Goal: Transaction & Acquisition: Obtain resource

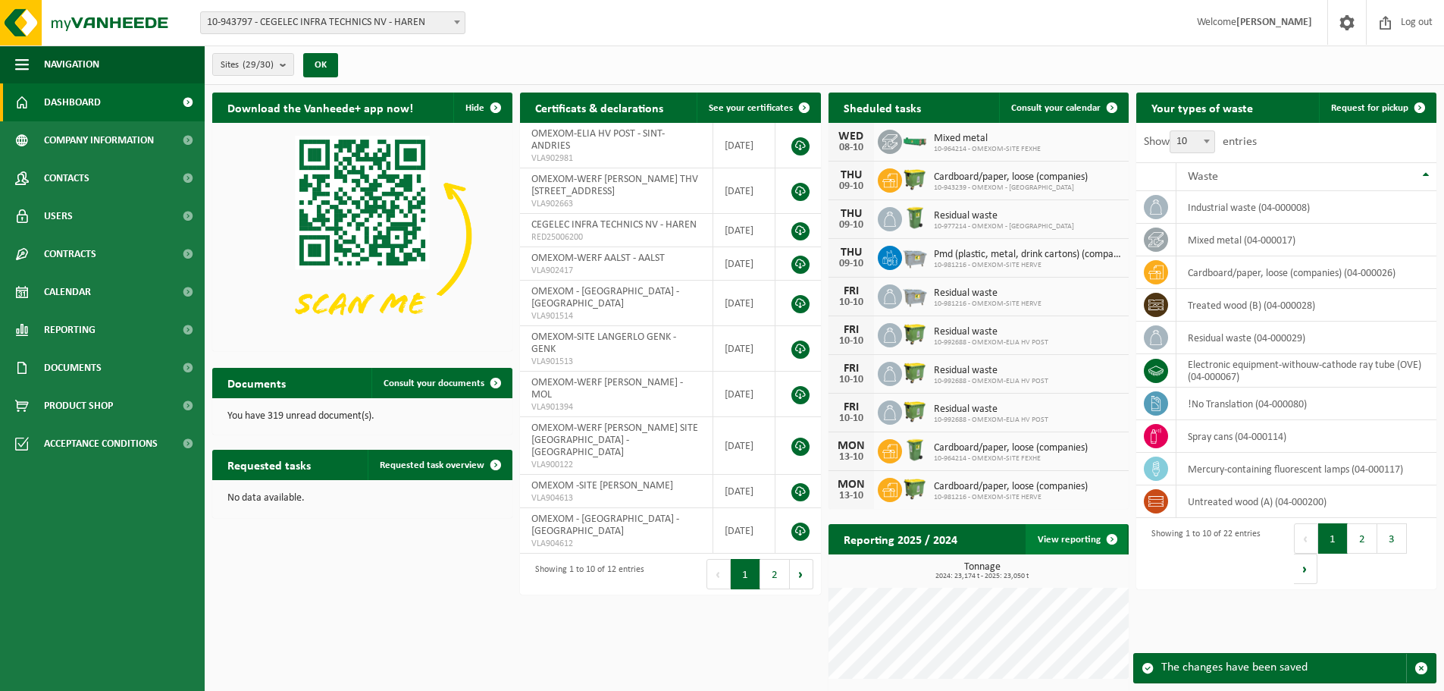
click at [1088, 538] on link "View reporting" at bounding box center [1077, 539] width 102 height 30
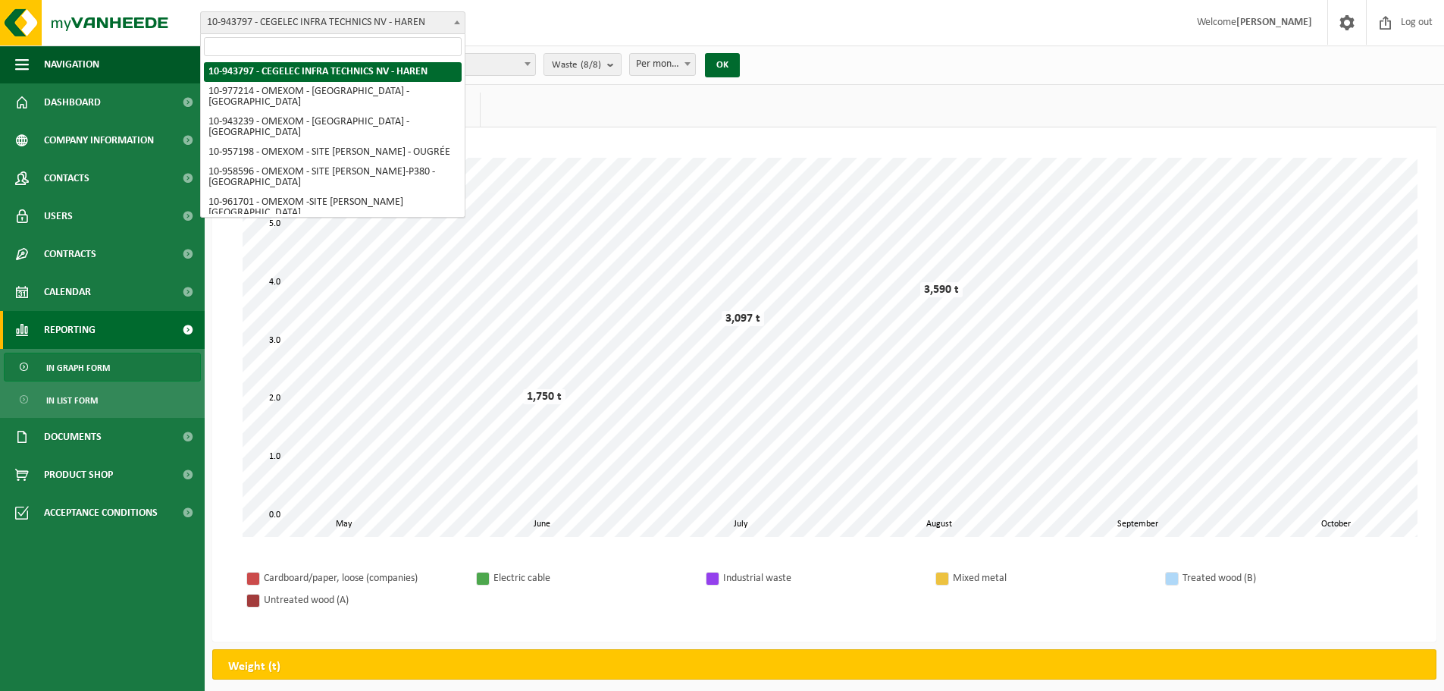
click at [459, 19] on span at bounding box center [457, 22] width 15 height 20
select select "159411"
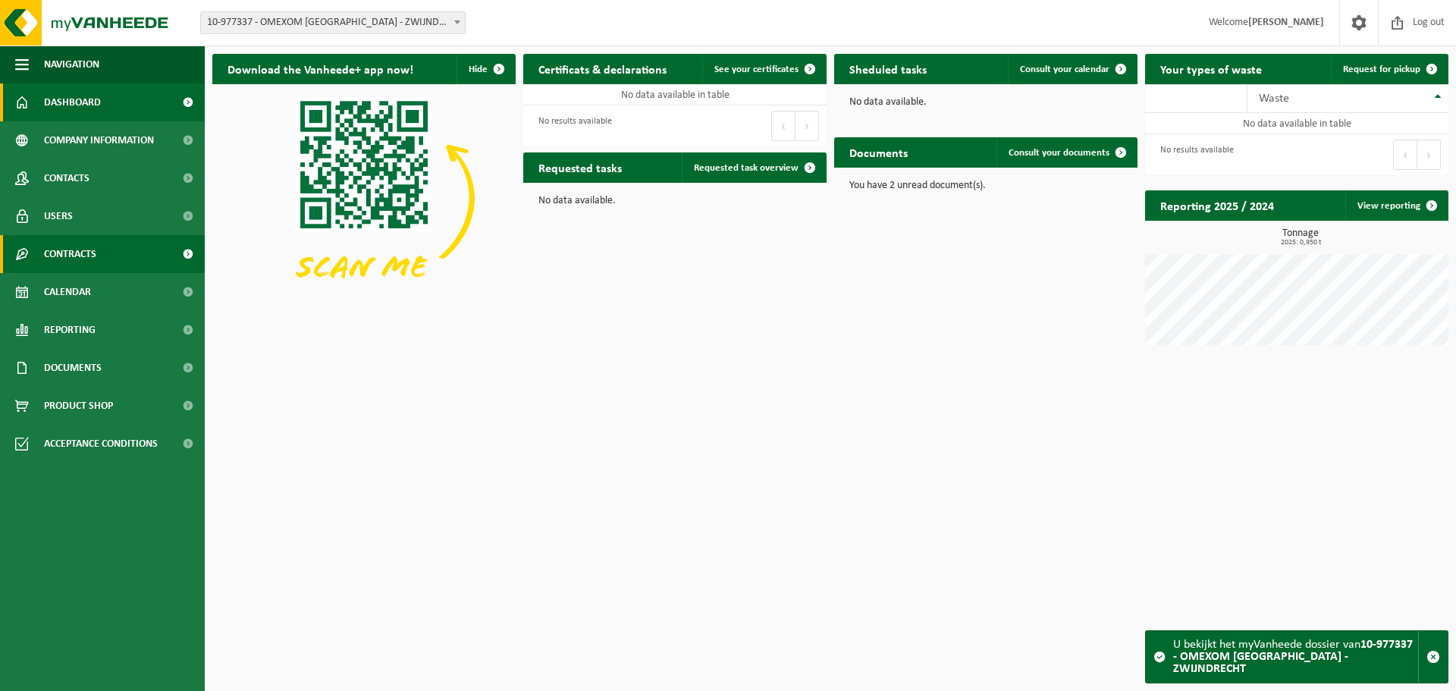
click at [70, 255] on span "Contracts" at bounding box center [70, 254] width 52 height 38
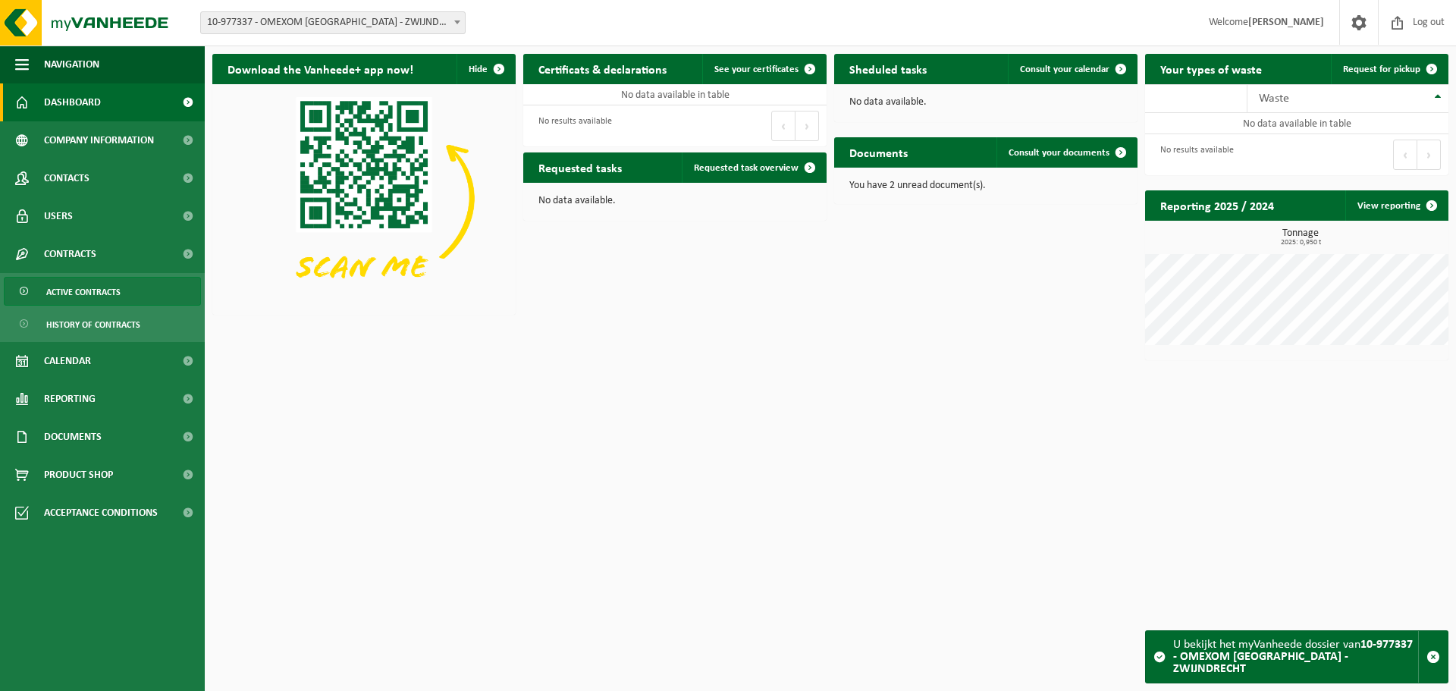
click at [63, 291] on span "Active contracts" at bounding box center [83, 291] width 74 height 29
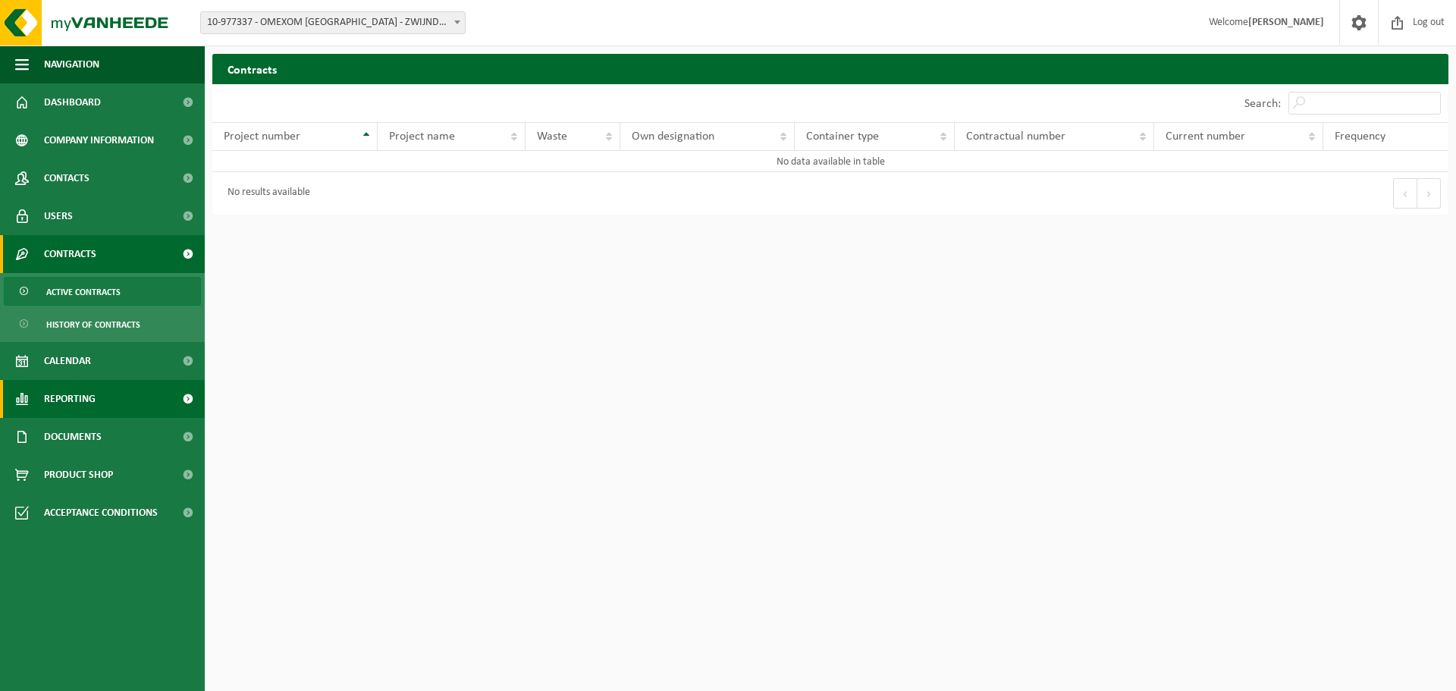
click at [58, 392] on span "Reporting" at bounding box center [70, 399] width 52 height 38
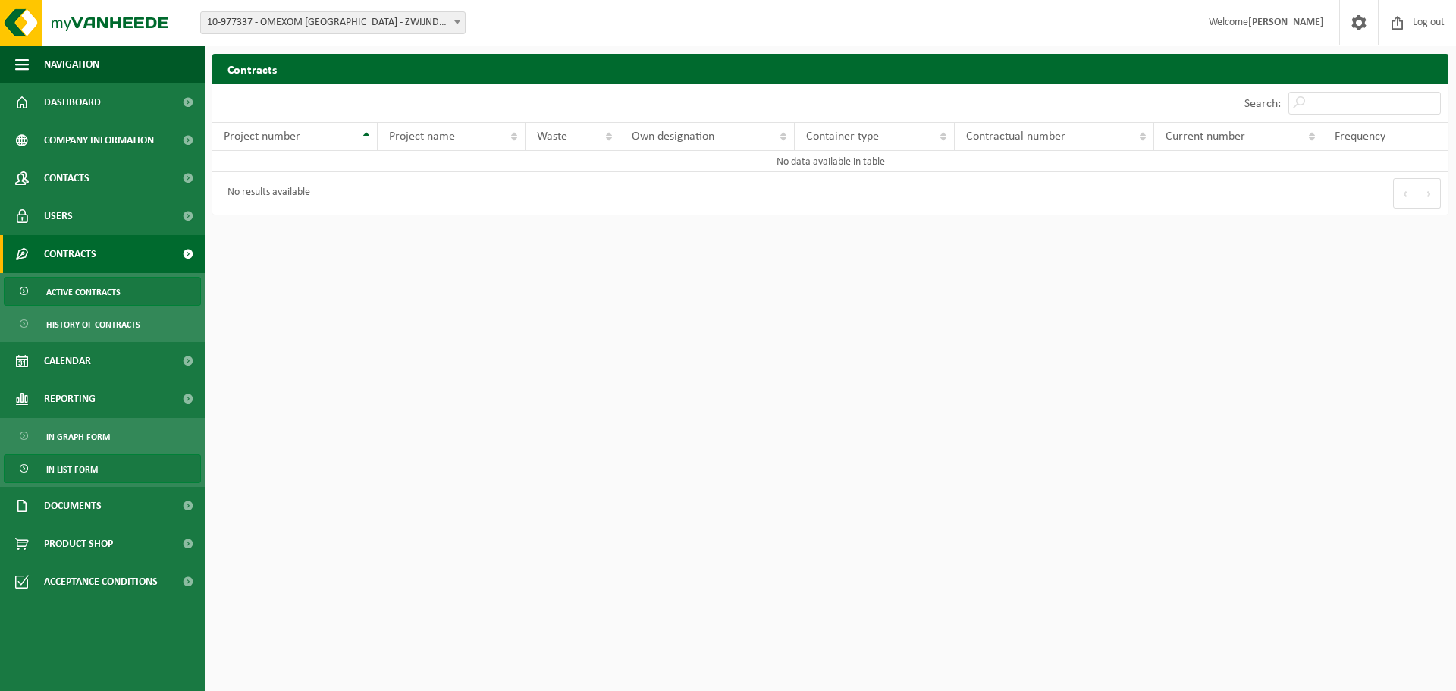
click at [64, 465] on span "In list form" at bounding box center [72, 469] width 52 height 29
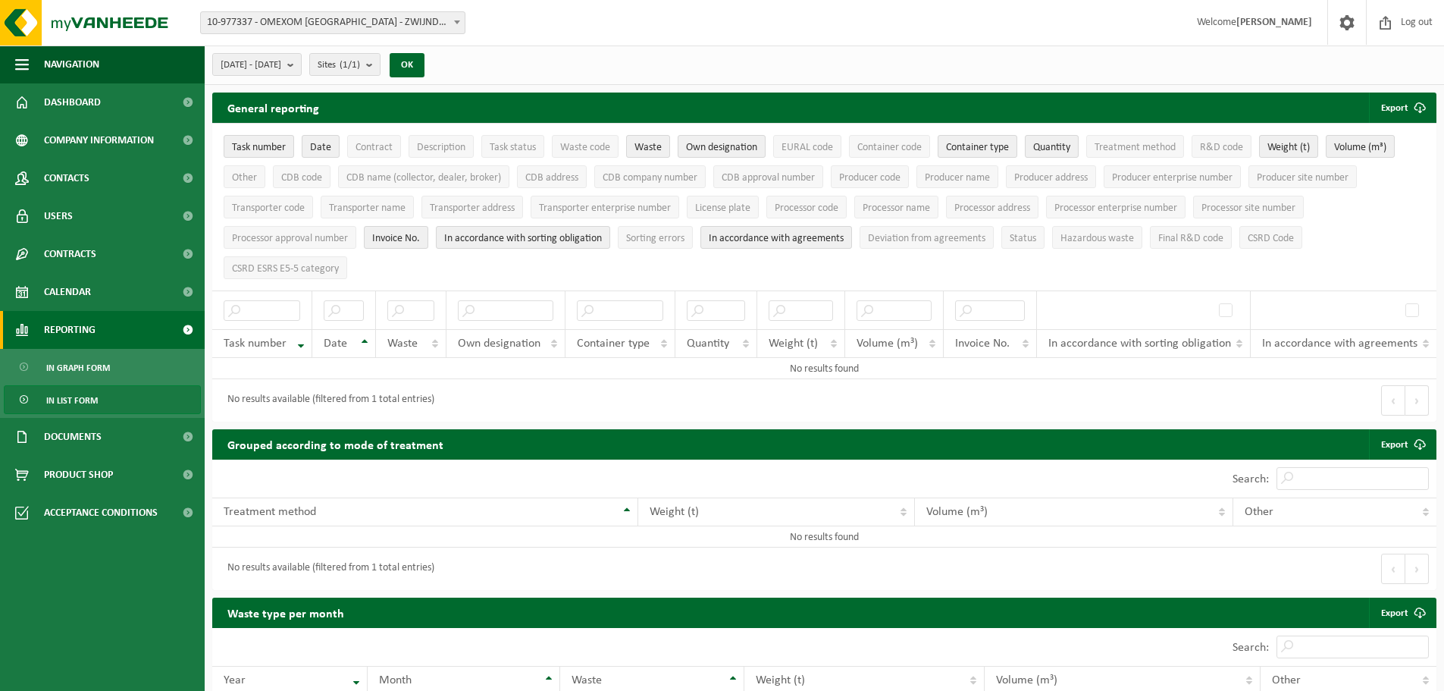
click at [77, 327] on span "Reporting" at bounding box center [70, 330] width 52 height 38
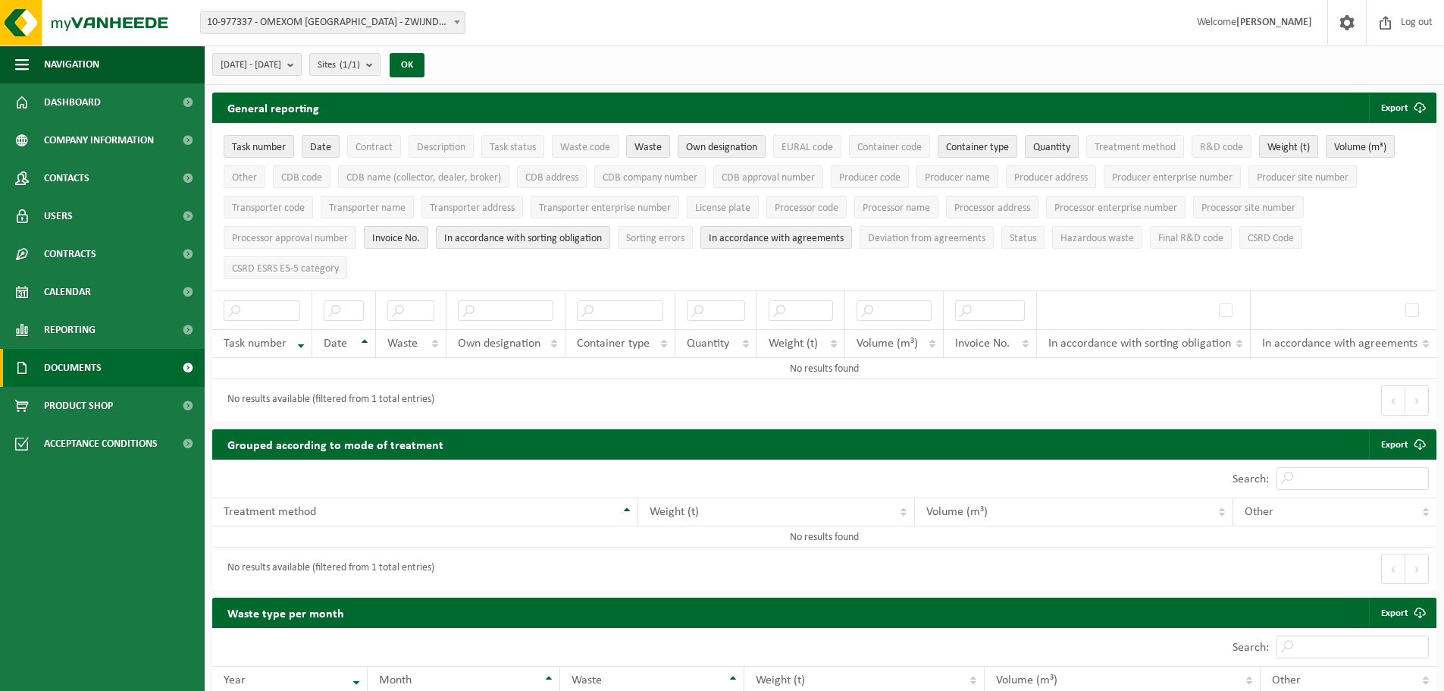
click at [67, 370] on span "Documents" at bounding box center [73, 368] width 58 height 38
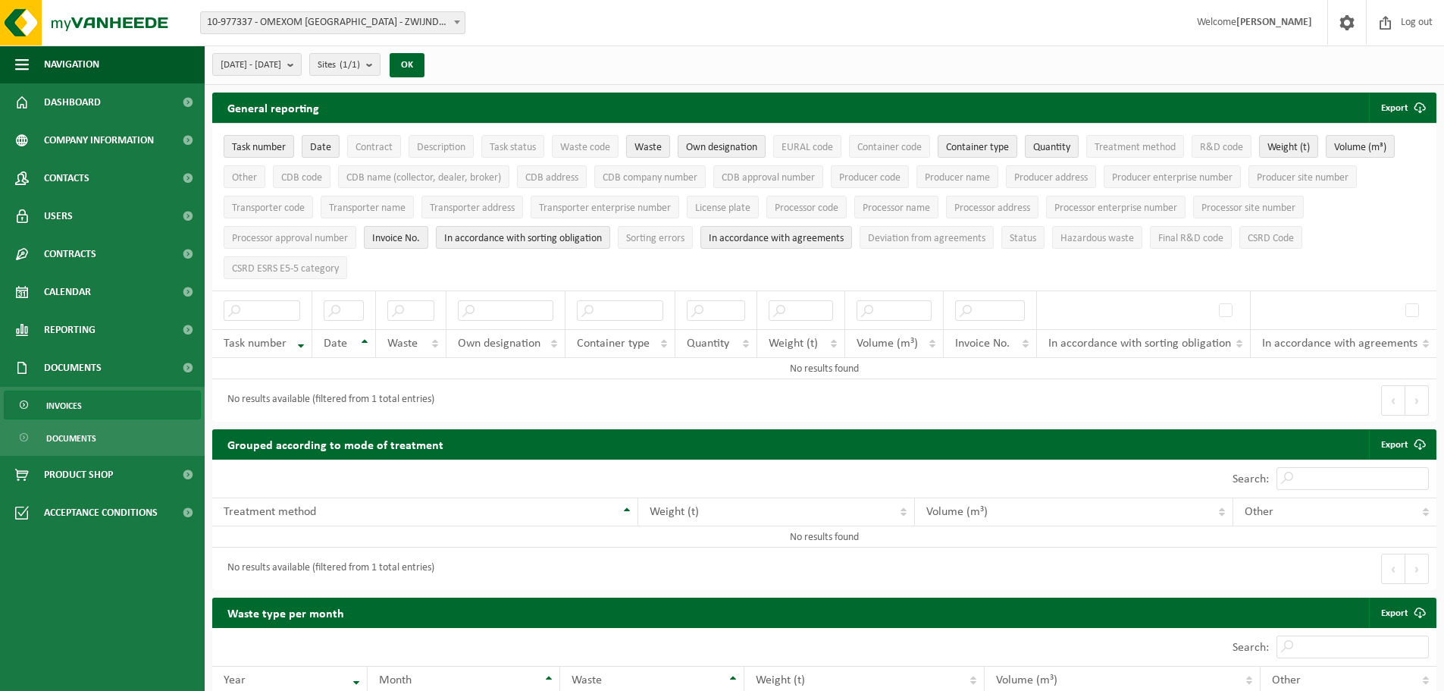
click at [66, 402] on span "Invoices" at bounding box center [64, 405] width 36 height 29
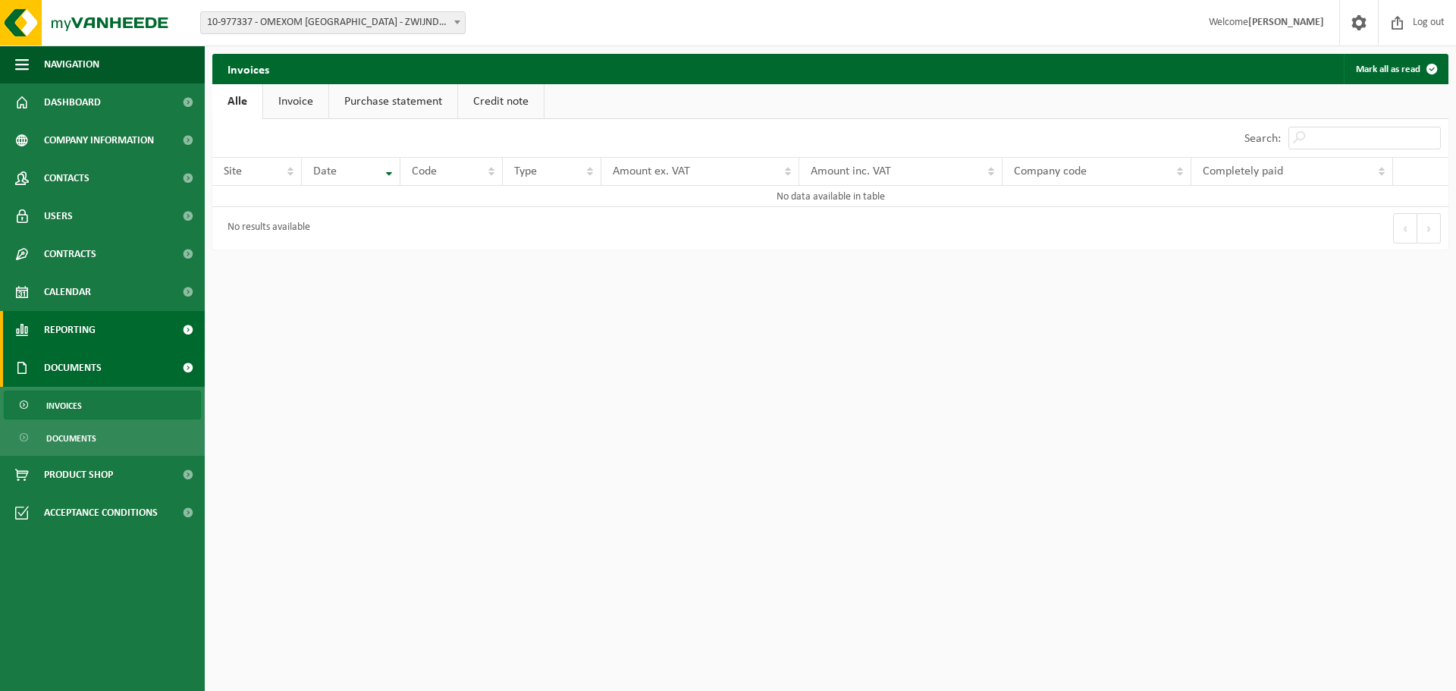
click at [71, 331] on span "Reporting" at bounding box center [70, 330] width 52 height 38
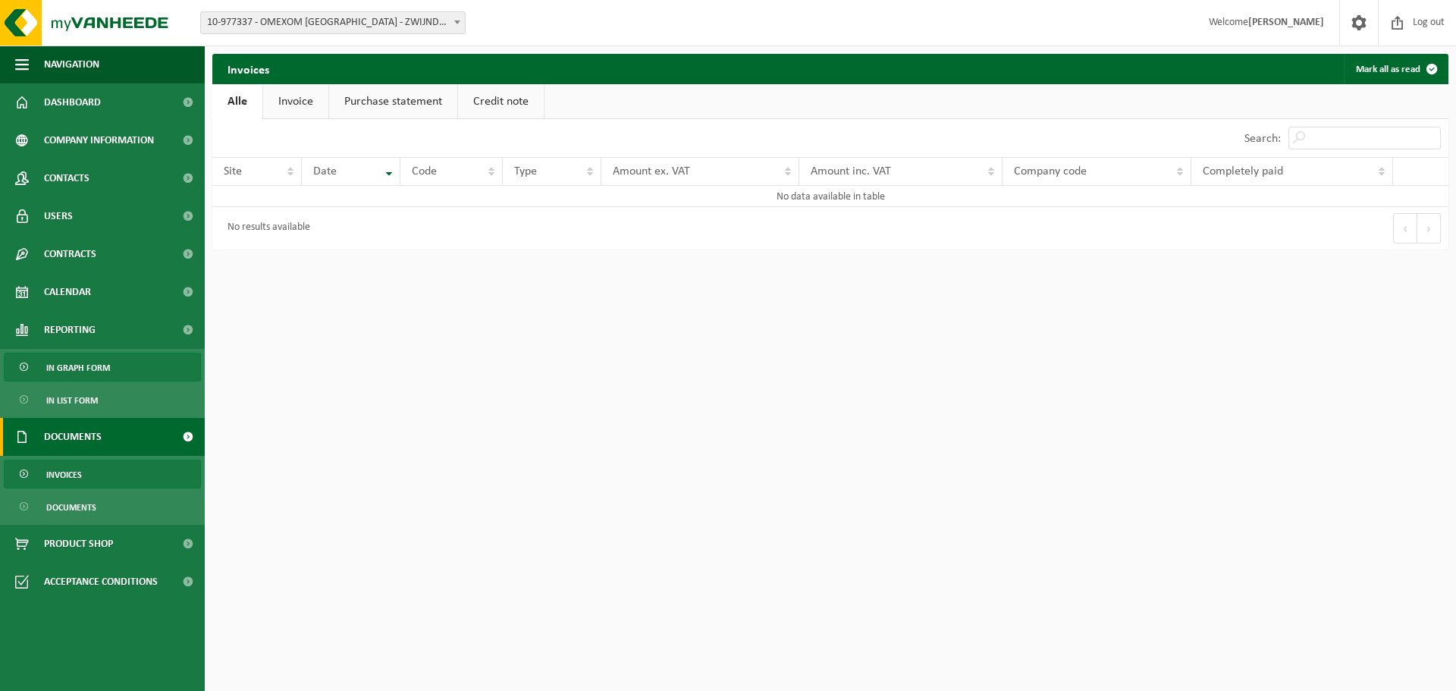
click at [70, 363] on span "In graph form" at bounding box center [78, 367] width 64 height 29
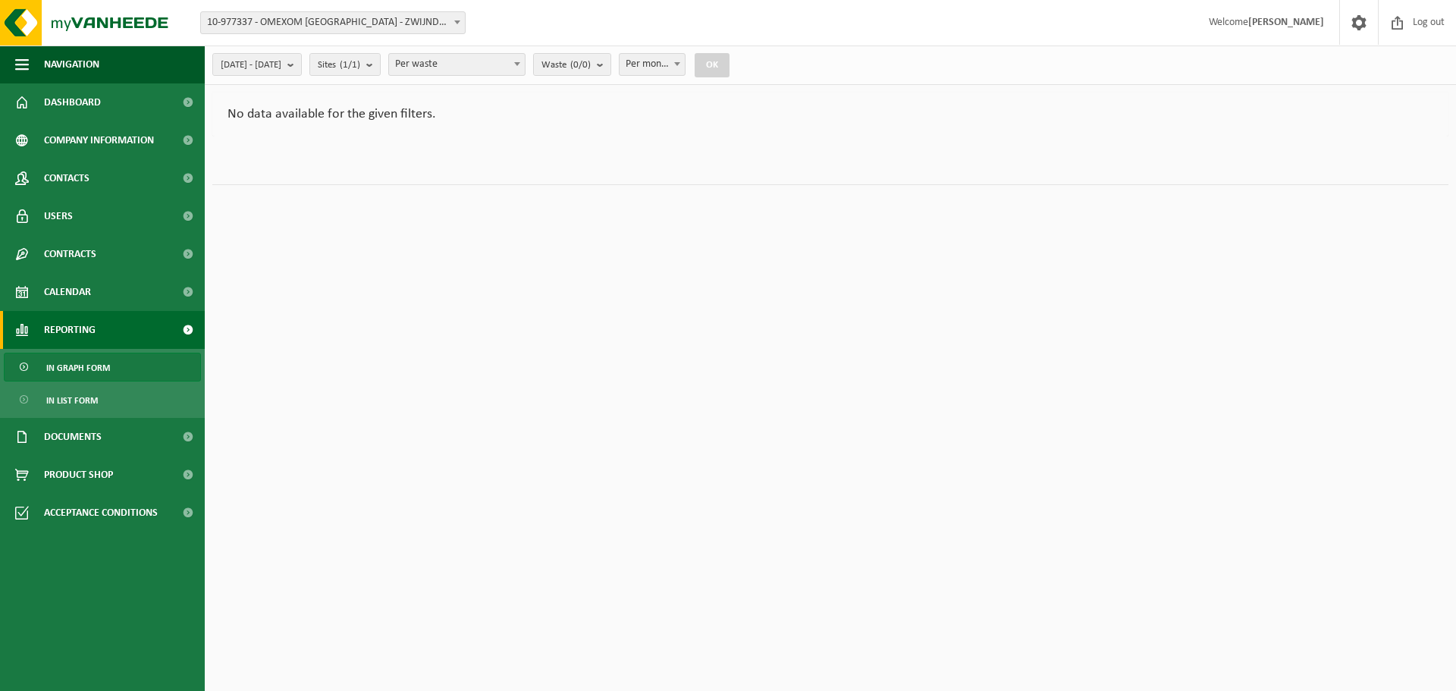
click at [360, 24] on span "10-977337 - OMEXOM [GEOGRAPHIC_DATA] - ZWIJNDRECHT" at bounding box center [333, 22] width 264 height 21
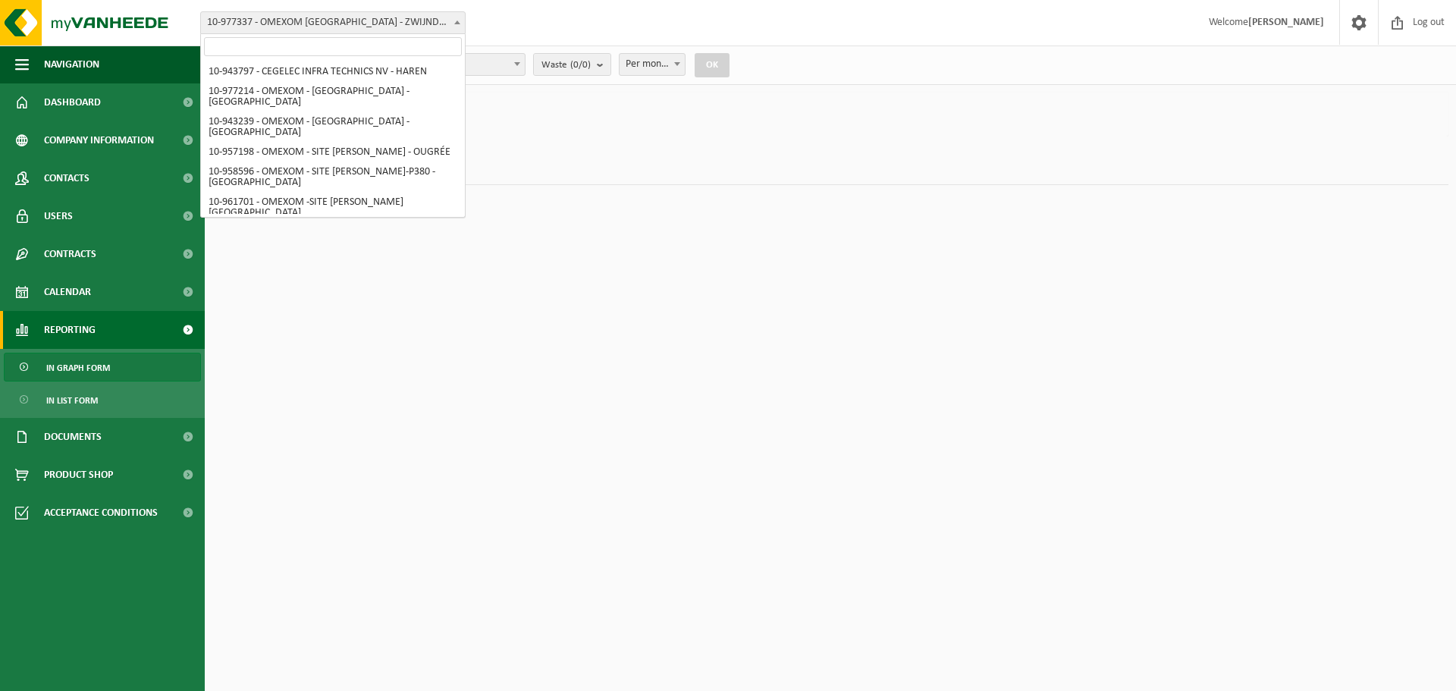
click at [360, 24] on span "10-977337 - OMEXOM [GEOGRAPHIC_DATA] - ZWIJNDRECHT" at bounding box center [333, 22] width 264 height 21
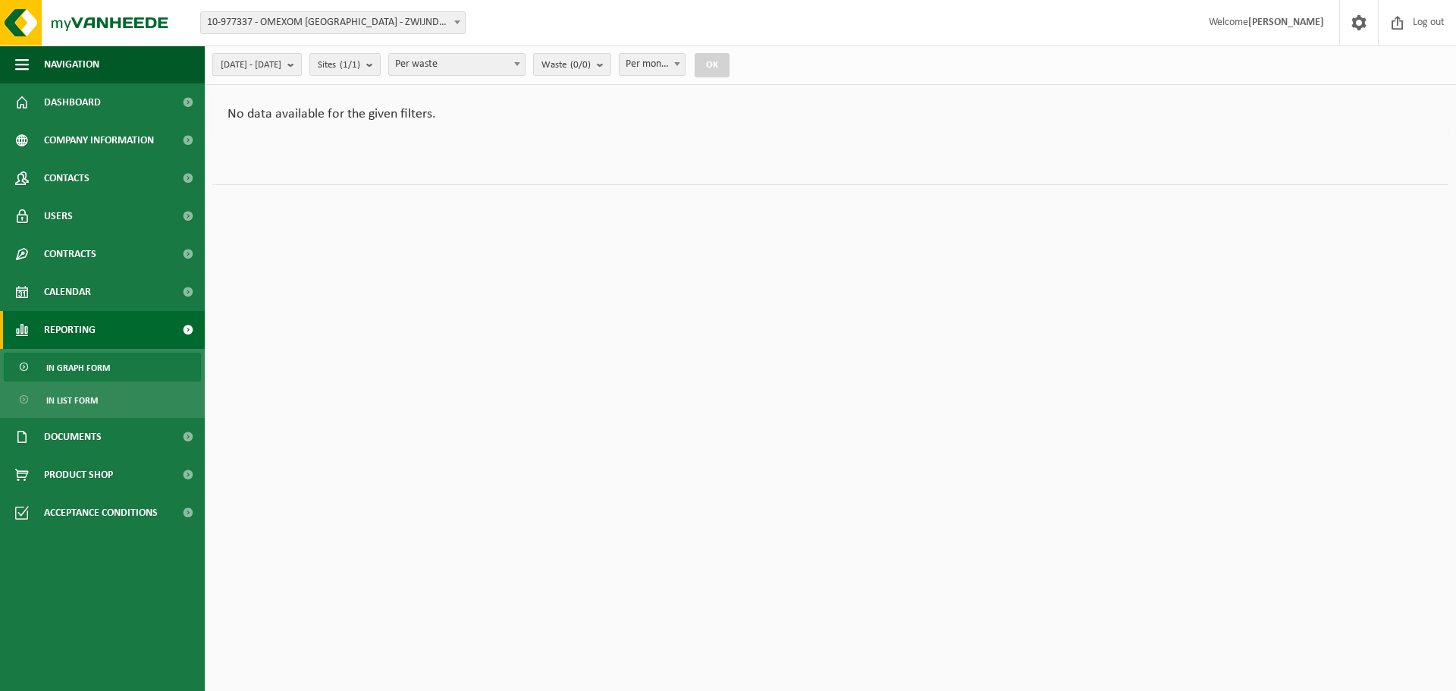
click at [301, 63] on b "submit" at bounding box center [294, 64] width 14 height 21
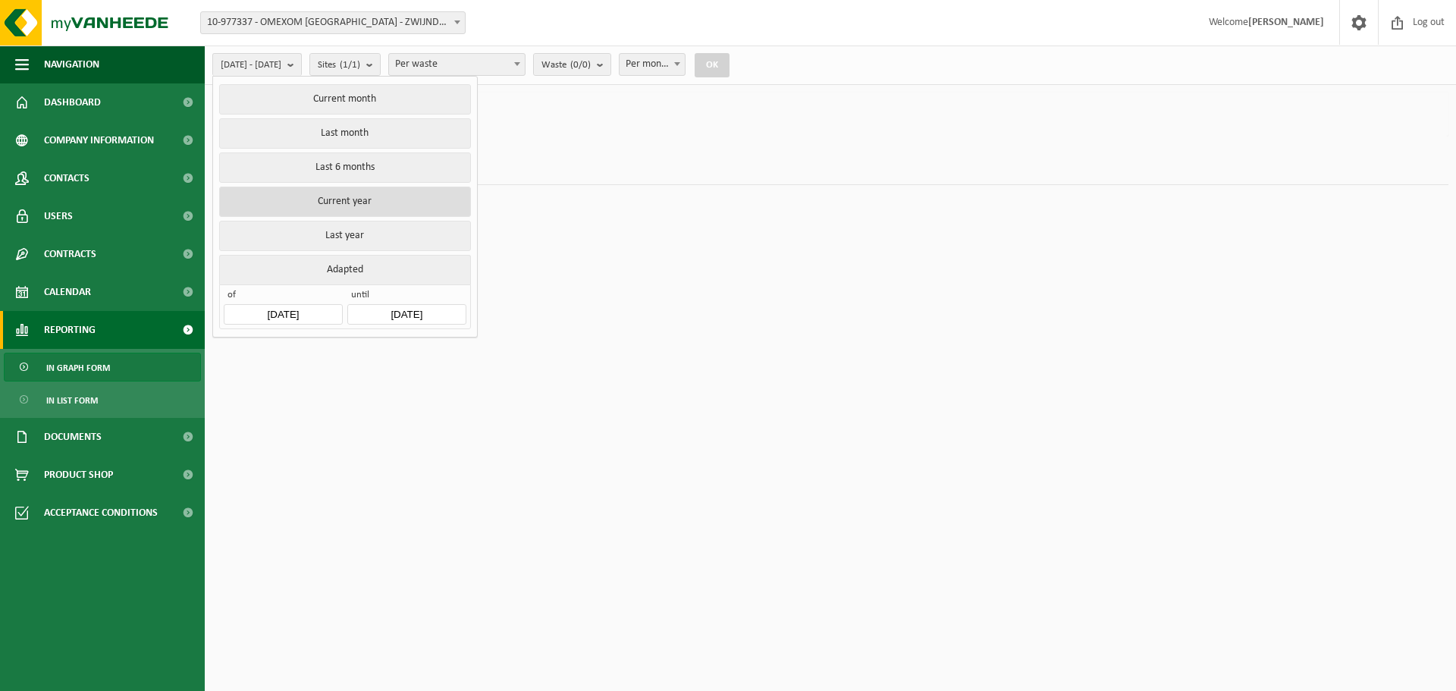
click at [375, 196] on button "Current year" at bounding box center [344, 202] width 251 height 30
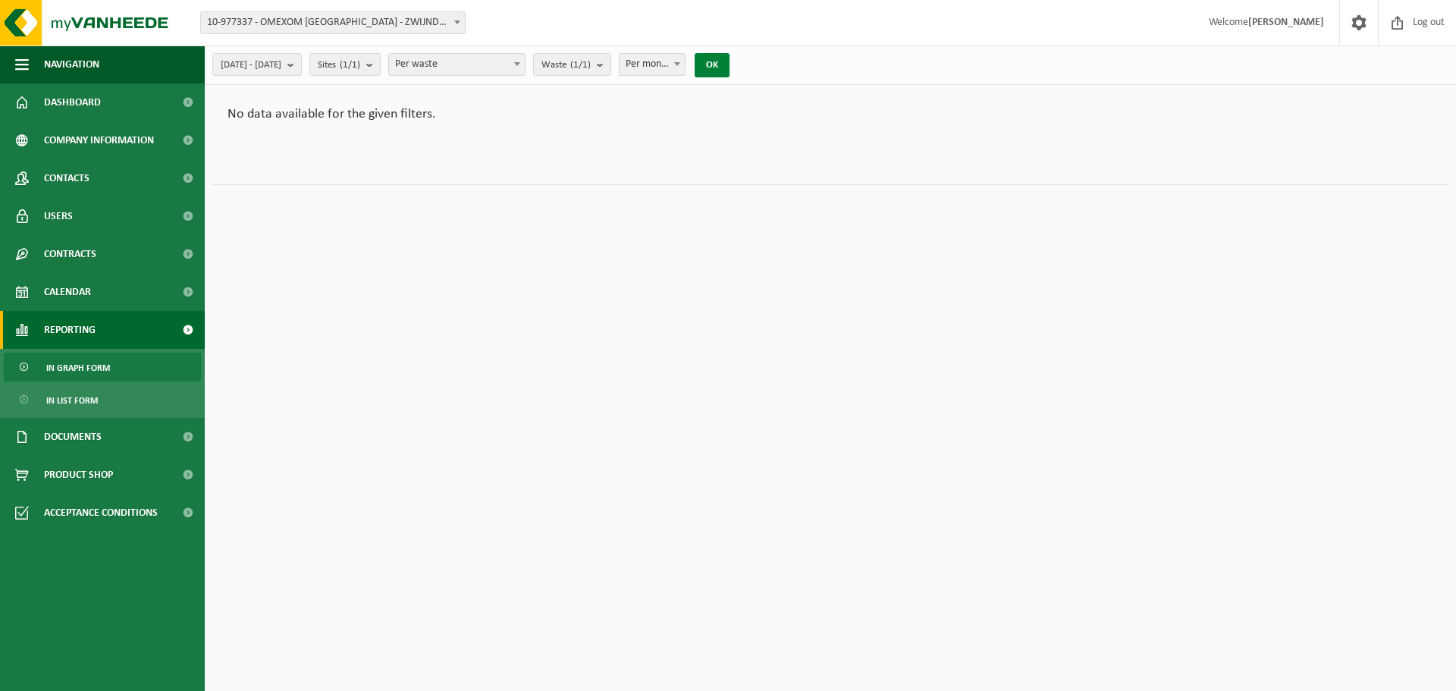
click at [729, 64] on button "OK" at bounding box center [711, 65] width 35 height 24
click at [453, 21] on span at bounding box center [457, 22] width 15 height 20
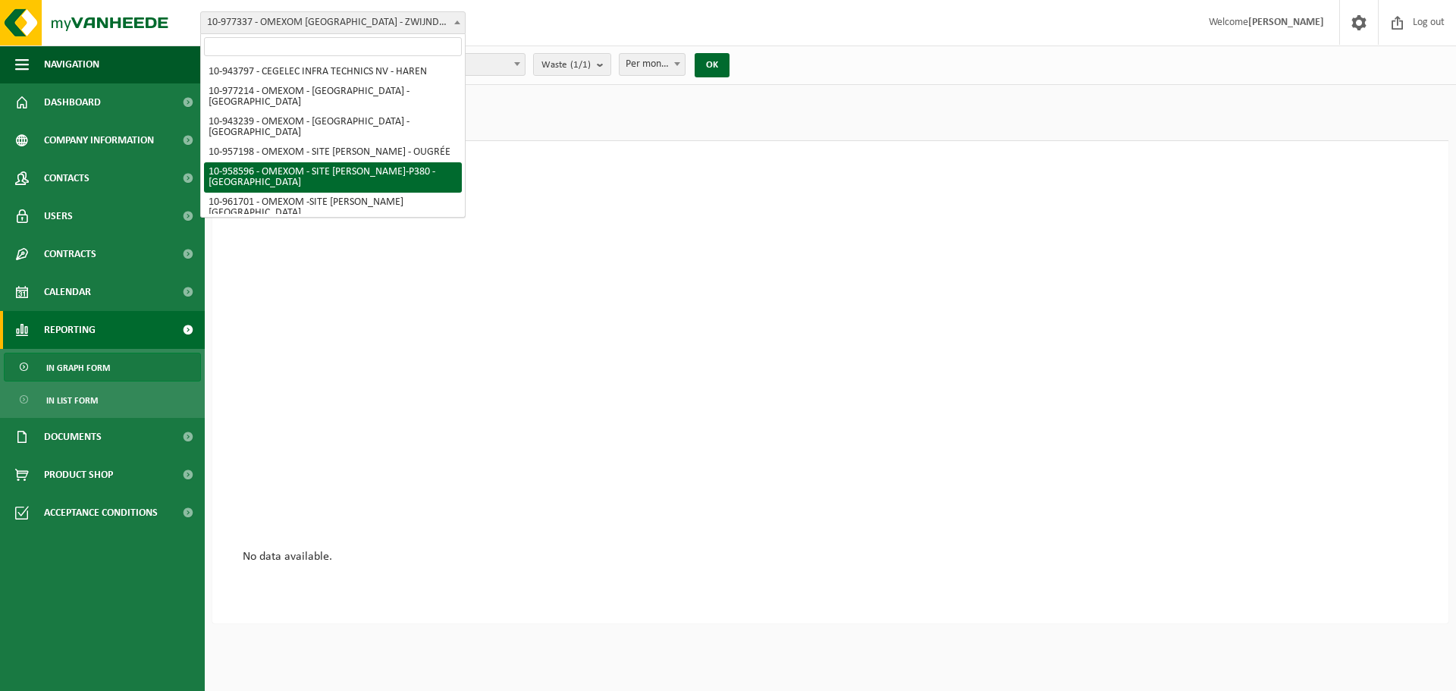
click at [697, 391] on div at bounding box center [830, 360] width 1175 height 379
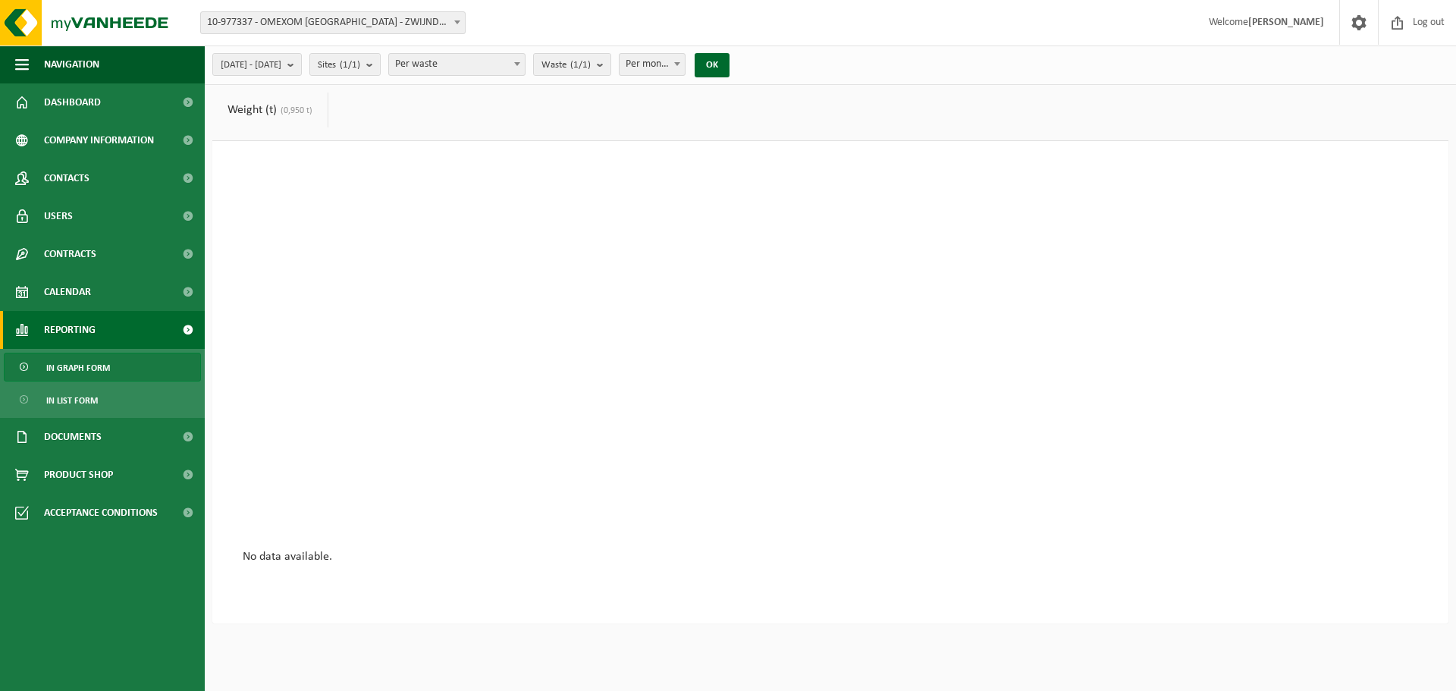
click at [433, 24] on span "10-977337 - OMEXOM [GEOGRAPHIC_DATA] - ZWIJNDRECHT" at bounding box center [333, 22] width 264 height 21
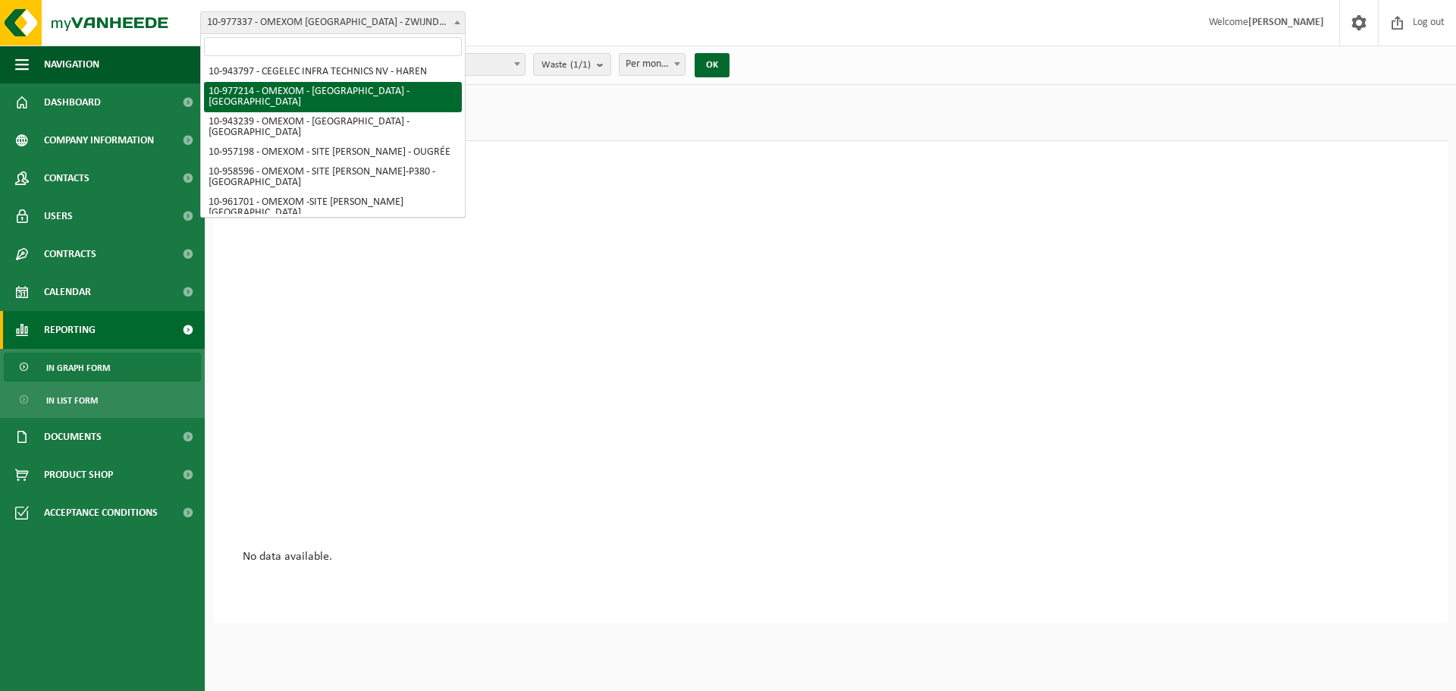
select select "159331"
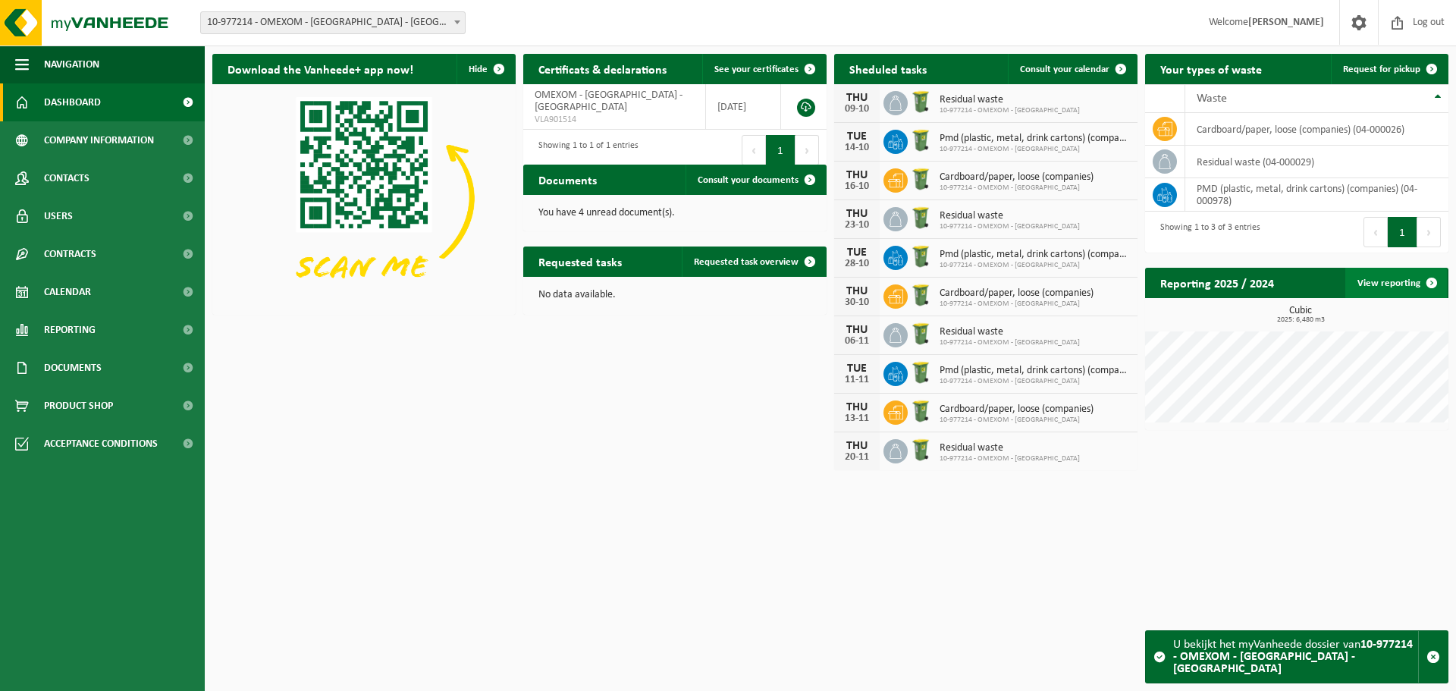
click at [1431, 281] on span at bounding box center [1431, 283] width 30 height 30
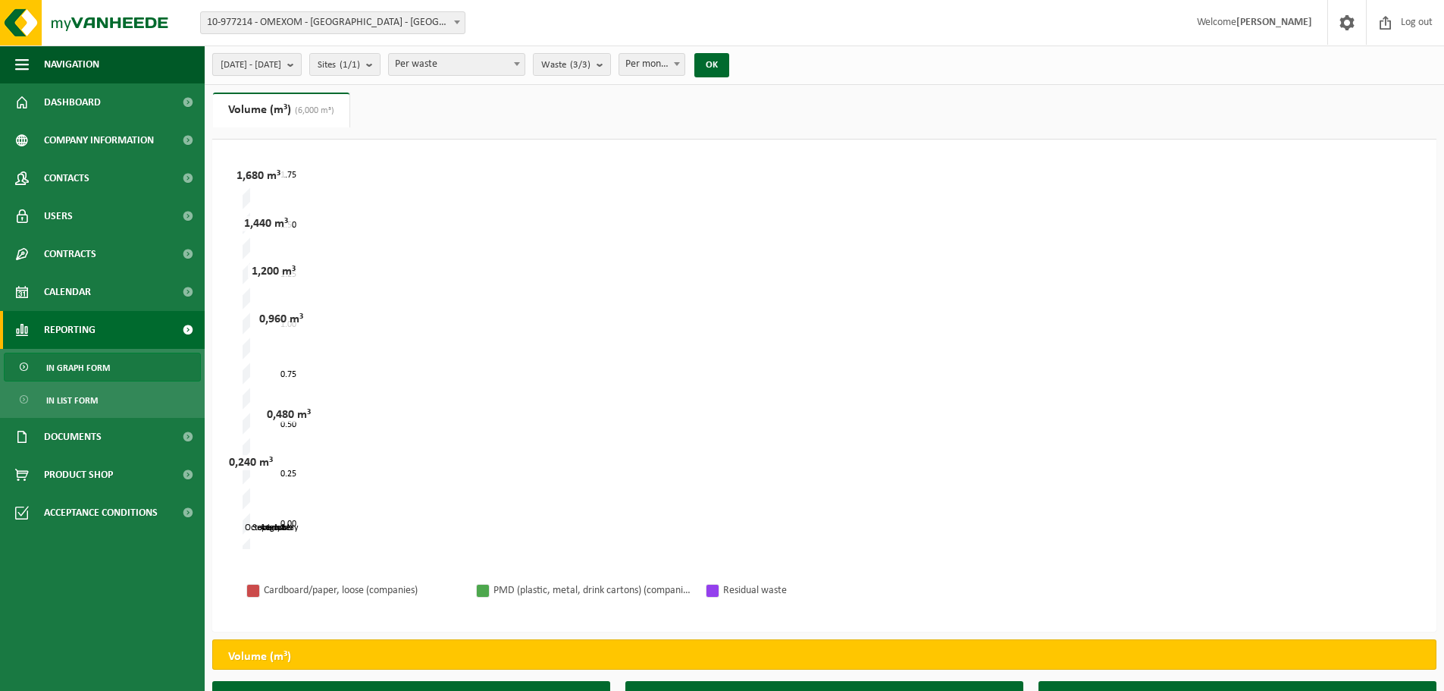
click at [301, 60] on b "submit" at bounding box center [294, 64] width 14 height 21
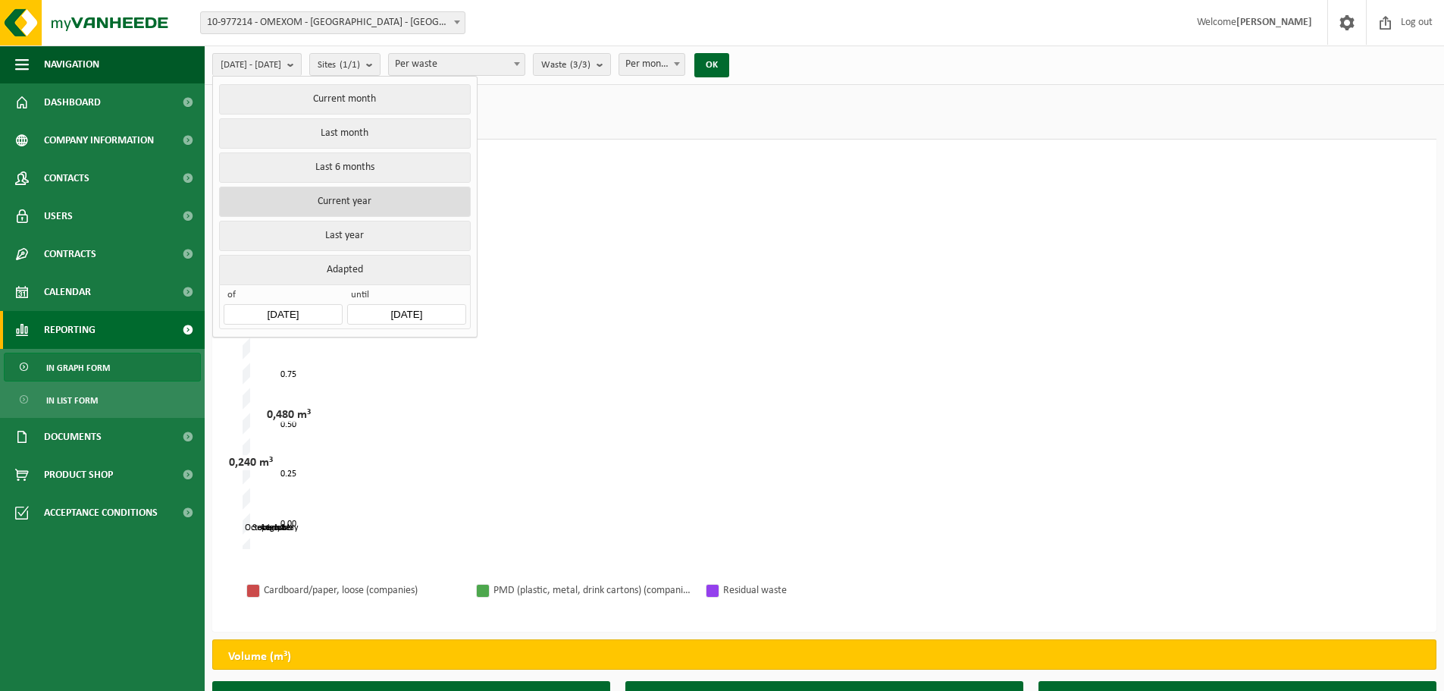
click at [368, 197] on button "Current year" at bounding box center [344, 202] width 251 height 30
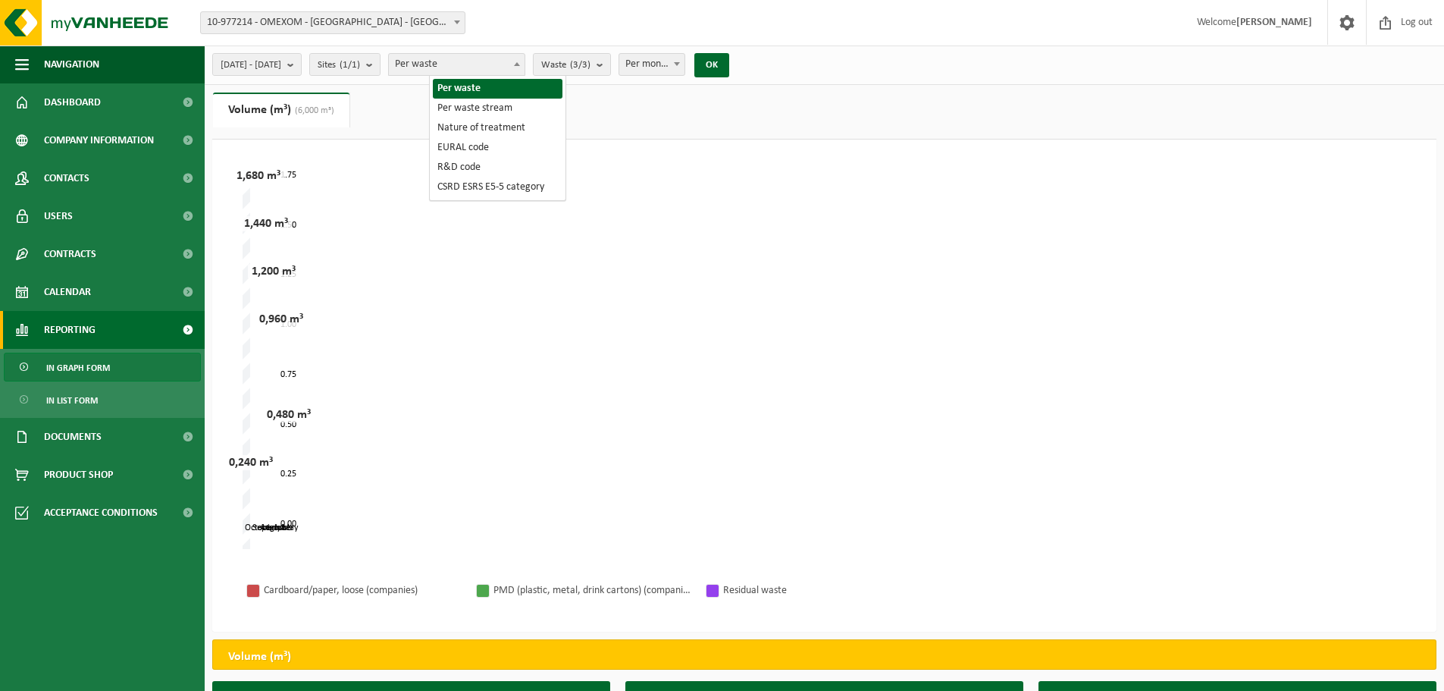
click at [525, 62] on span at bounding box center [516, 64] width 15 height 20
click at [861, 218] on div "June July August September May October 0.00 1.75 0.25 0.50 0.75 1.00 1.25 1.50 …" at bounding box center [825, 359] width 1164 height 379
click at [610, 64] on b "submit" at bounding box center [604, 64] width 14 height 21
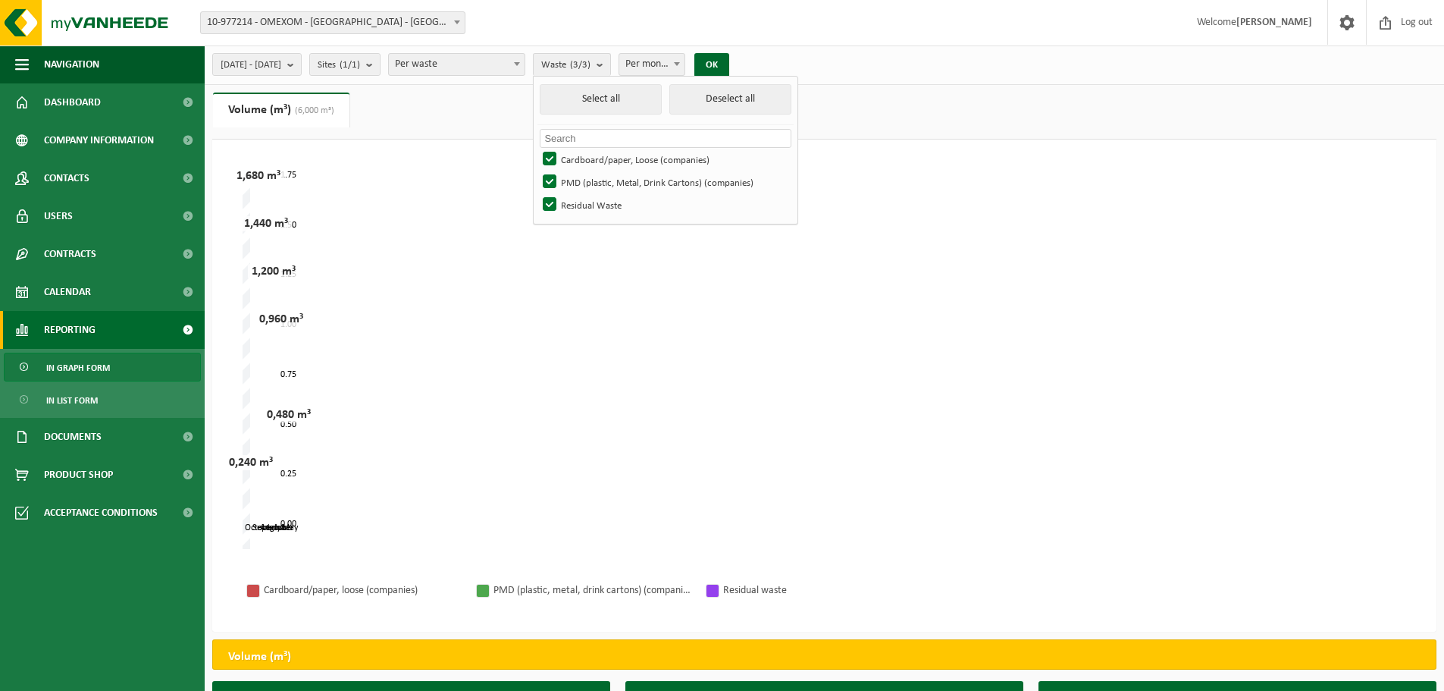
drag, startPoint x: 851, startPoint y: 409, endPoint x: 769, endPoint y: 201, distance: 224.0
click at [849, 400] on div "June July August September May October 0.00 1.75 0.25 0.50 0.75 1.00 1.25 1.50 …" at bounding box center [825, 359] width 1164 height 379
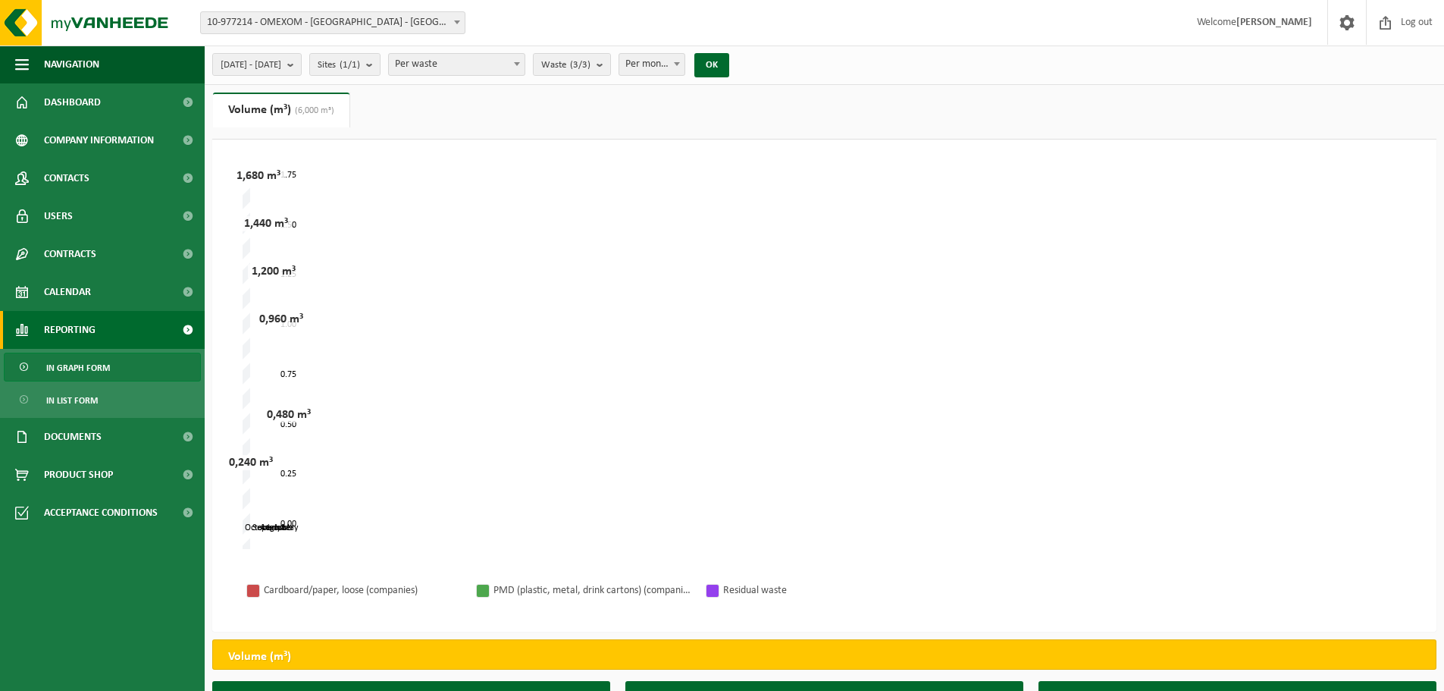
drag, startPoint x: 685, startPoint y: 352, endPoint x: 666, endPoint y: 245, distance: 108.4
click at [685, 350] on div "June July August September May October 0.00 1.75 0.25 0.50 0.75 1.00 1.25 1.50 …" at bounding box center [825, 359] width 1164 height 379
click at [685, 58] on span "Per month" at bounding box center [651, 64] width 65 height 21
click at [680, 64] on b at bounding box center [677, 64] width 6 height 4
select select "2"
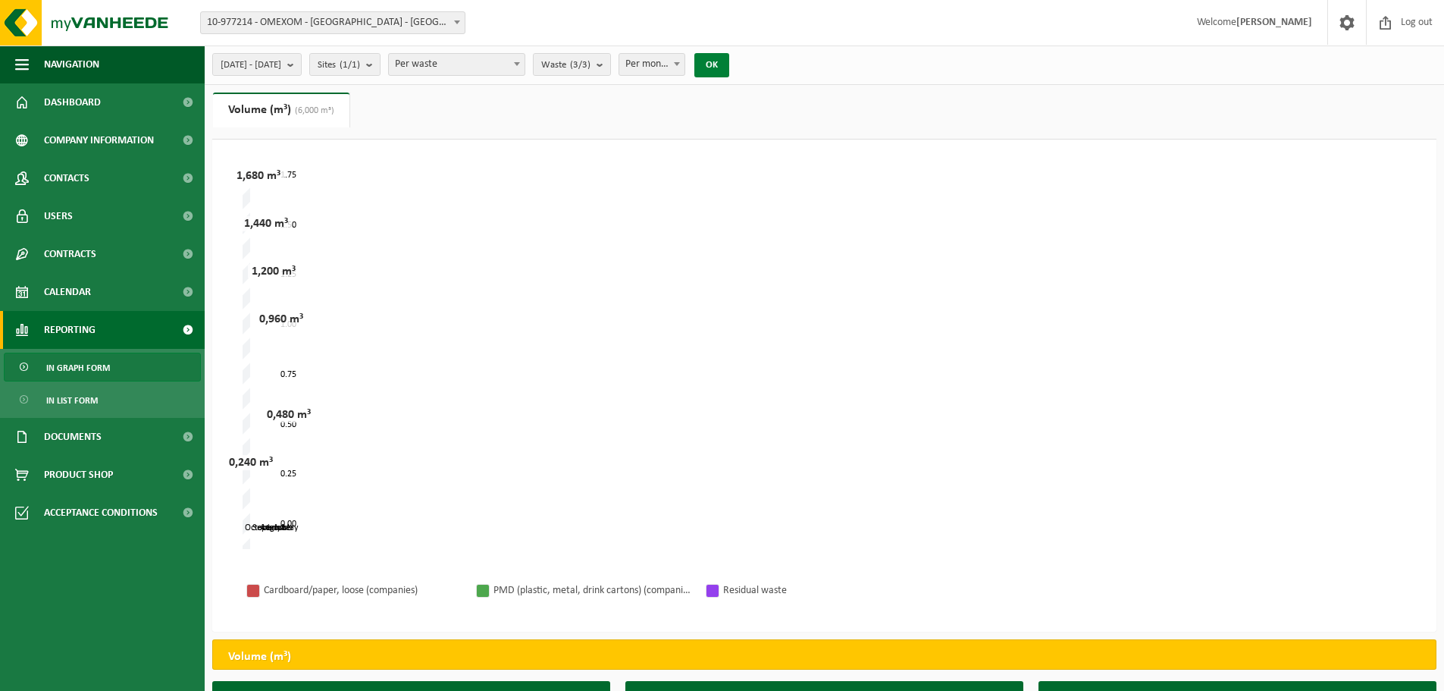
click at [729, 67] on button "OK" at bounding box center [711, 65] width 35 height 24
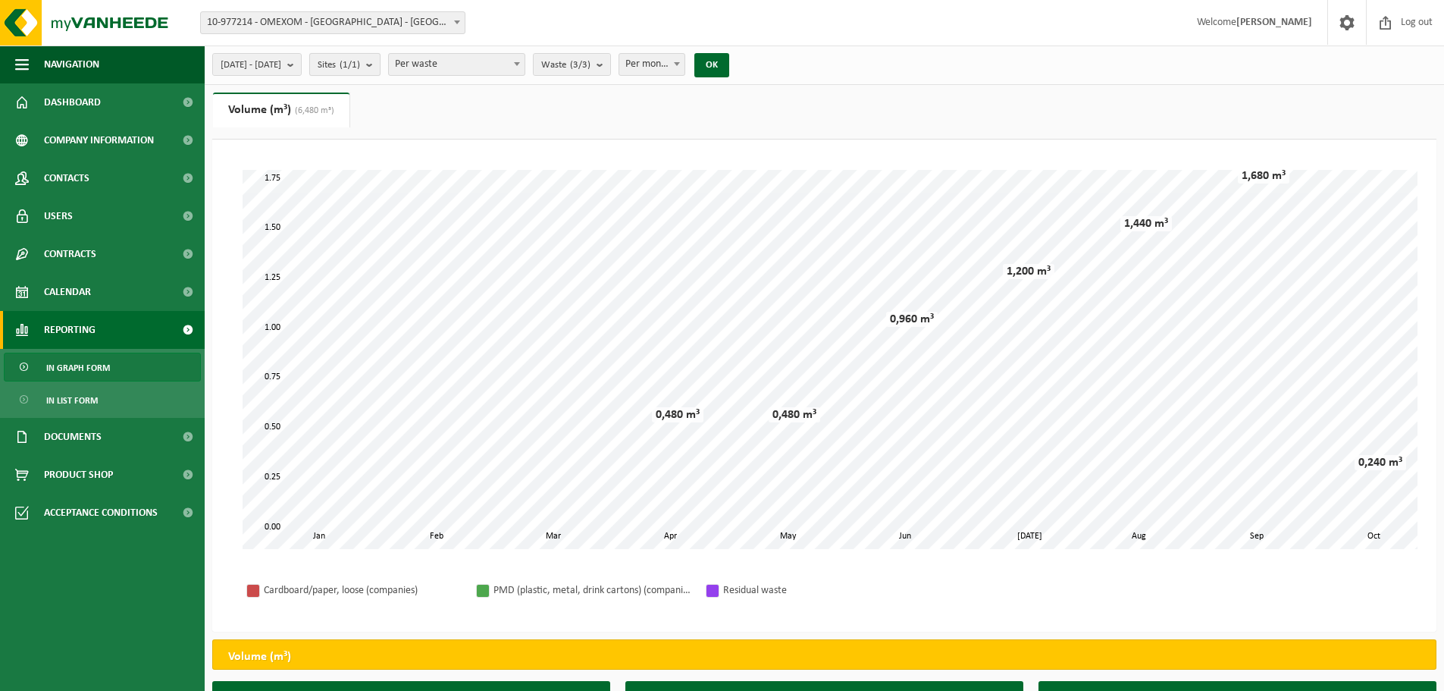
click at [380, 65] on b "submit" at bounding box center [373, 64] width 14 height 21
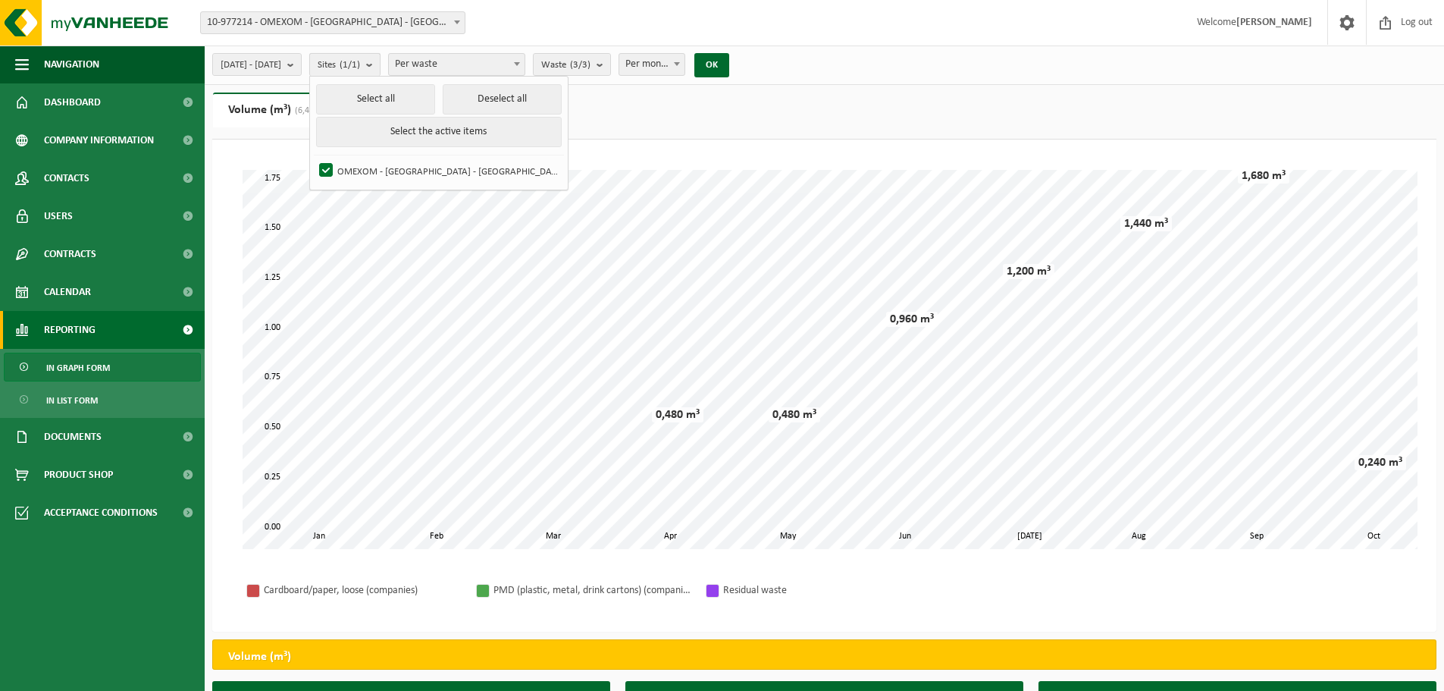
click at [380, 65] on b "submit" at bounding box center [373, 65] width 14 height 22
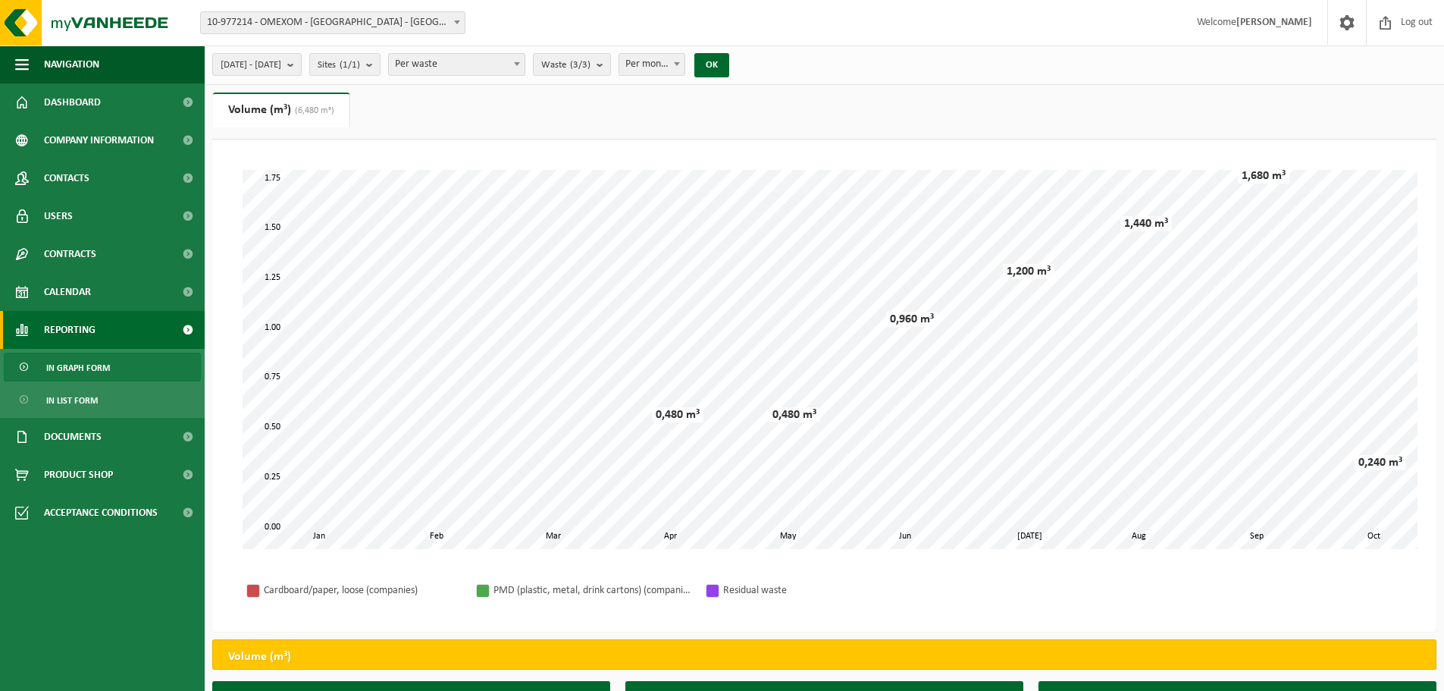
click at [461, 21] on span at bounding box center [457, 22] width 15 height 20
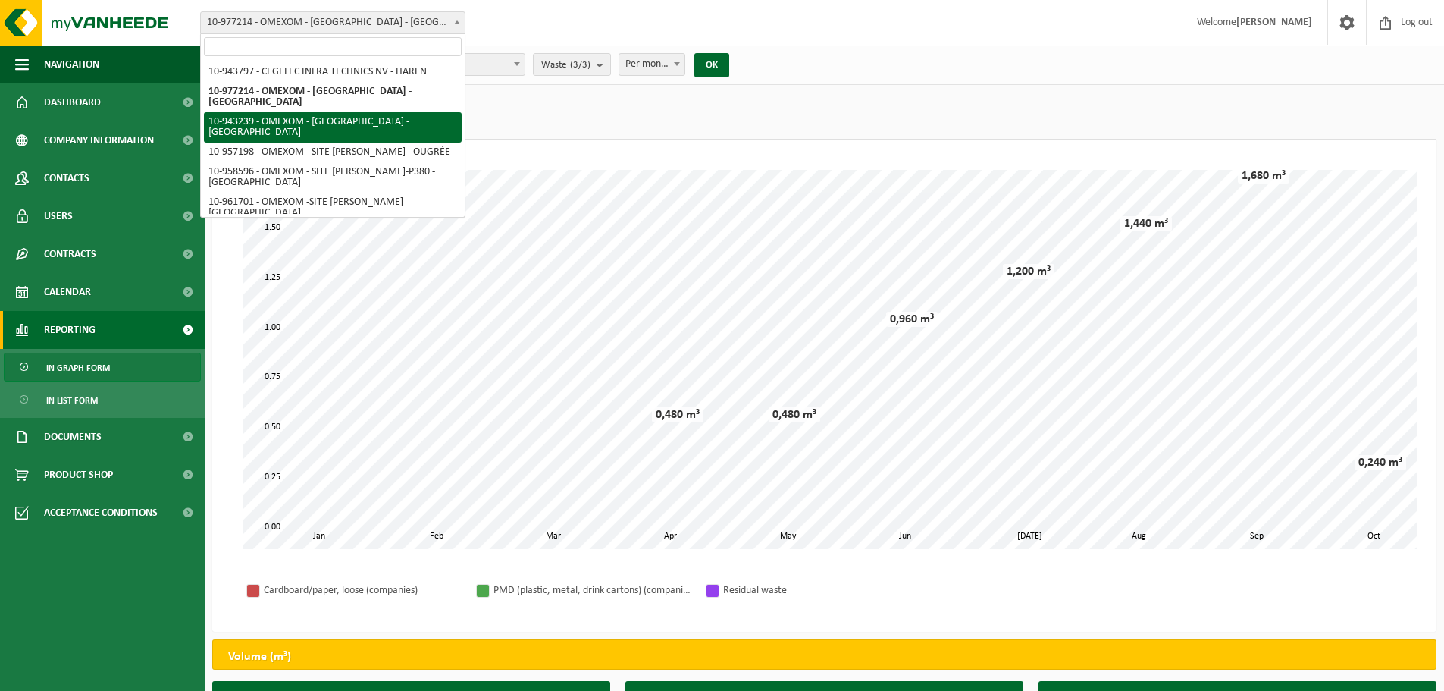
select select "140445"
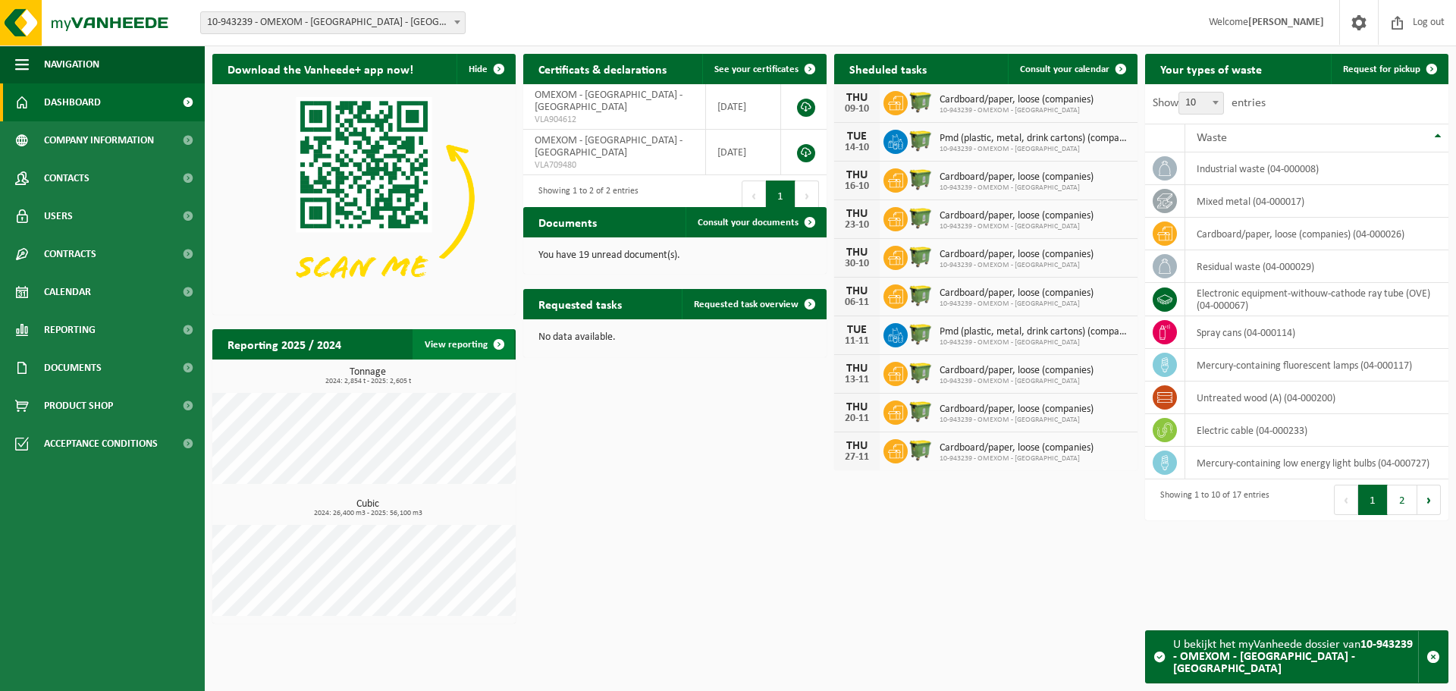
click at [496, 342] on span at bounding box center [499, 344] width 30 height 30
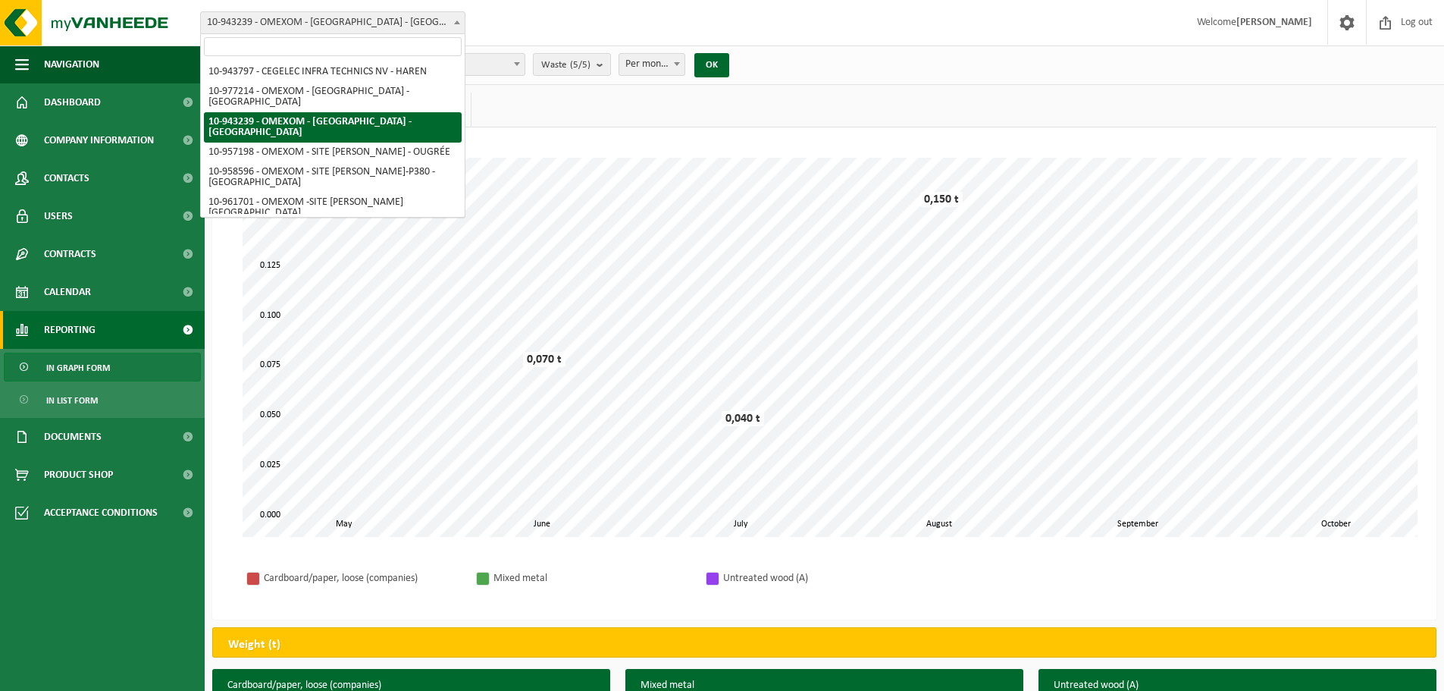
click at [453, 26] on span at bounding box center [457, 22] width 15 height 20
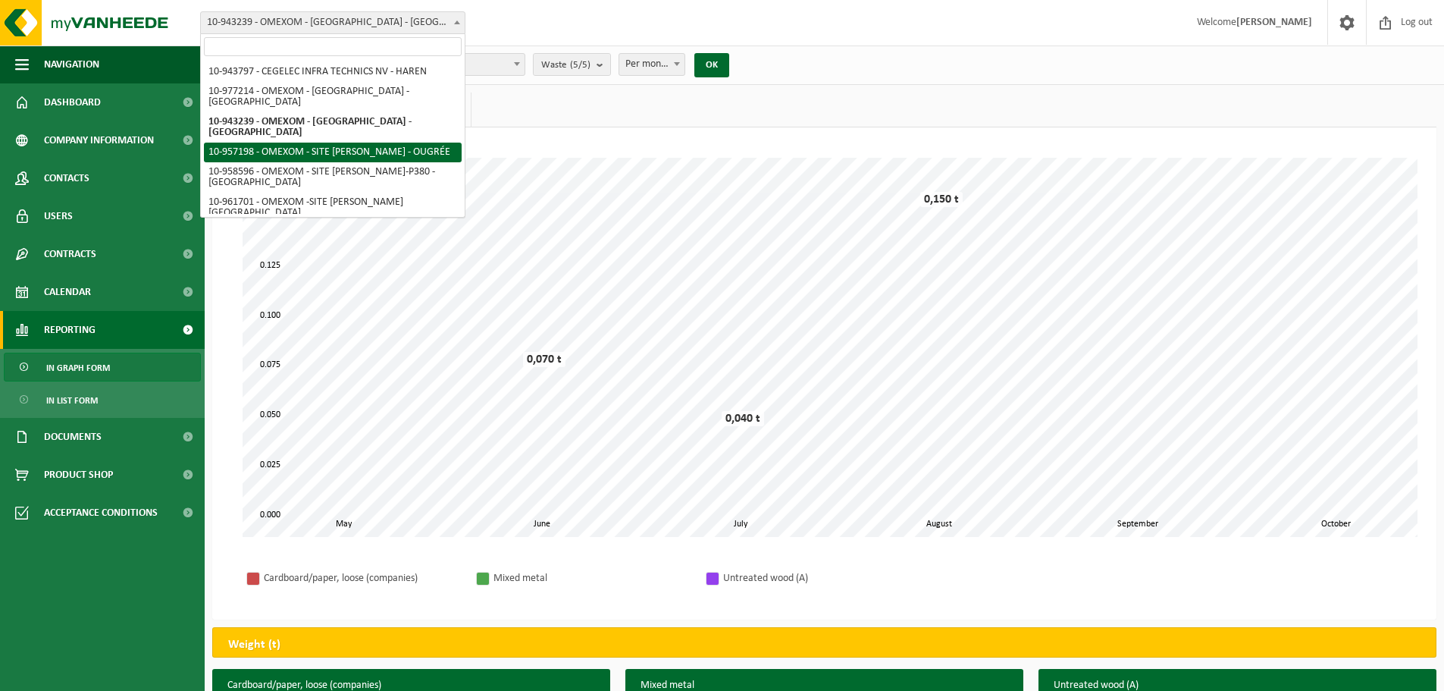
select select "147543"
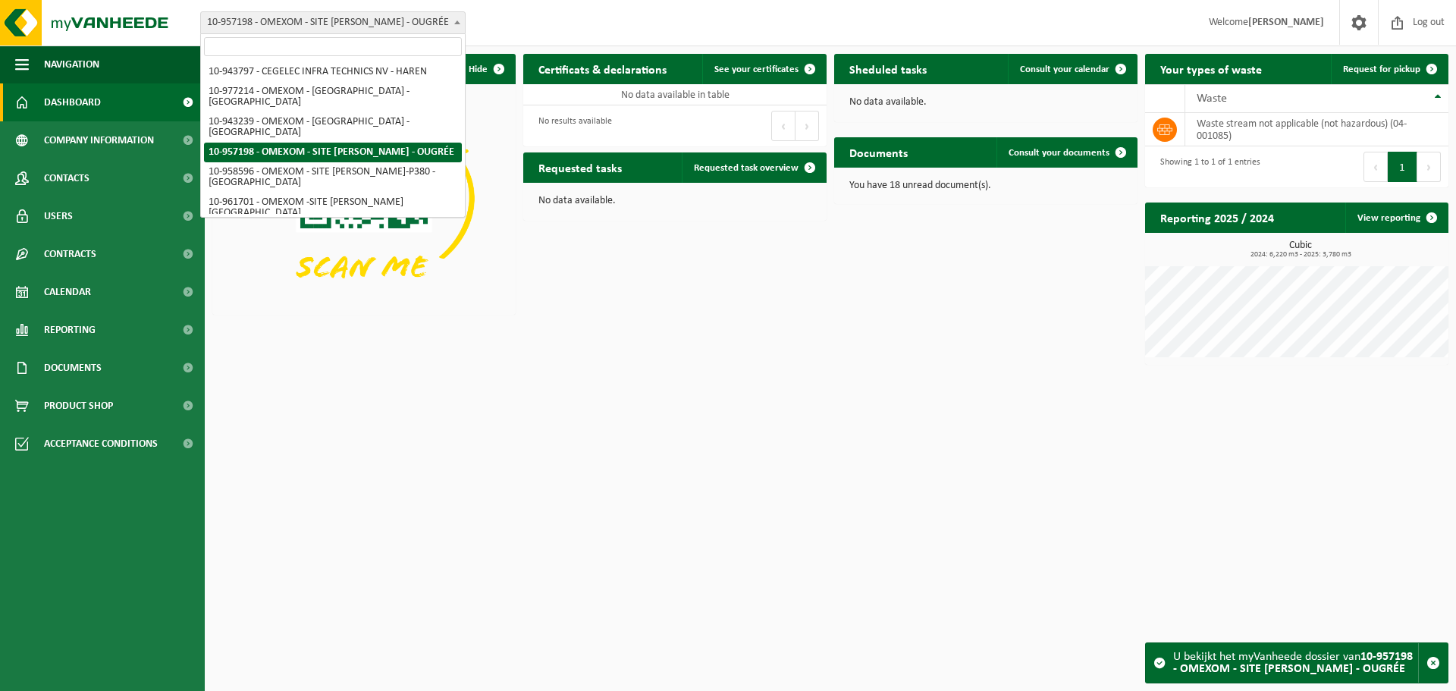
click at [334, 24] on span "10-957198 - OMEXOM - SITE [PERSON_NAME] - OUGRÉE" at bounding box center [333, 22] width 264 height 21
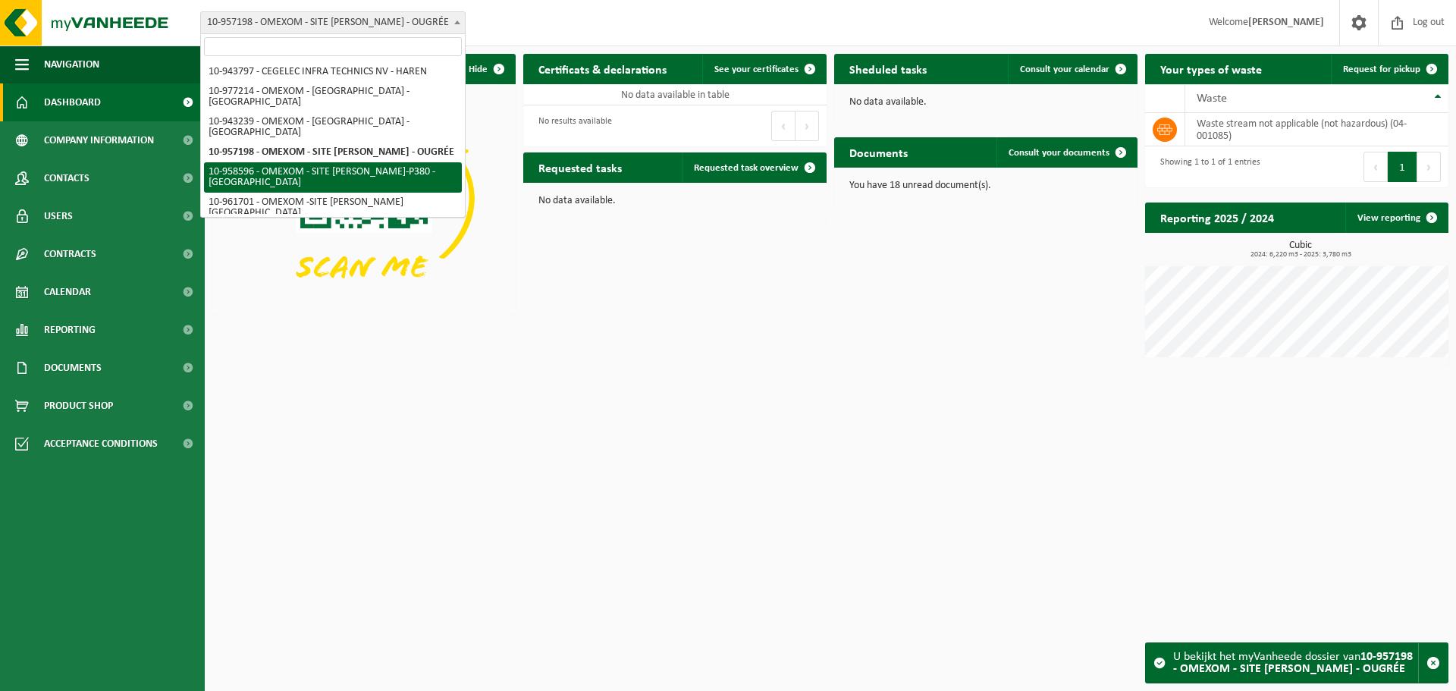
select select "148287"
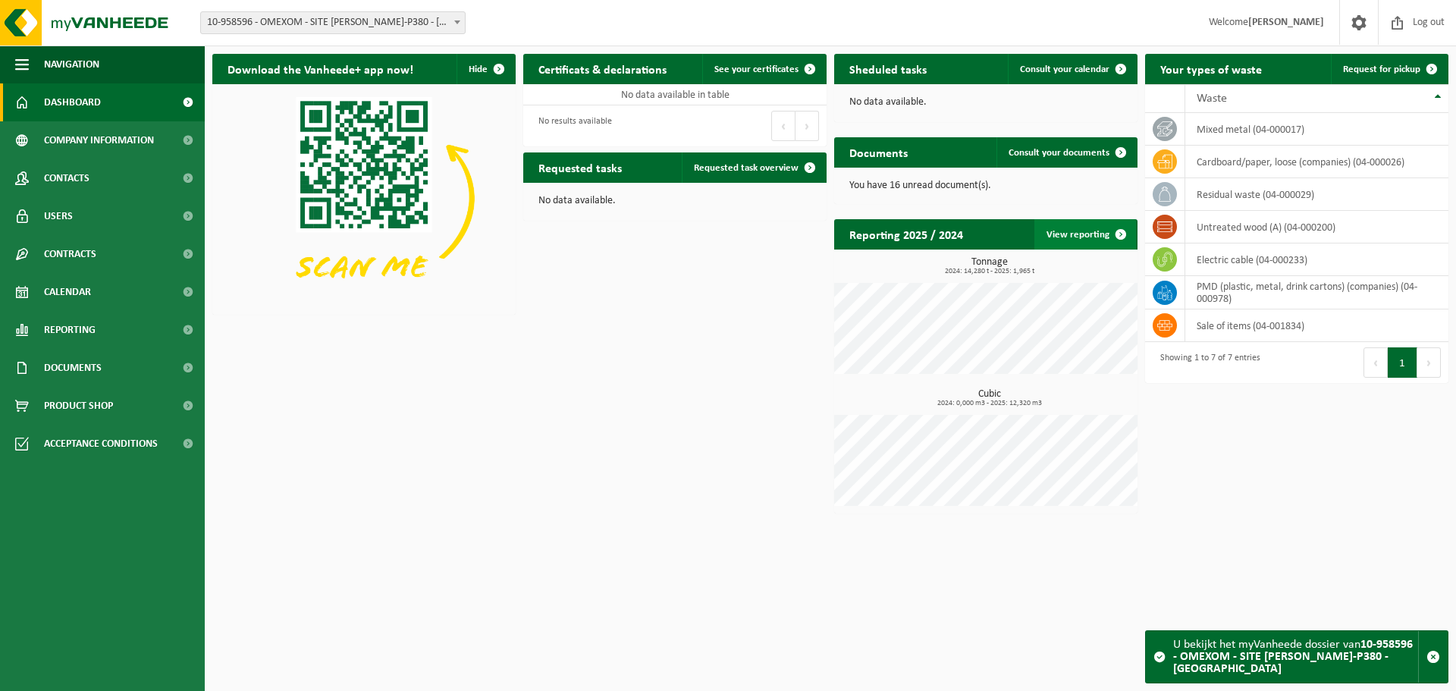
click at [1071, 234] on link "View reporting" at bounding box center [1085, 234] width 102 height 30
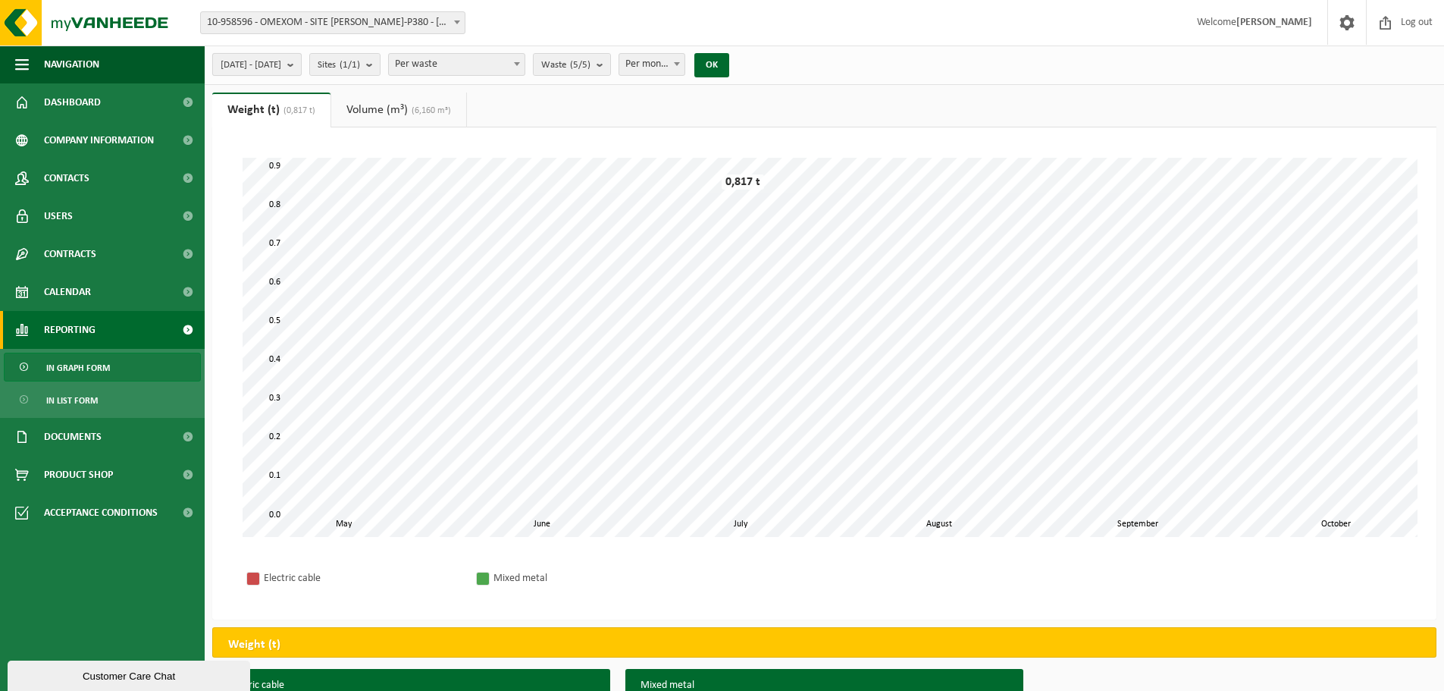
click at [301, 71] on b "submit" at bounding box center [294, 64] width 14 height 21
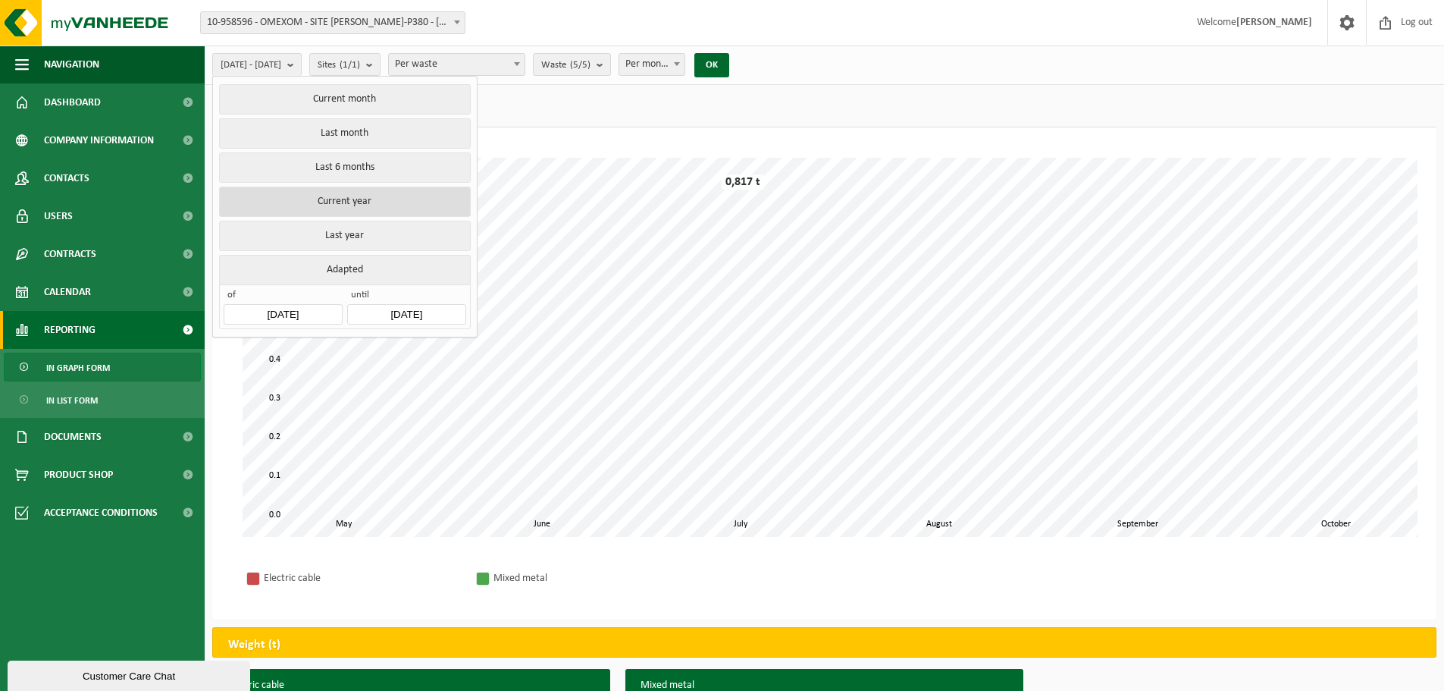
click at [360, 202] on button "Current year" at bounding box center [344, 202] width 251 height 30
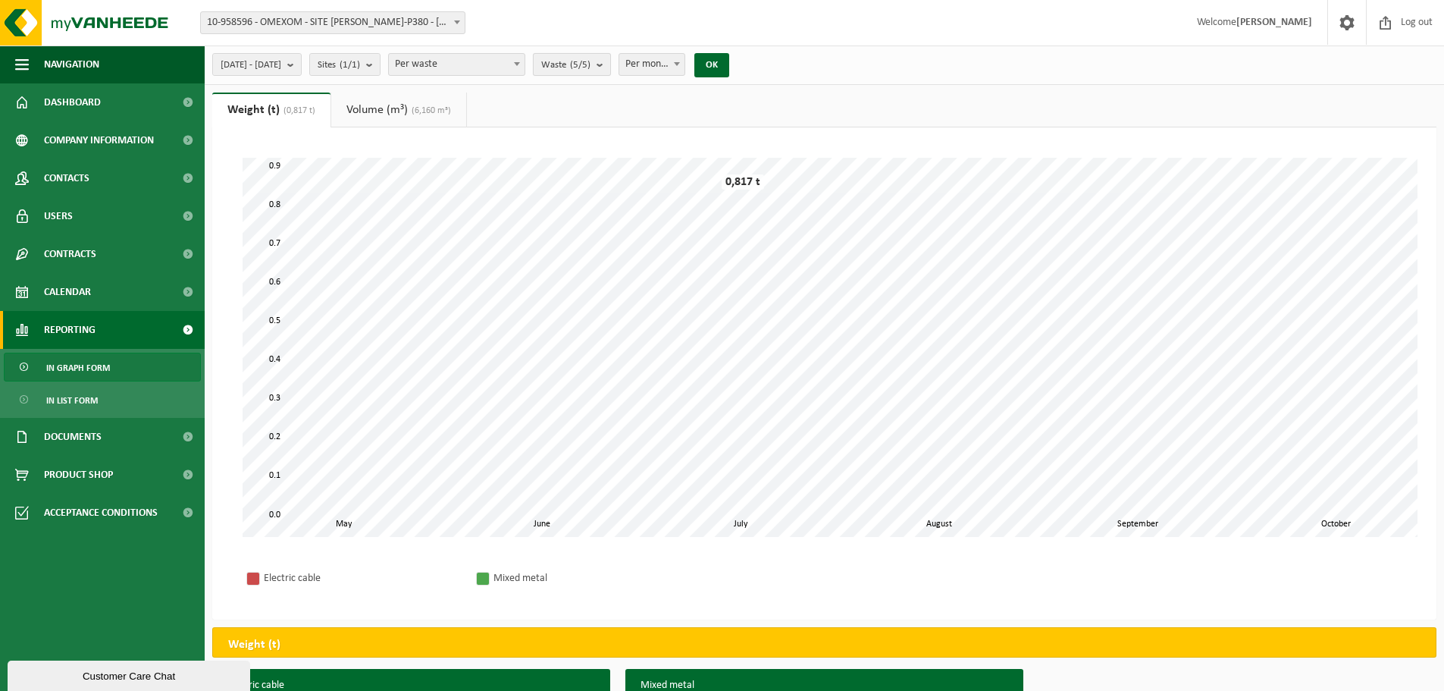
click at [591, 67] on count "(5/5)" at bounding box center [580, 65] width 20 height 10
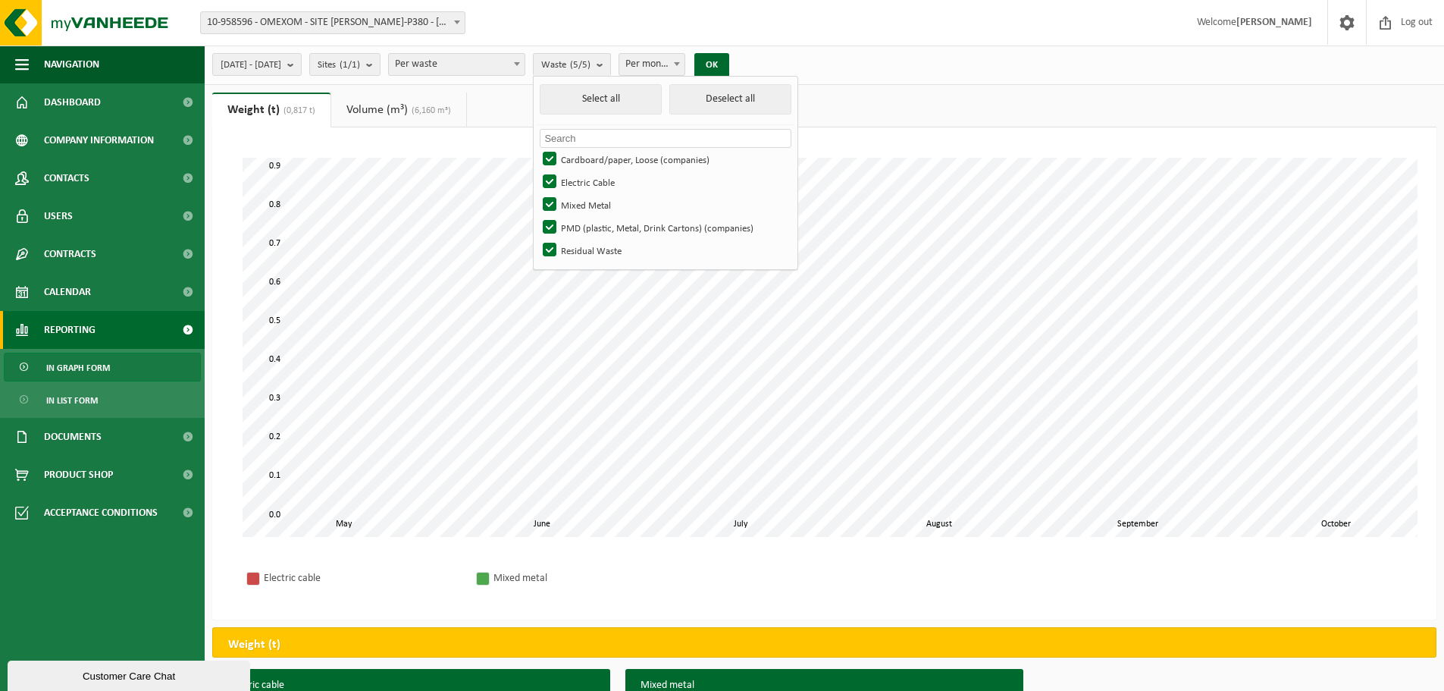
click at [522, 105] on ul "Weight (t) (0,817 t) Volume (m³) (6,160 m³)" at bounding box center [824, 109] width 1224 height 35
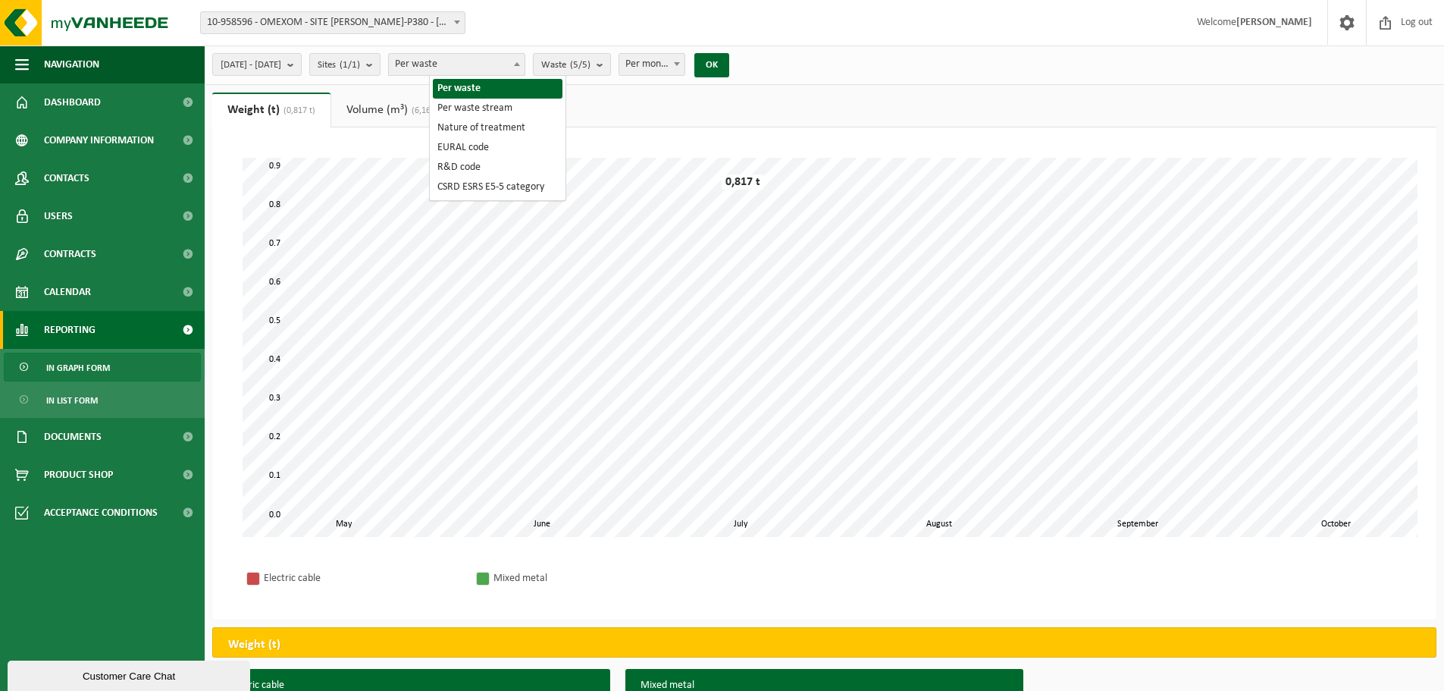
click at [525, 64] on span at bounding box center [516, 64] width 15 height 20
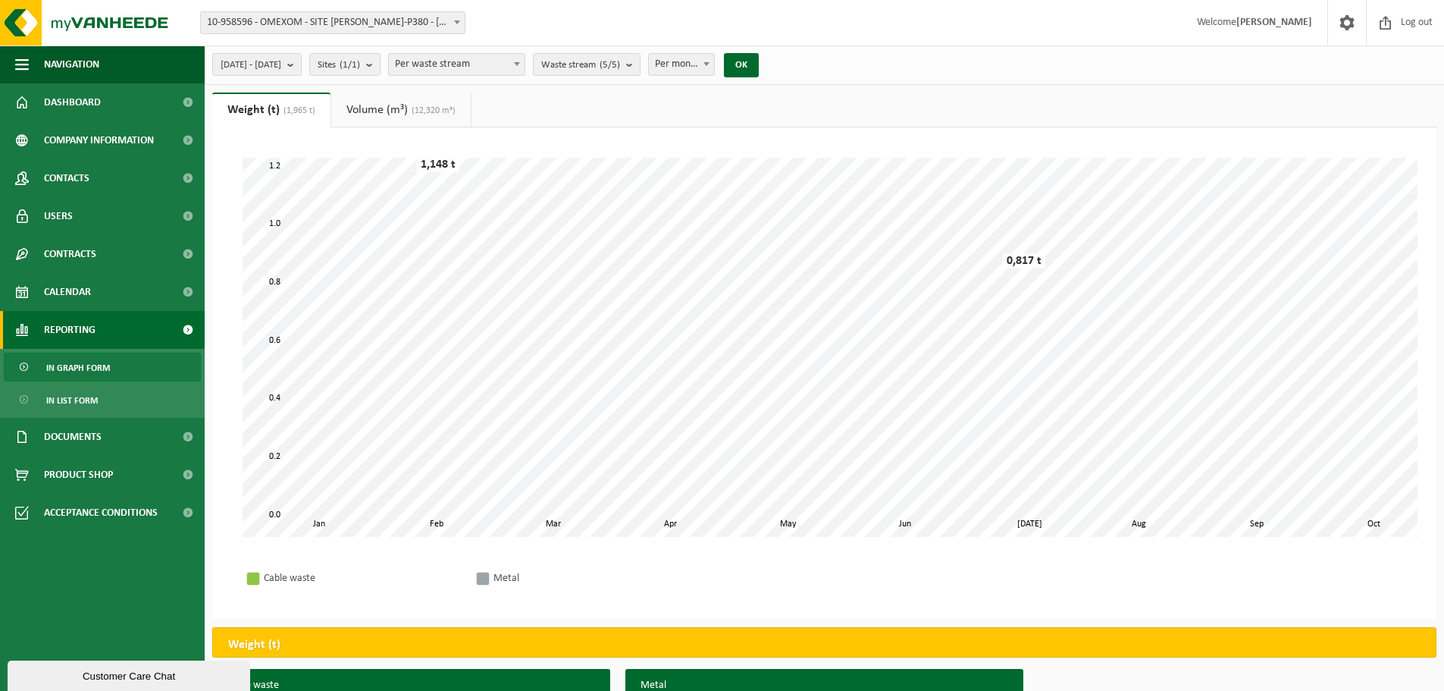
click at [525, 67] on span at bounding box center [516, 64] width 15 height 20
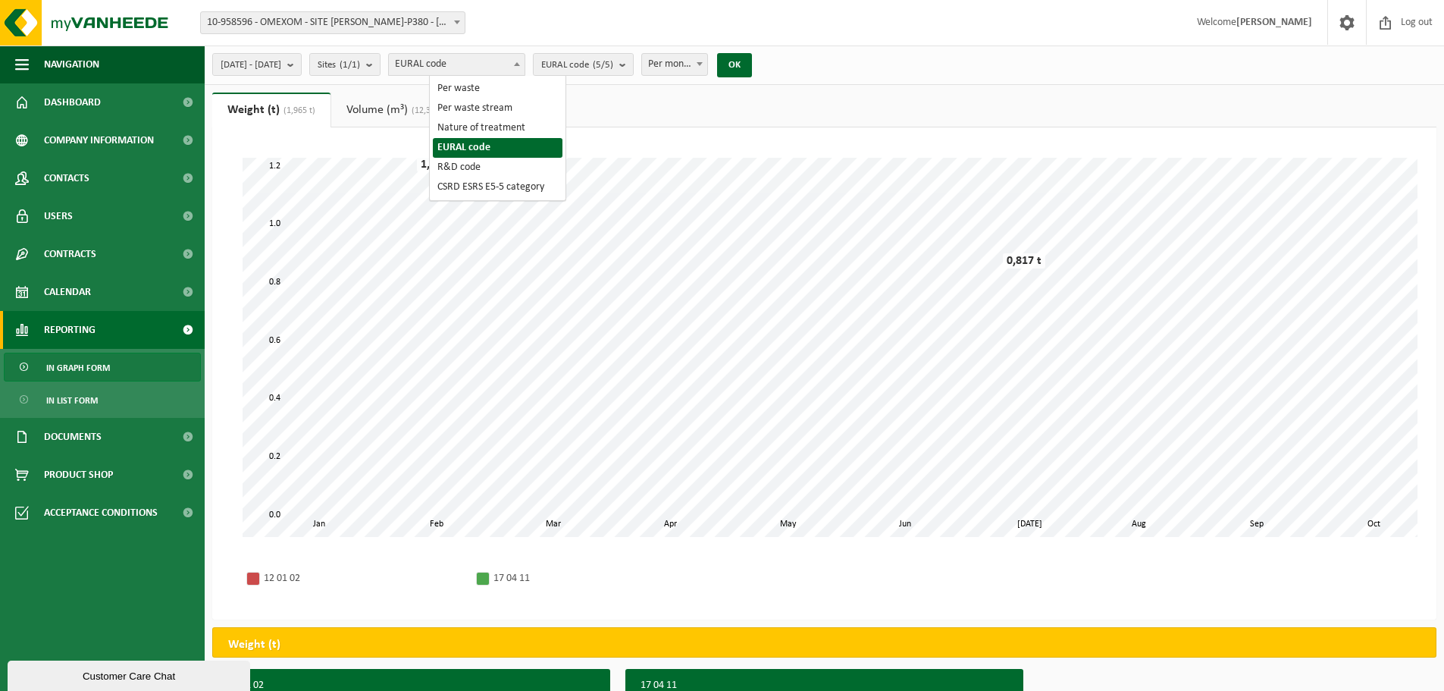
click at [520, 64] on b at bounding box center [517, 64] width 6 height 4
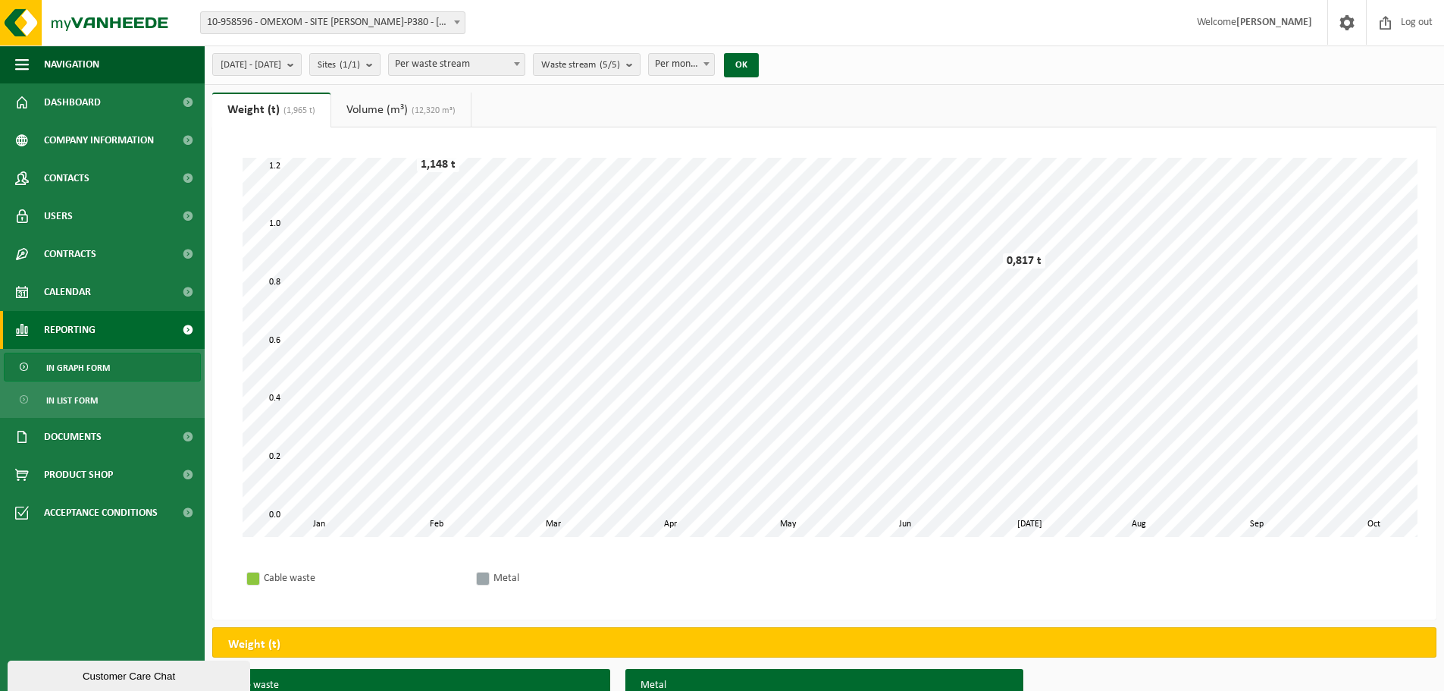
click at [482, 64] on span "Per waste stream" at bounding box center [457, 64] width 136 height 21
click at [487, 71] on span "Per waste" at bounding box center [457, 64] width 136 height 21
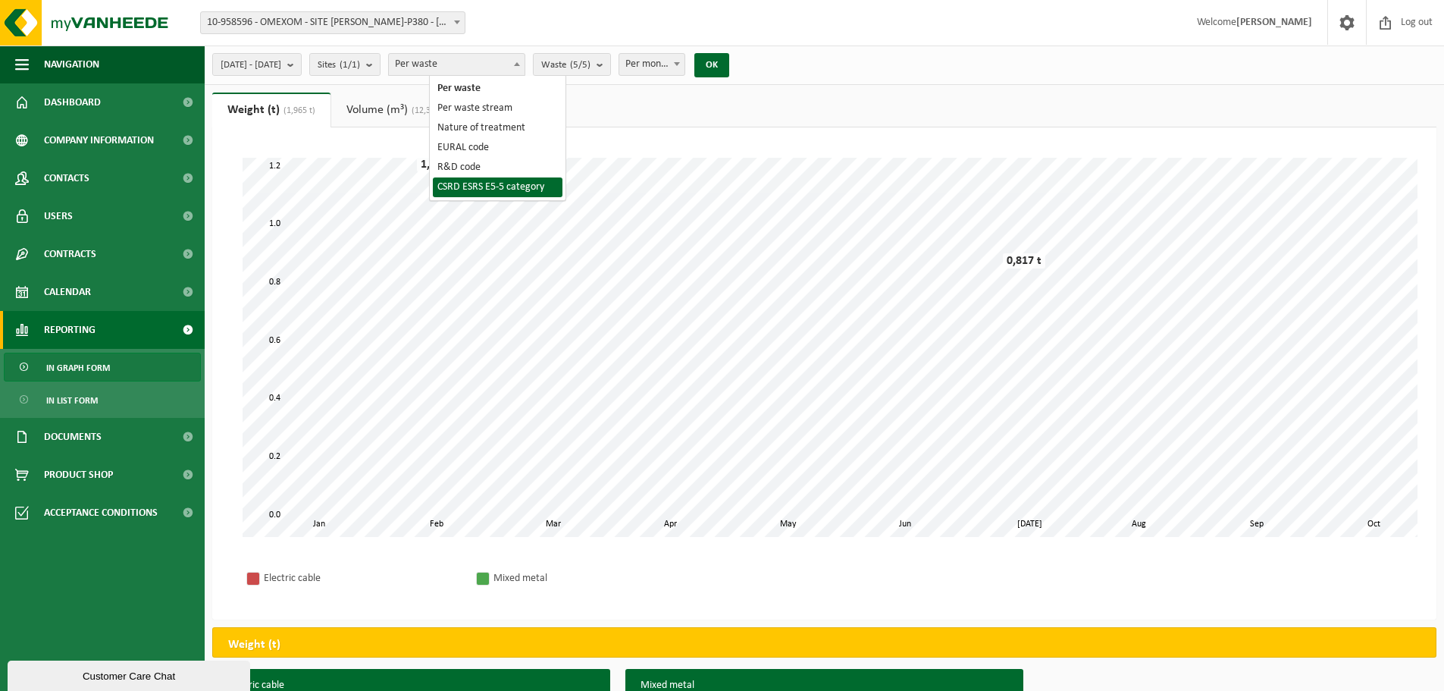
click at [514, 197] on span "Per waste Per waste stream Nature of treatment EURAL code R&D code CSRD ESRS E5…" at bounding box center [498, 138] width 136 height 124
select select "8"
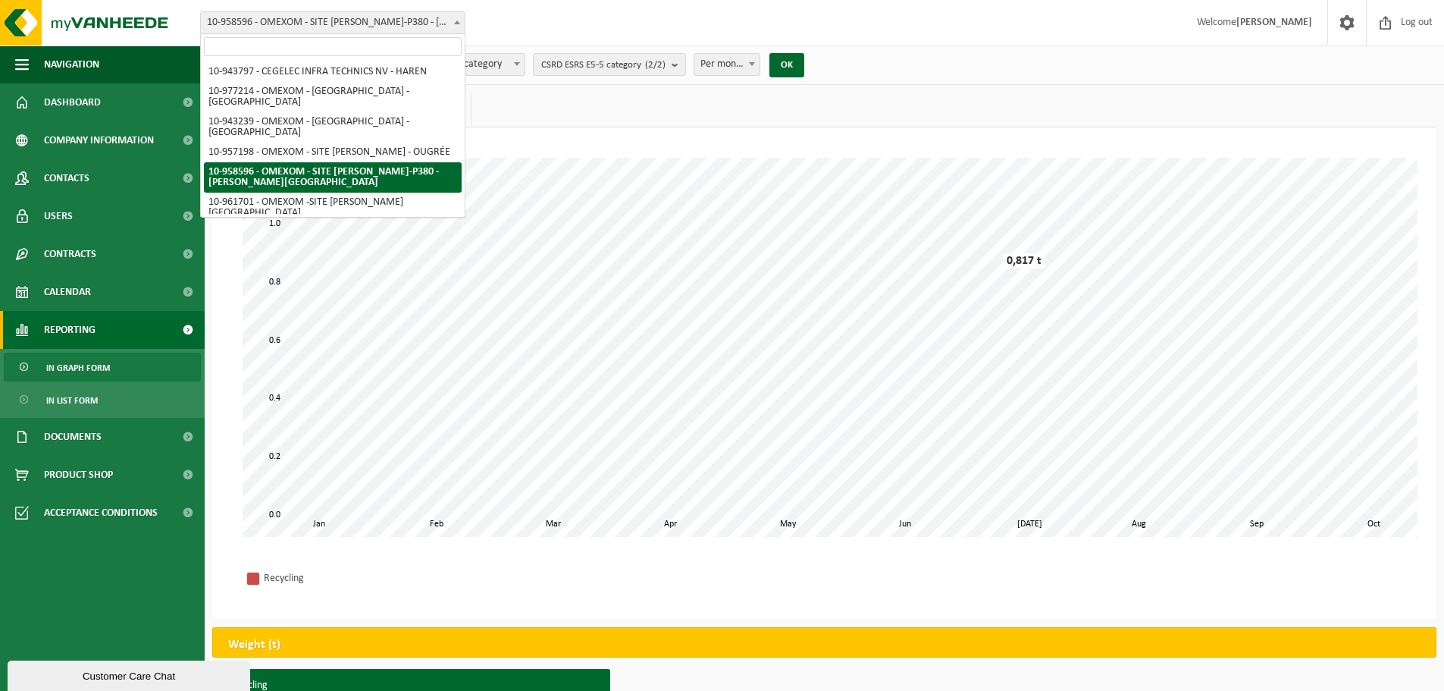
click at [453, 22] on span at bounding box center [457, 22] width 15 height 20
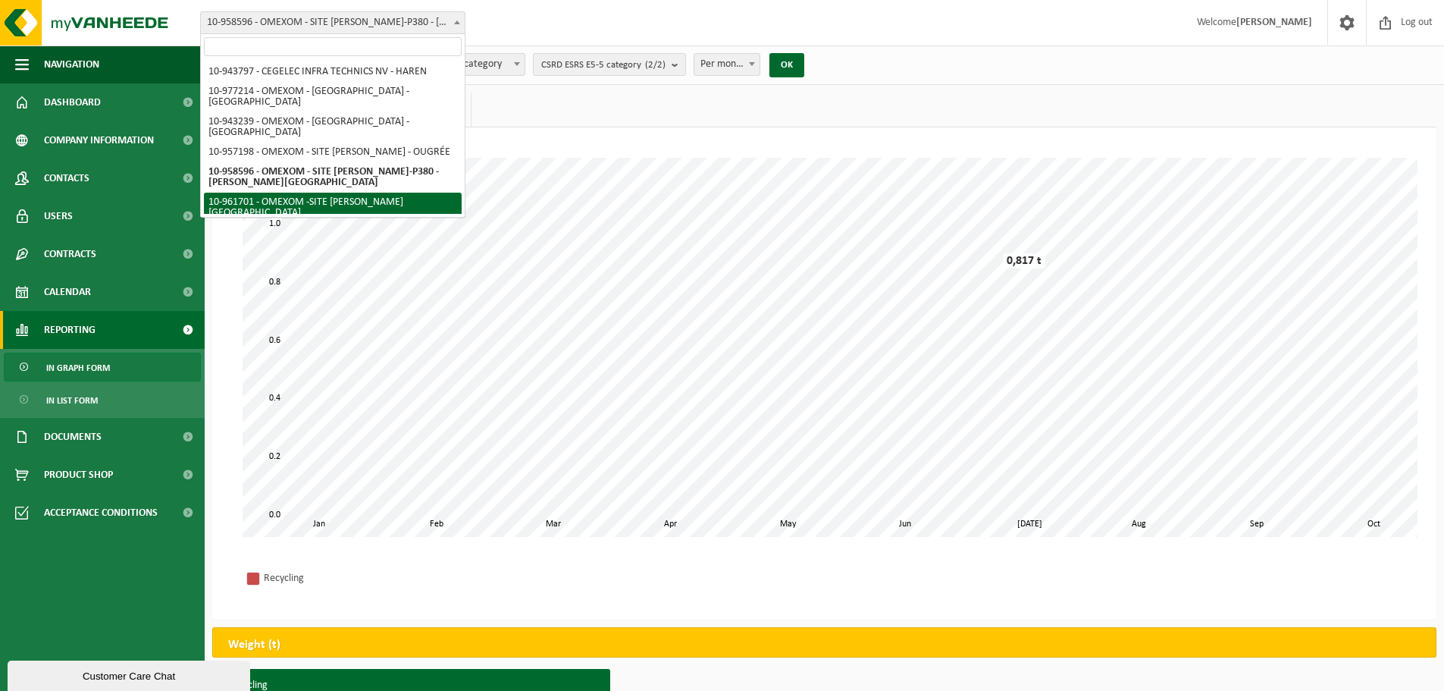
select select "150255"
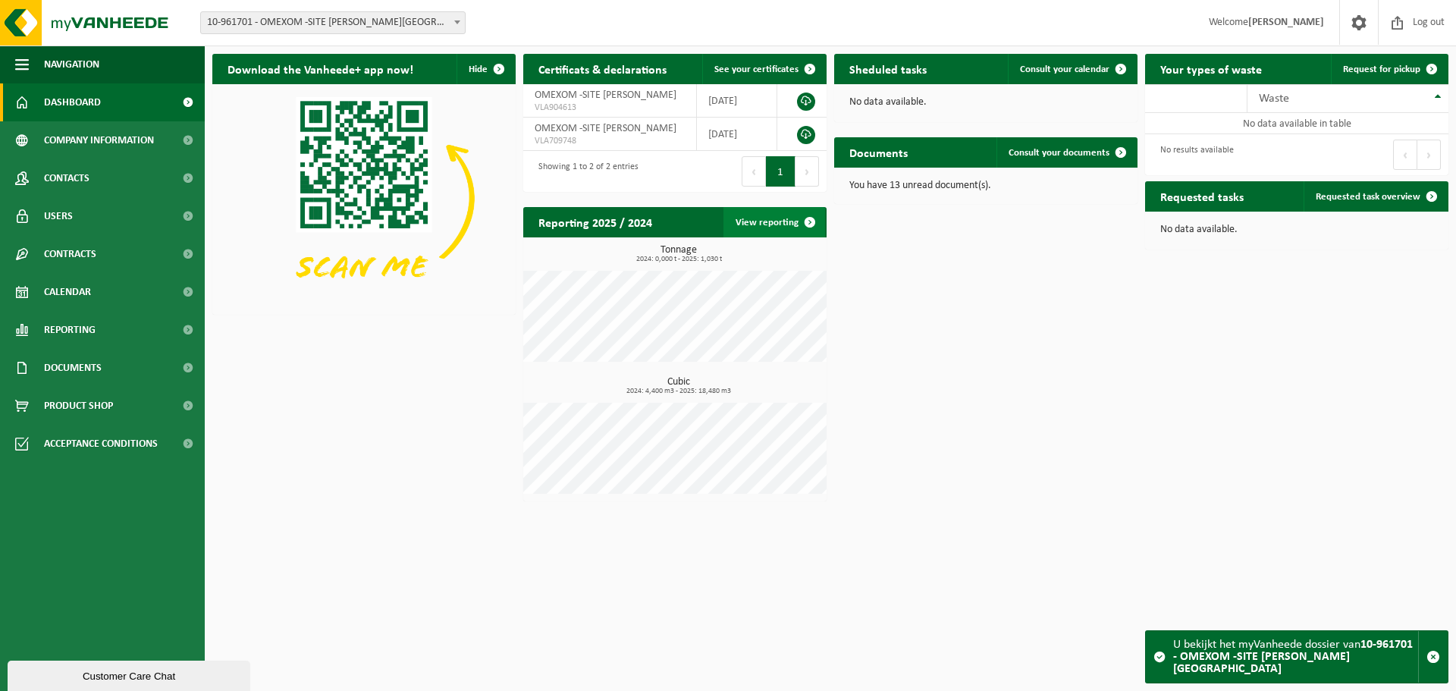
click at [757, 223] on link "View reporting" at bounding box center [774, 222] width 102 height 30
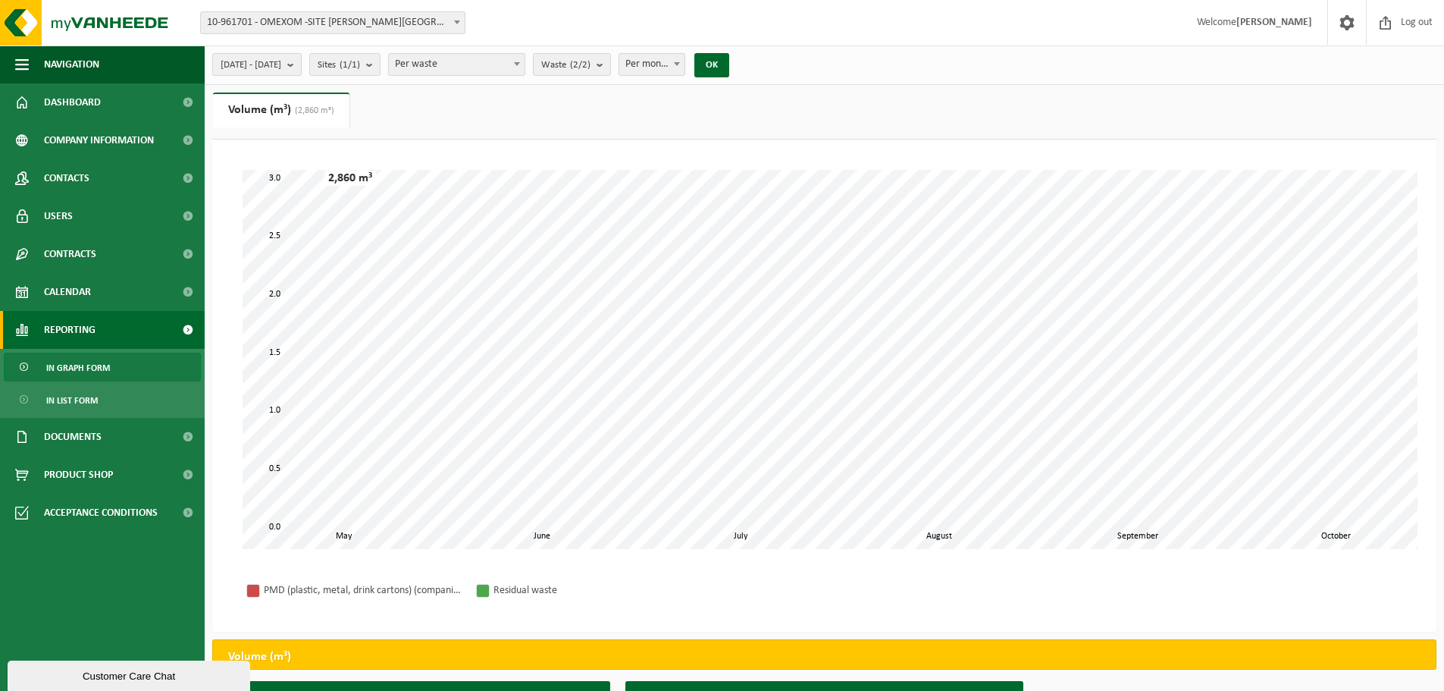
click at [302, 62] on button "2025-05-01 - 2025-10-08" at bounding box center [256, 64] width 89 height 23
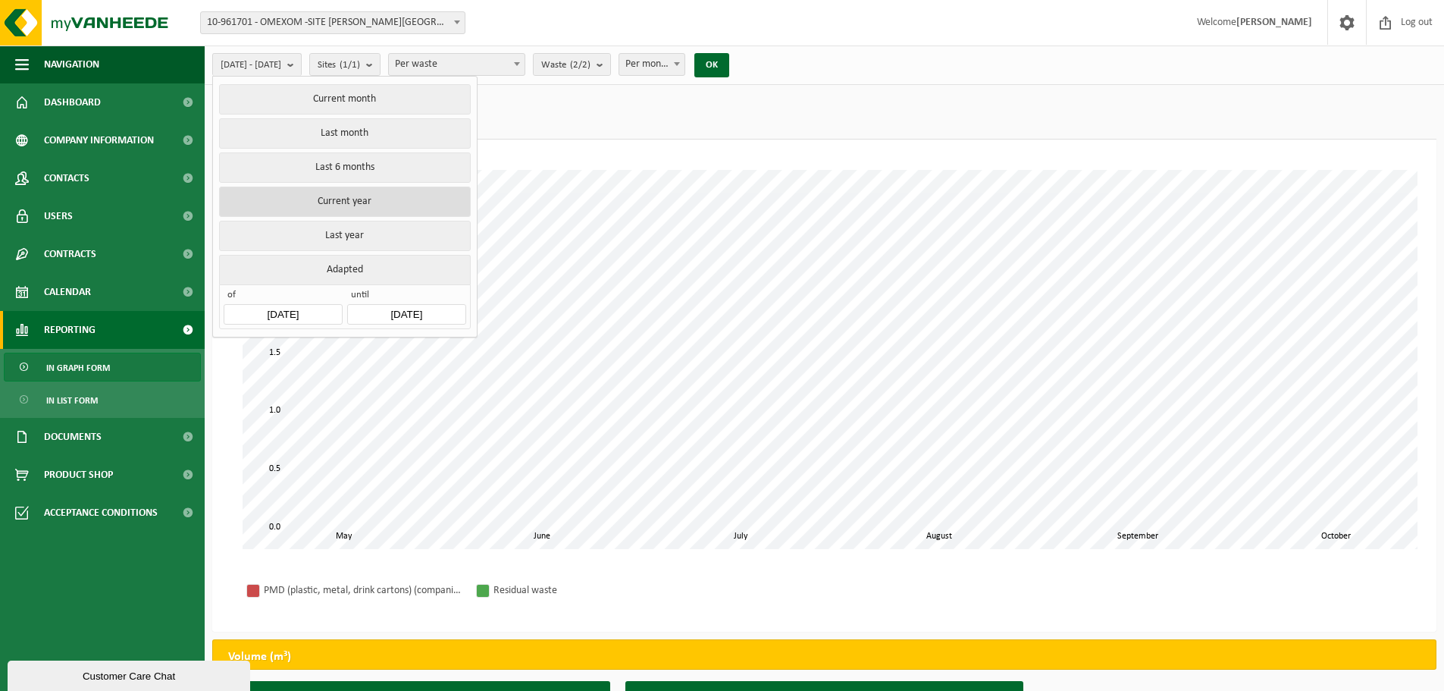
click at [328, 207] on button "Current year" at bounding box center [344, 202] width 251 height 30
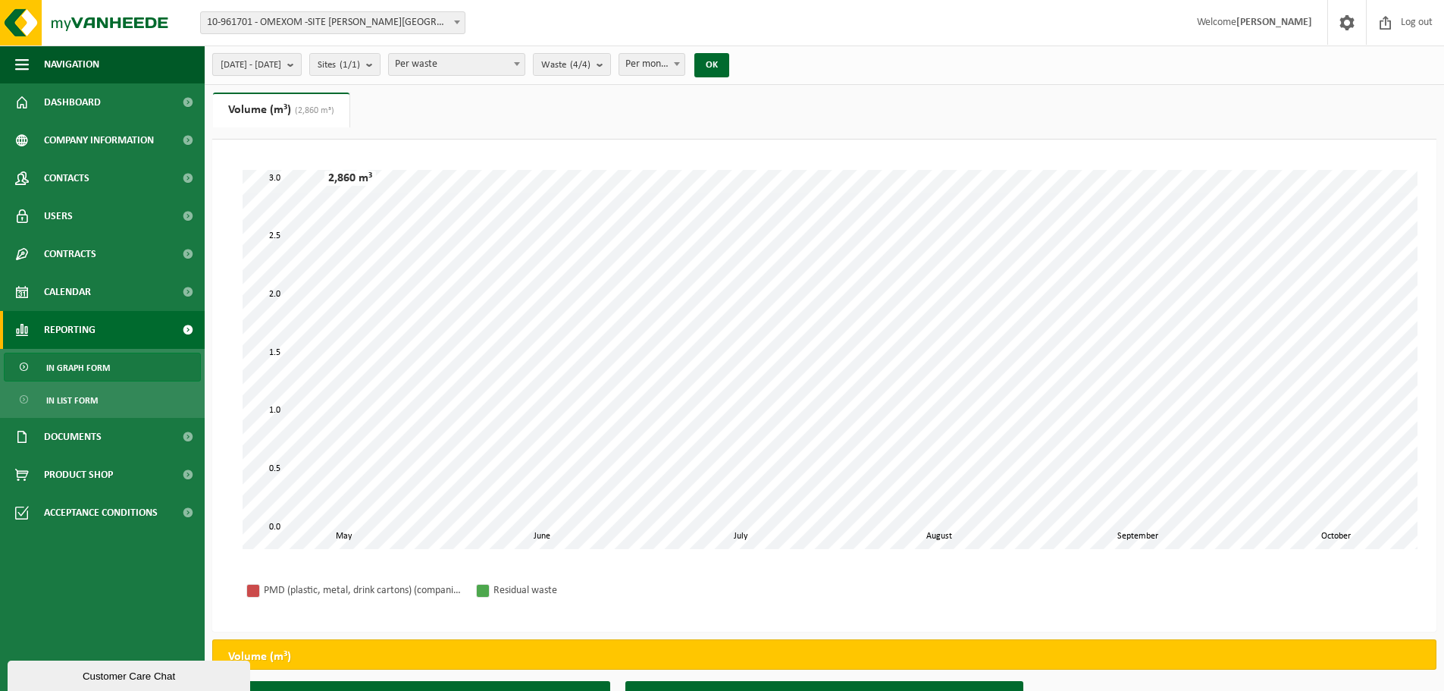
click at [301, 66] on b "submit" at bounding box center [294, 64] width 14 height 21
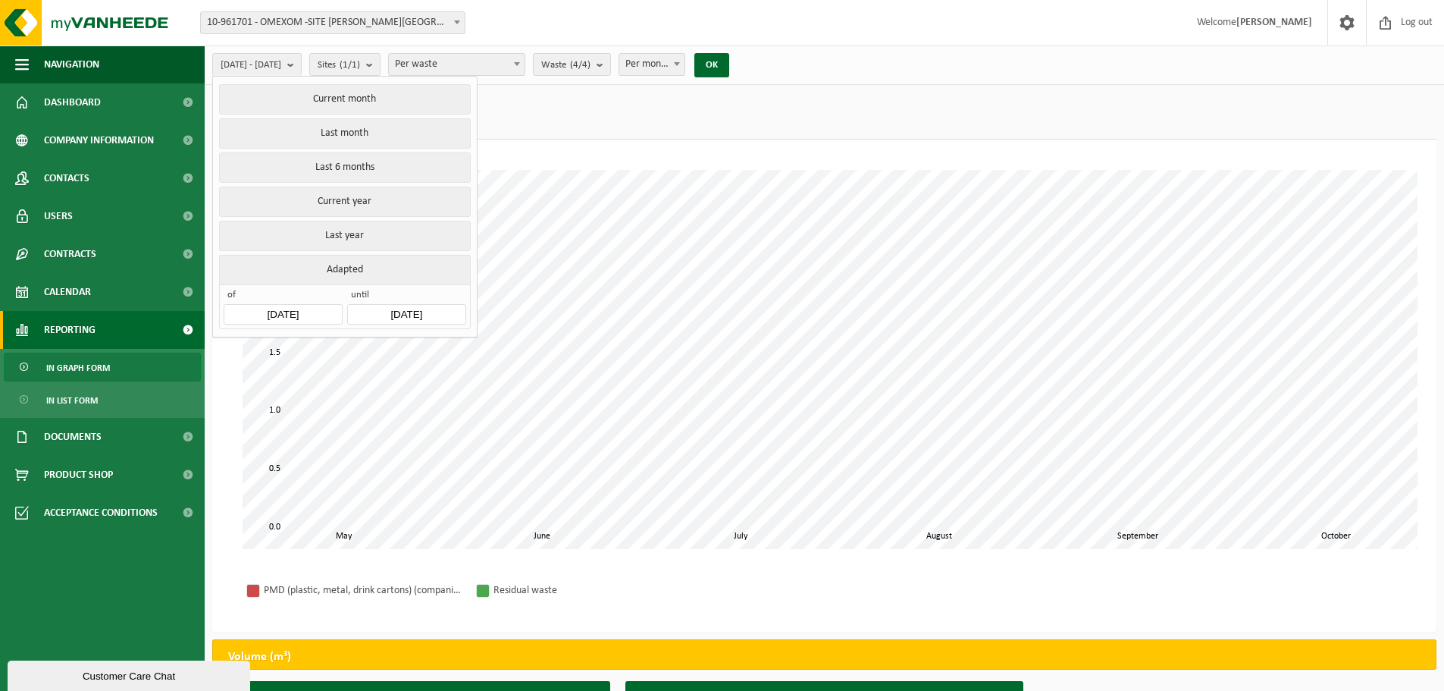
click at [584, 112] on ul "Weight (t) Volume (m³) (2,860 m³)" at bounding box center [824, 115] width 1224 height 47
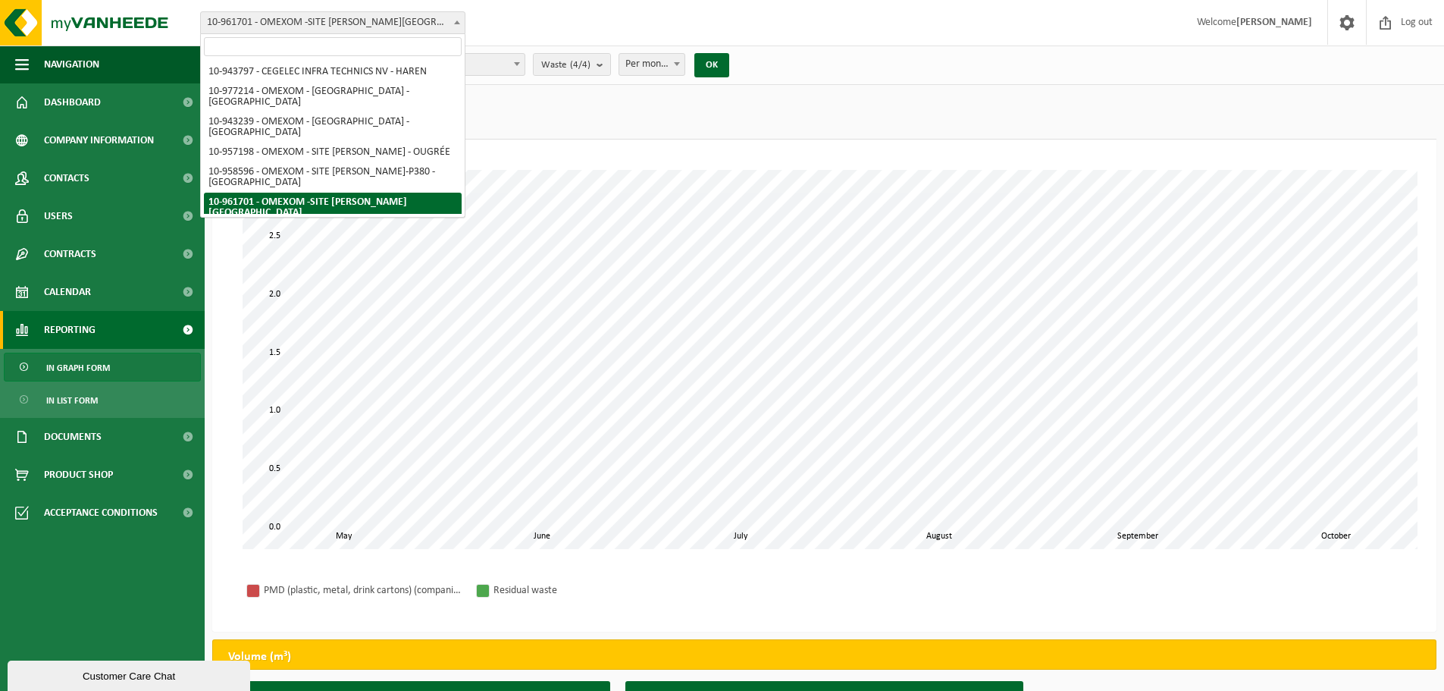
click at [350, 20] on span "10-961701 - OMEXOM -SITE [PERSON_NAME][GEOGRAPHIC_DATA]" at bounding box center [333, 22] width 264 height 21
select select "159411"
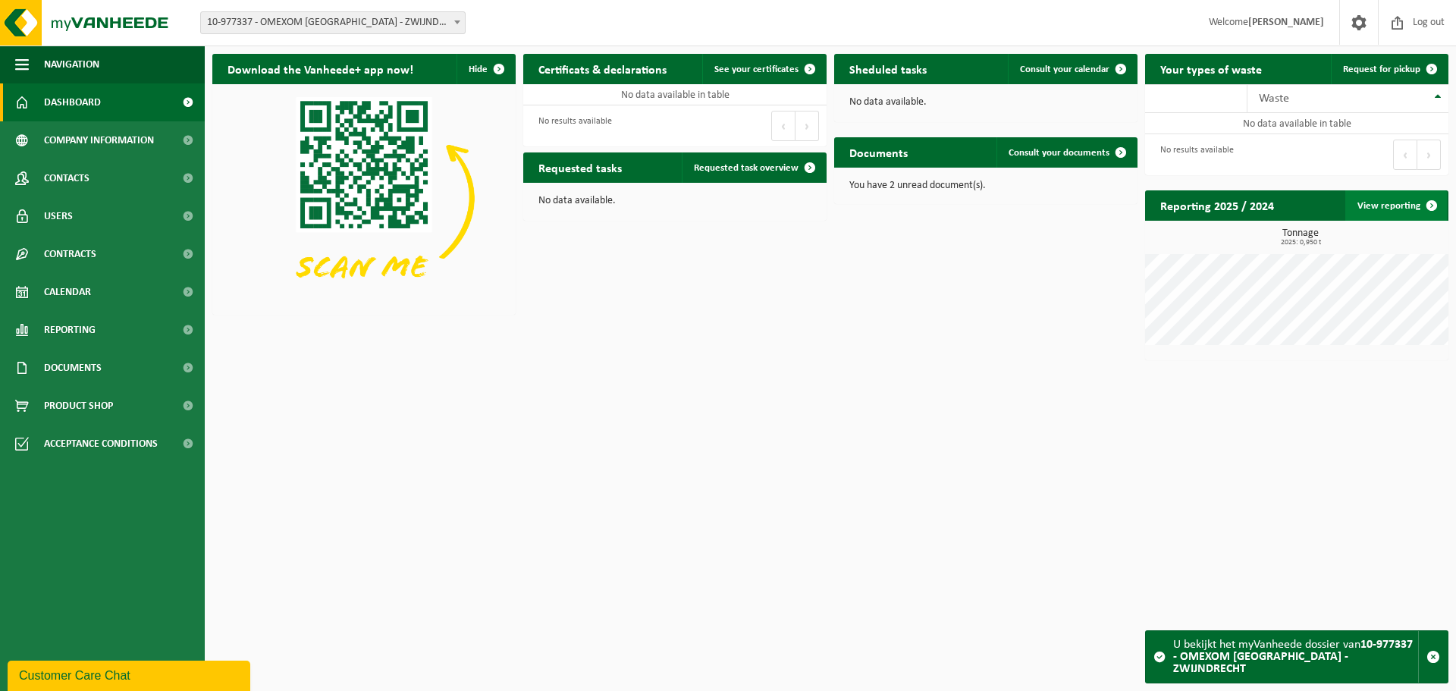
click at [1428, 205] on span at bounding box center [1431, 205] width 30 height 30
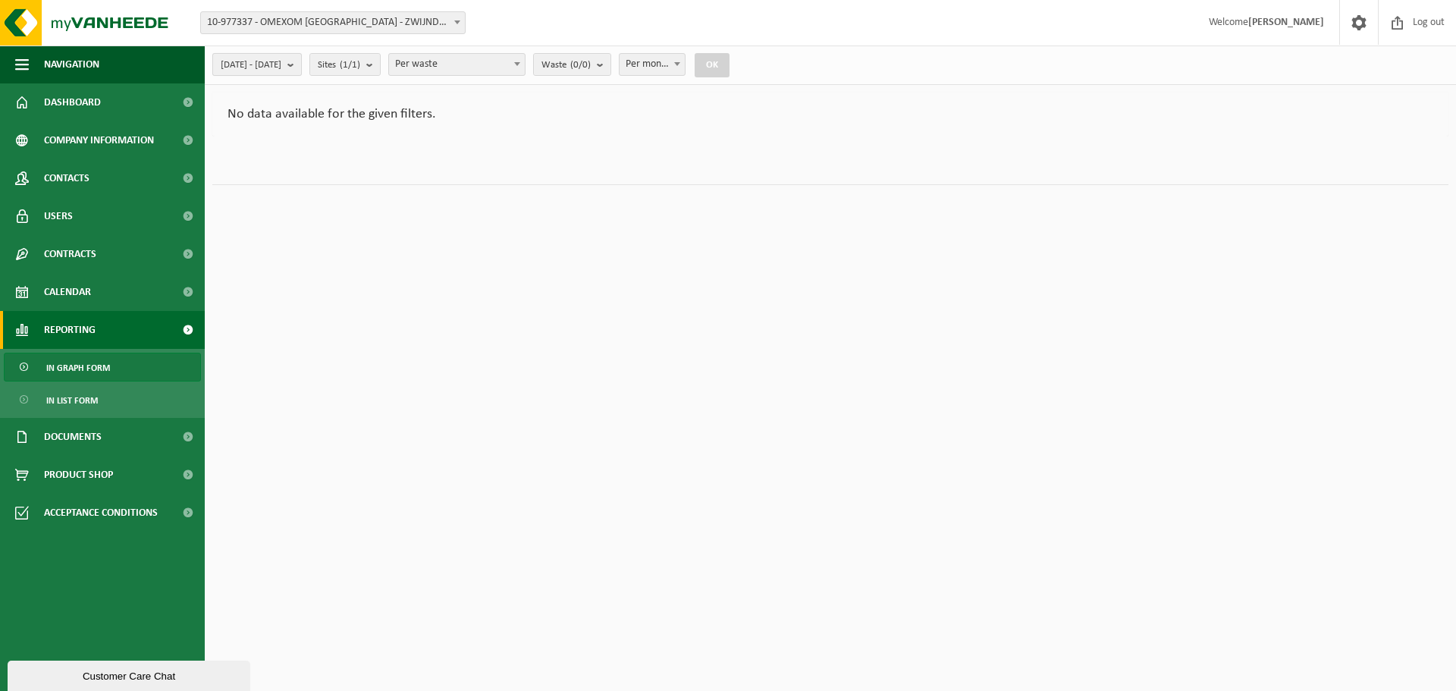
click at [301, 67] on b "submit" at bounding box center [294, 64] width 14 height 21
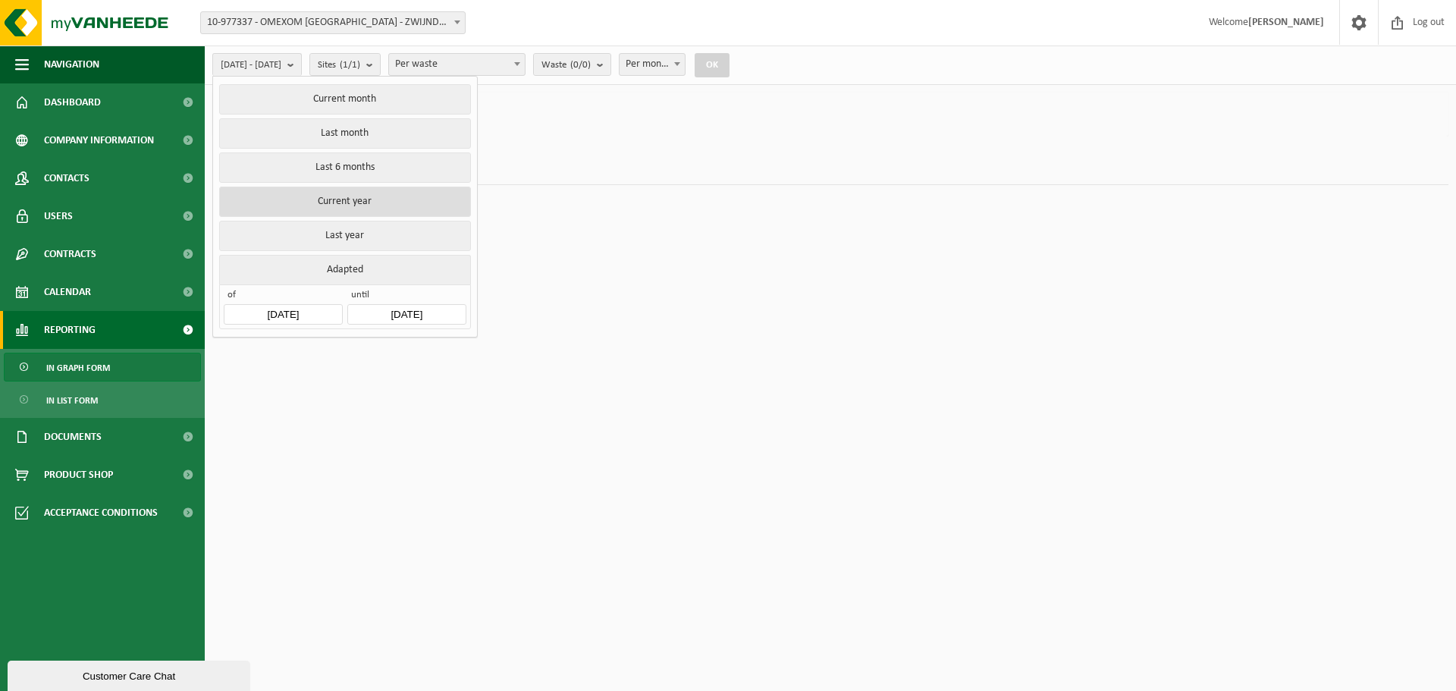
click at [359, 195] on button "Current year" at bounding box center [344, 202] width 251 height 30
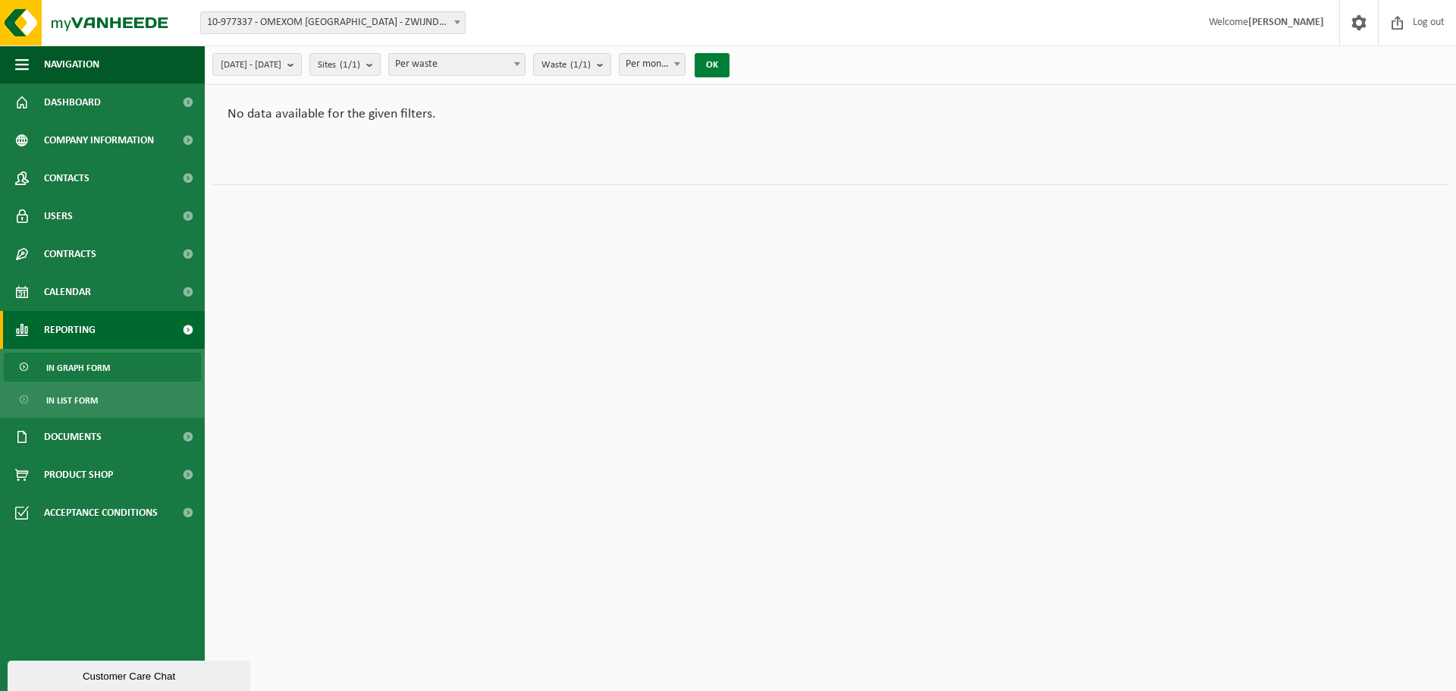
click at [729, 61] on button "OK" at bounding box center [711, 65] width 35 height 24
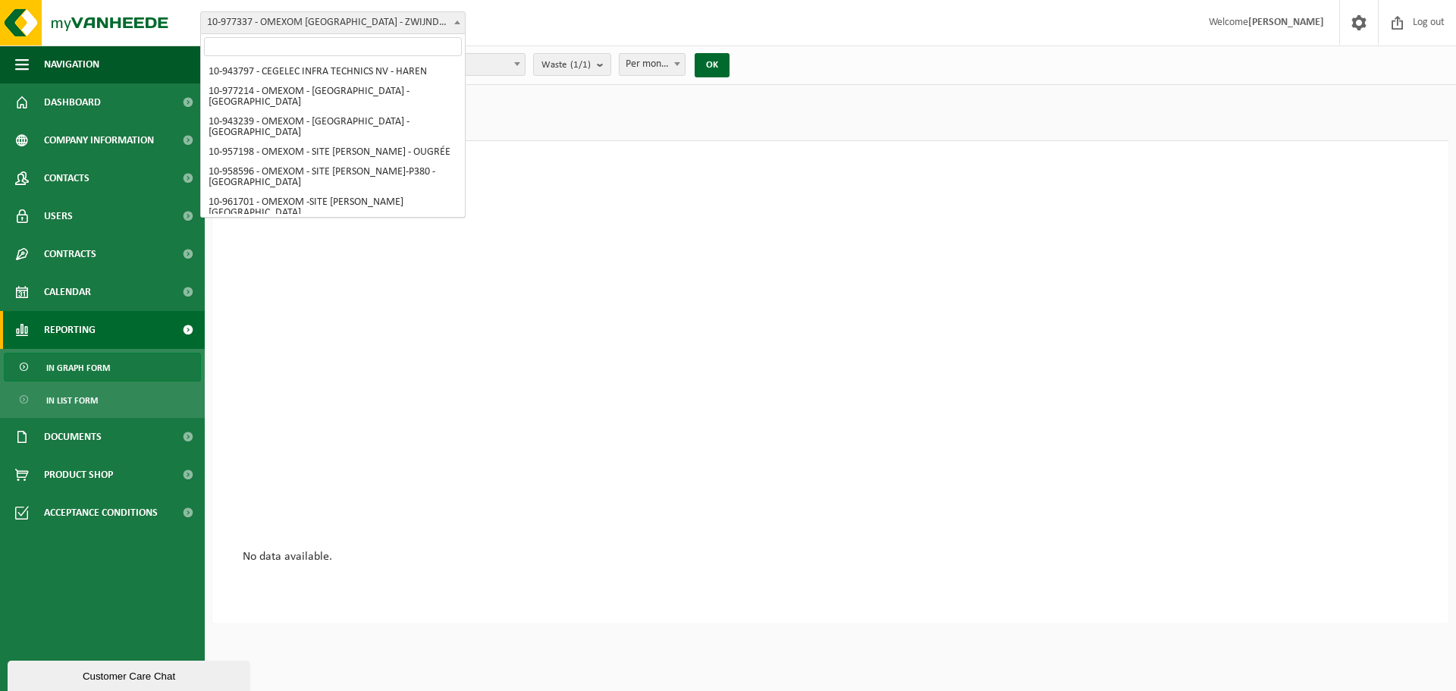
click at [412, 27] on span "10-977337 - OMEXOM [GEOGRAPHIC_DATA] - ZWIJNDRECHT" at bounding box center [333, 22] width 264 height 21
select select "150255"
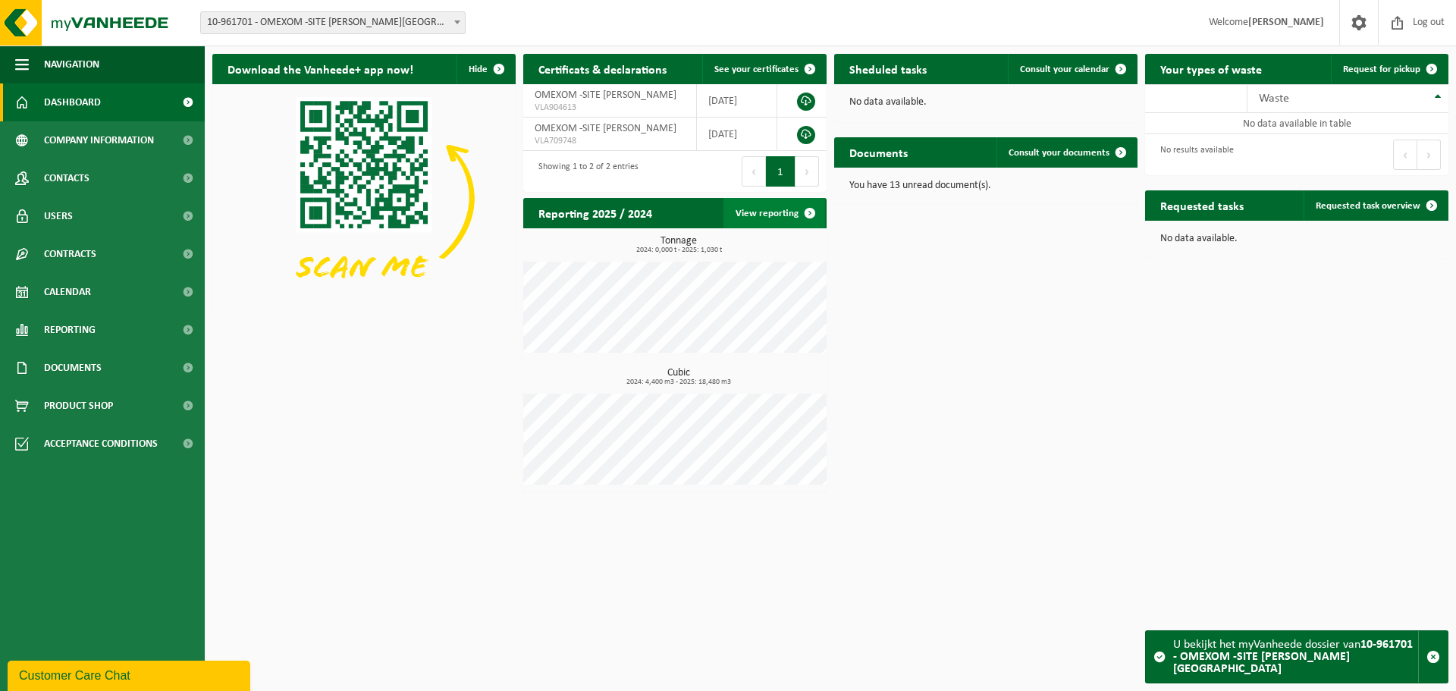
click at [759, 218] on link "View reporting" at bounding box center [774, 213] width 102 height 30
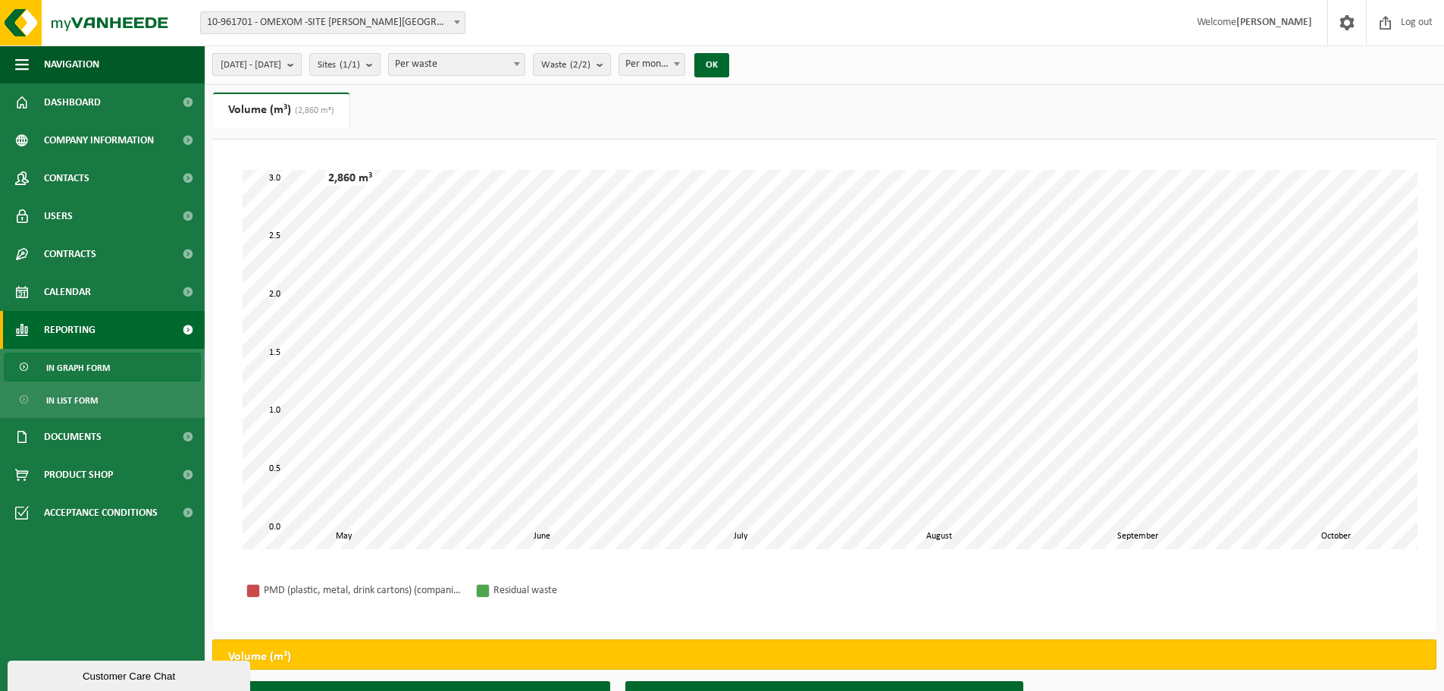
click at [301, 62] on b "submit" at bounding box center [294, 64] width 14 height 21
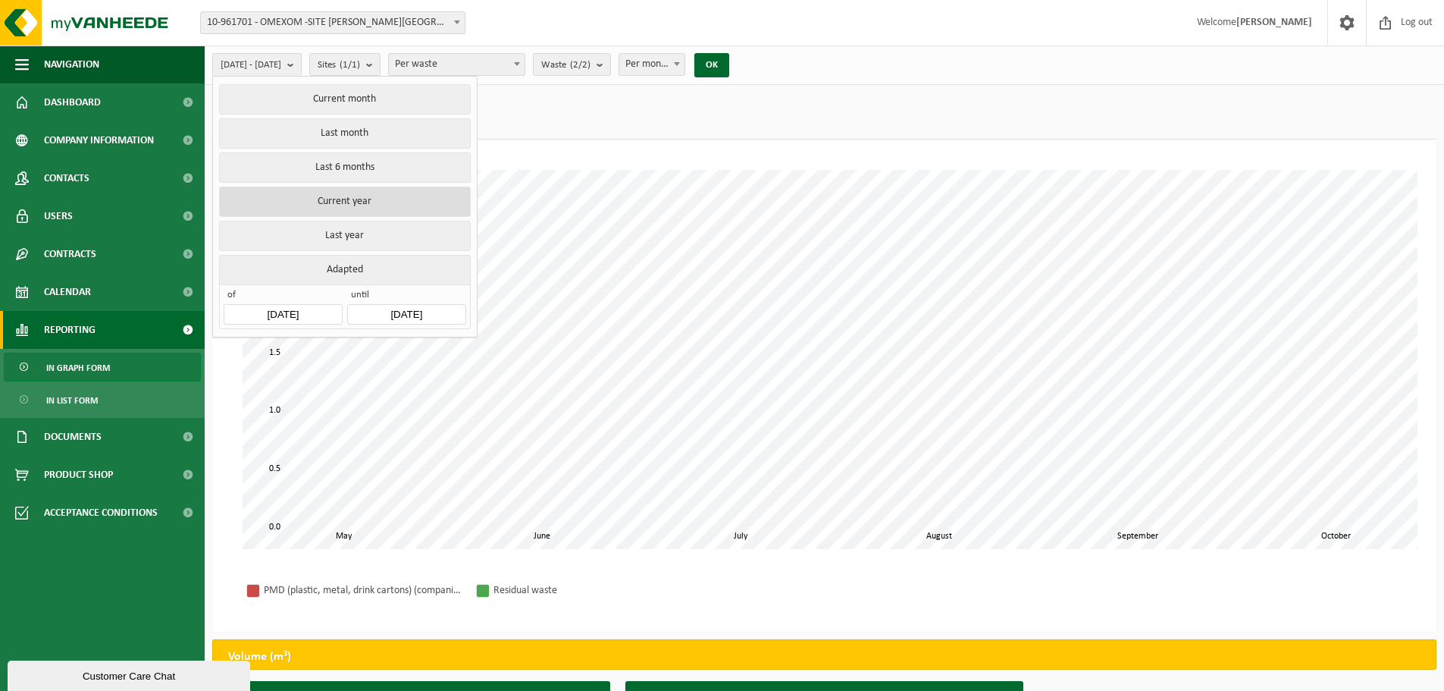
click at [349, 199] on button "Current year" at bounding box center [344, 202] width 251 height 30
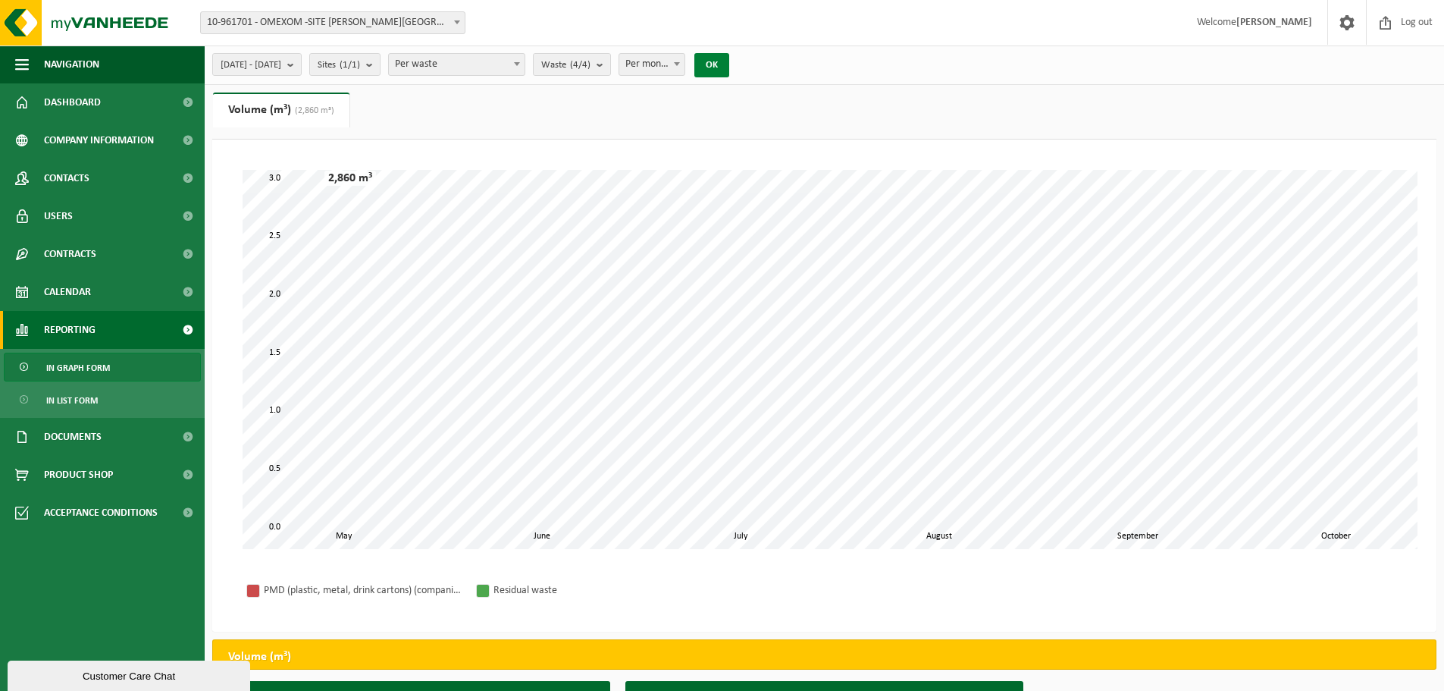
click at [729, 66] on button "OK" at bounding box center [711, 65] width 35 height 24
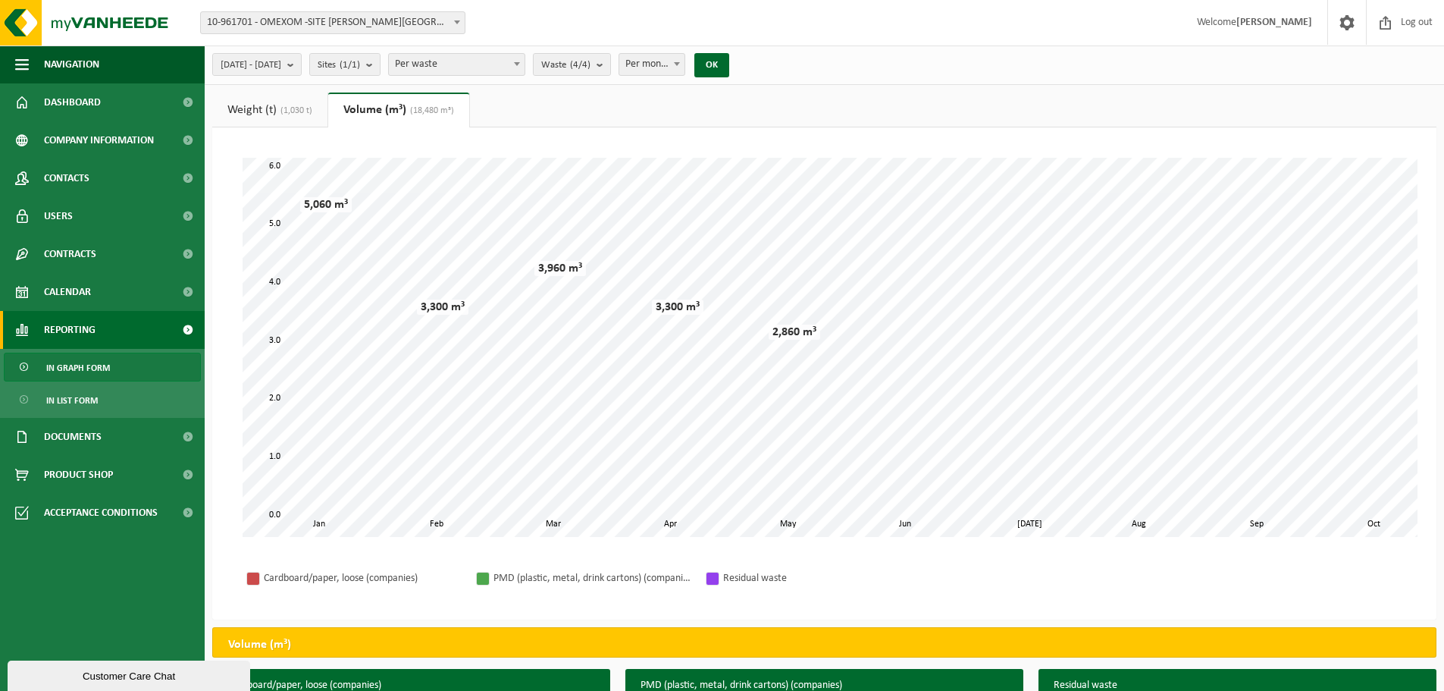
click at [455, 21] on b at bounding box center [457, 22] width 6 height 4
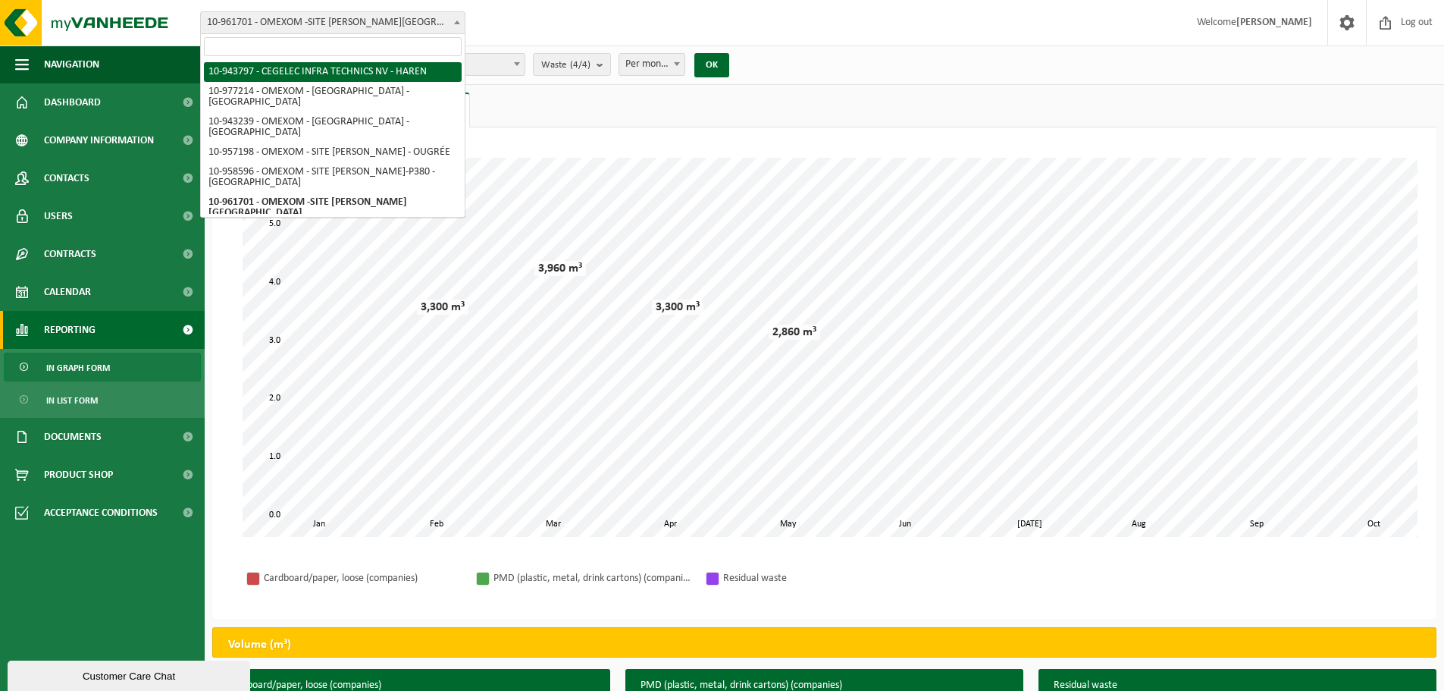
select select "140731"
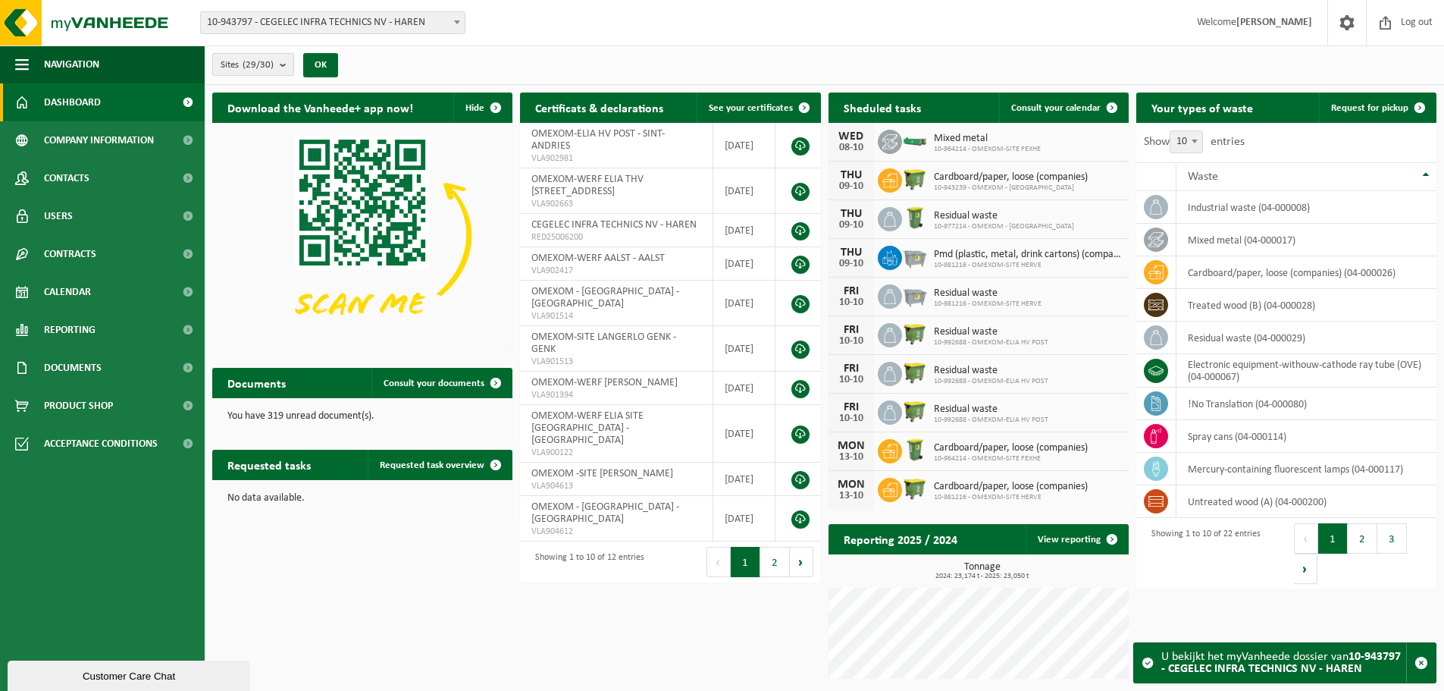
click at [283, 65] on b "submit" at bounding box center [287, 64] width 14 height 21
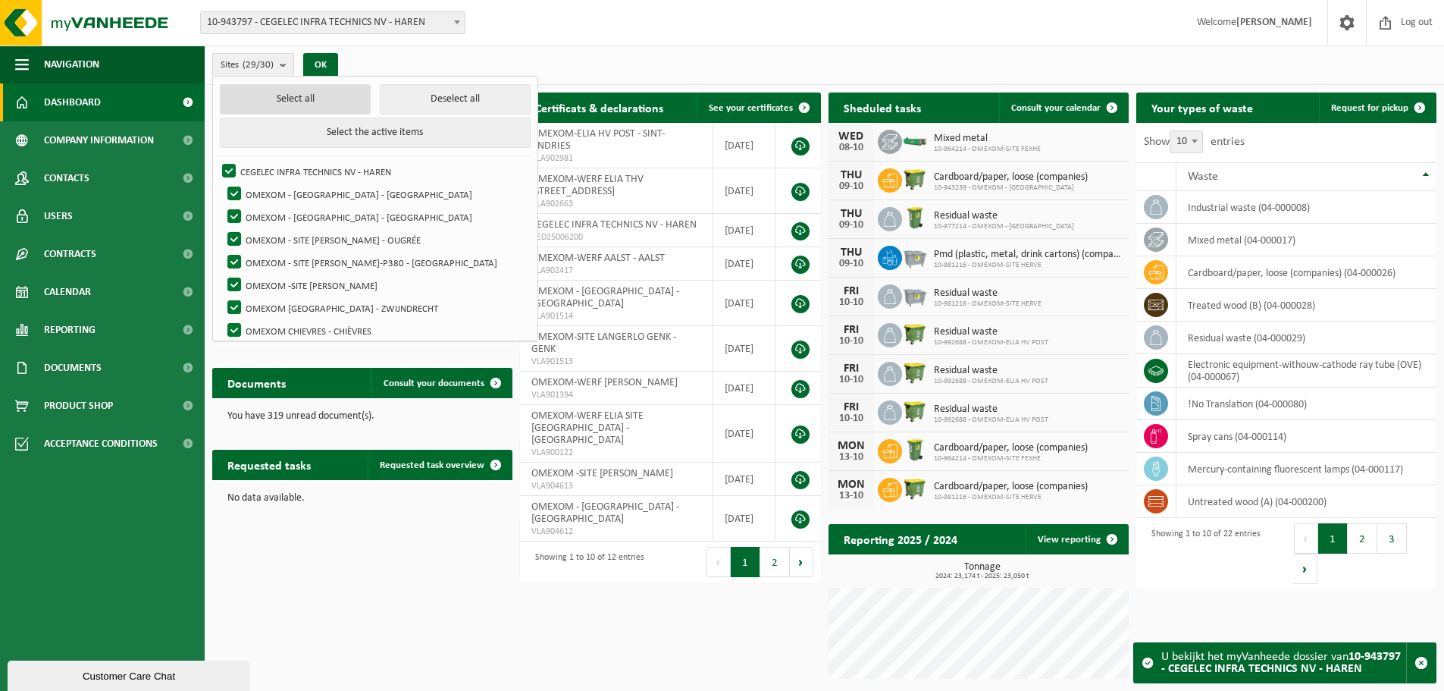
click at [321, 105] on button "Select all" at bounding box center [295, 99] width 151 height 30
checkbox input "true"
click at [272, 169] on label "CEGELEC INFRA TECHNICS NV - HAREN" at bounding box center [374, 171] width 311 height 23
click at [217, 160] on input "CEGELEC INFRA TECHNICS NV - HAREN" at bounding box center [216, 159] width 1 height 1
click at [233, 170] on label "CEGELEC INFRA TECHNICS NV - HAREN" at bounding box center [374, 171] width 311 height 23
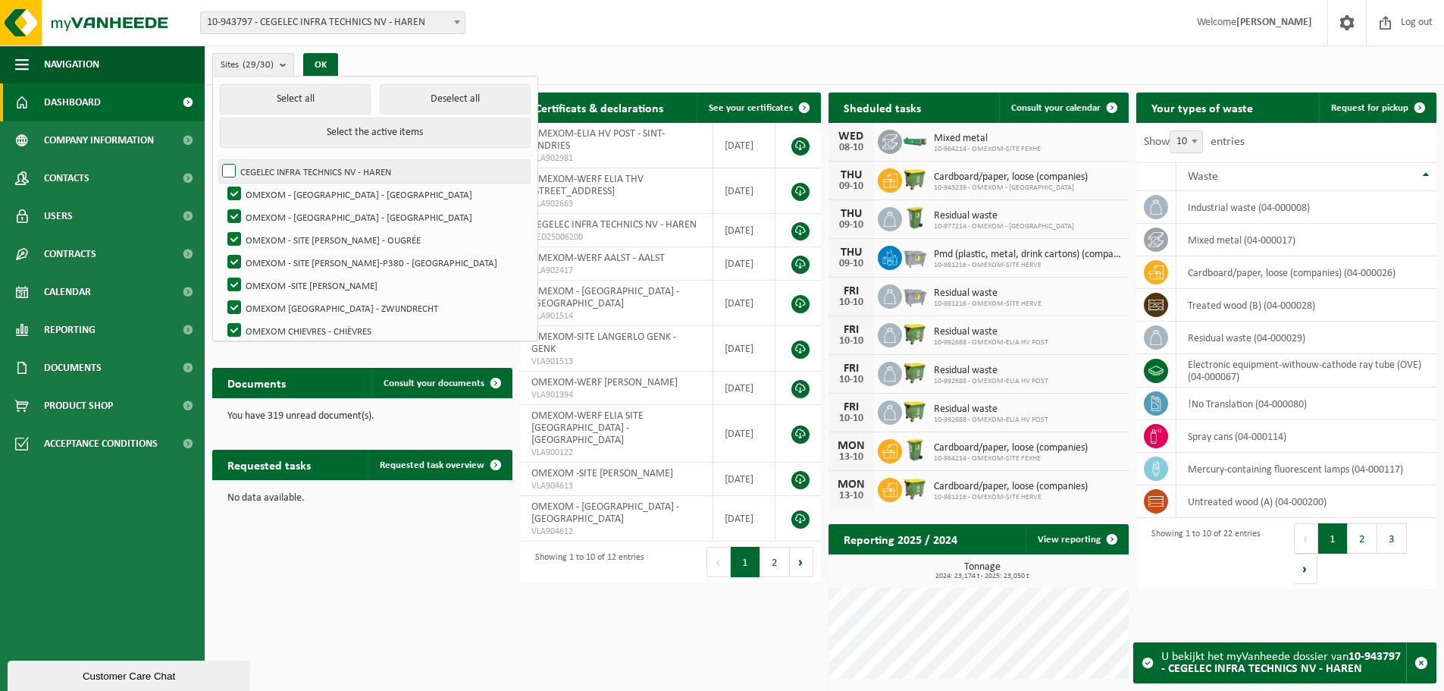
click at [217, 160] on input "CEGELEC INFRA TECHNICS NV - HAREN" at bounding box center [216, 159] width 1 height 1
click at [233, 170] on label "CEGELEC INFRA TECHNICS NV - HAREN" at bounding box center [374, 171] width 311 height 23
click at [217, 160] on input "CEGELEC INFRA TECHNICS NV - HAREN" at bounding box center [216, 159] width 1 height 1
checkbox input "false"
click at [318, 72] on button "OK" at bounding box center [320, 65] width 35 height 24
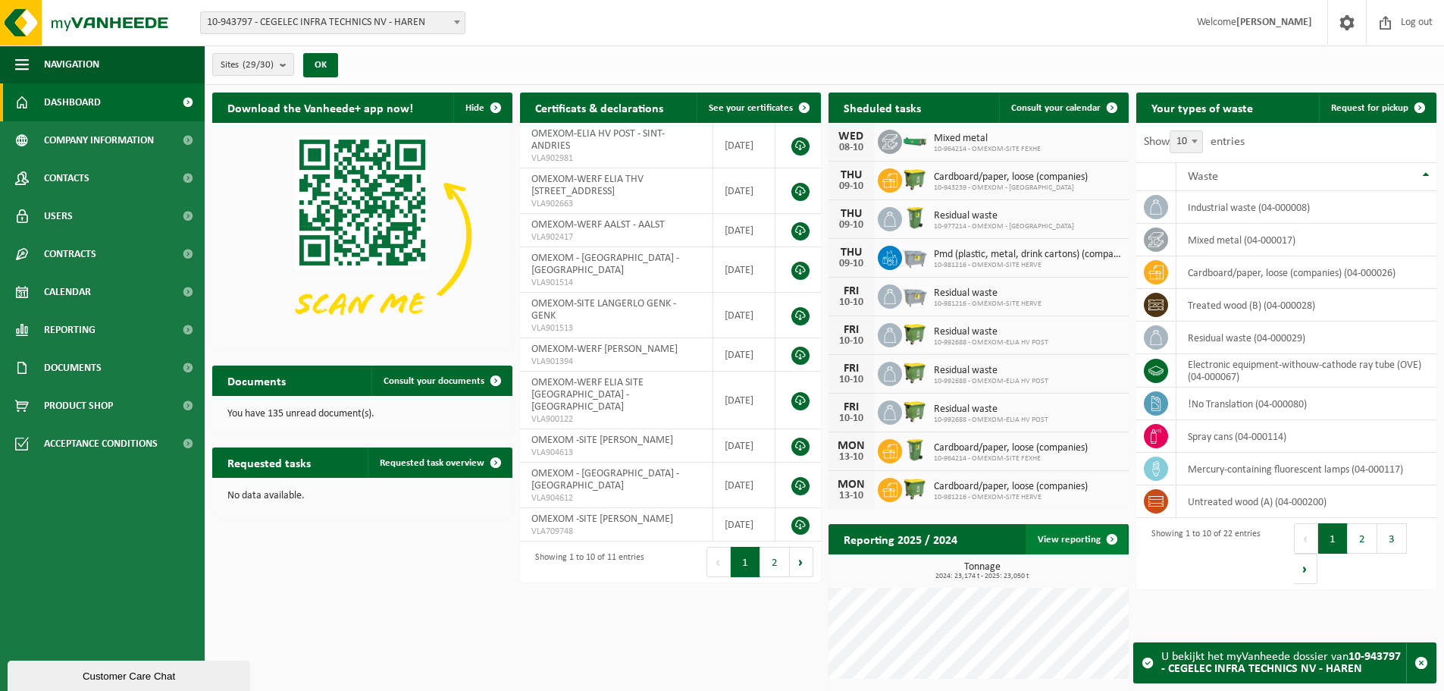
click at [1066, 541] on link "View reporting" at bounding box center [1077, 539] width 102 height 30
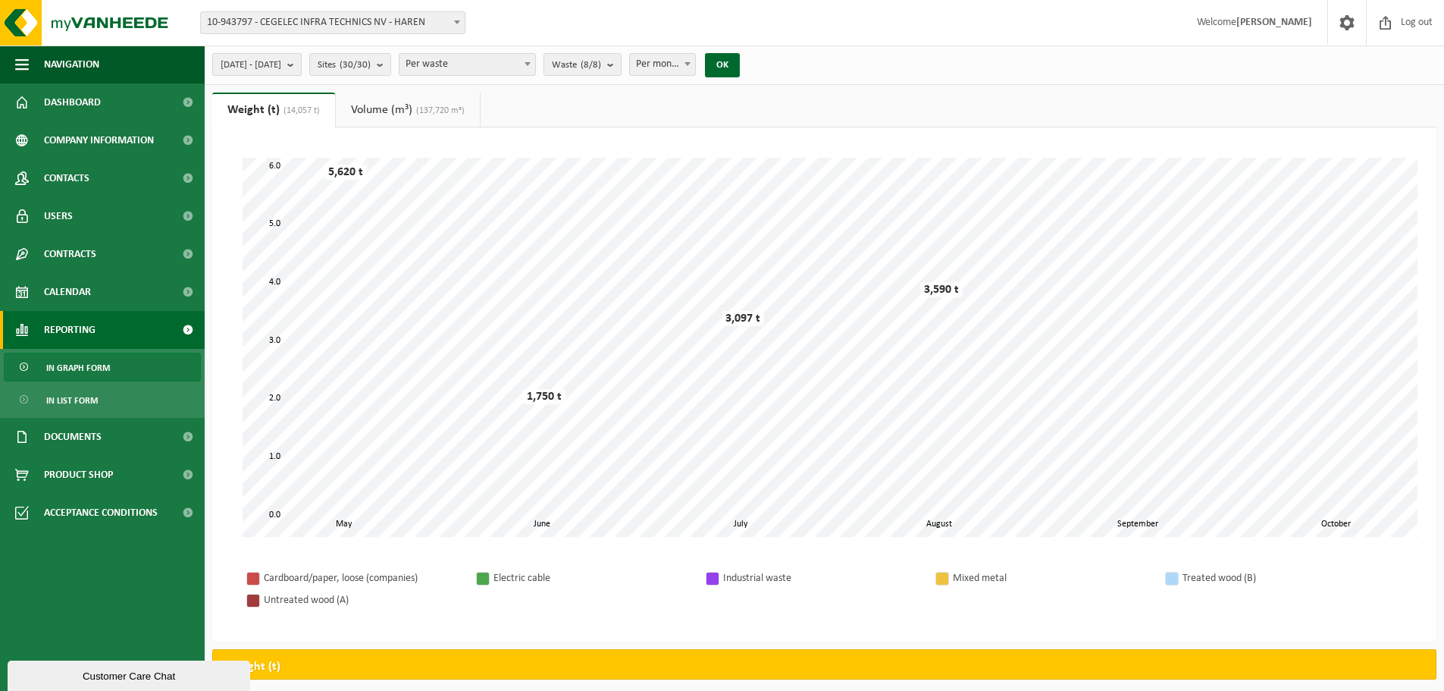
click at [302, 63] on button "[DATE] - [DATE]" at bounding box center [256, 64] width 89 height 23
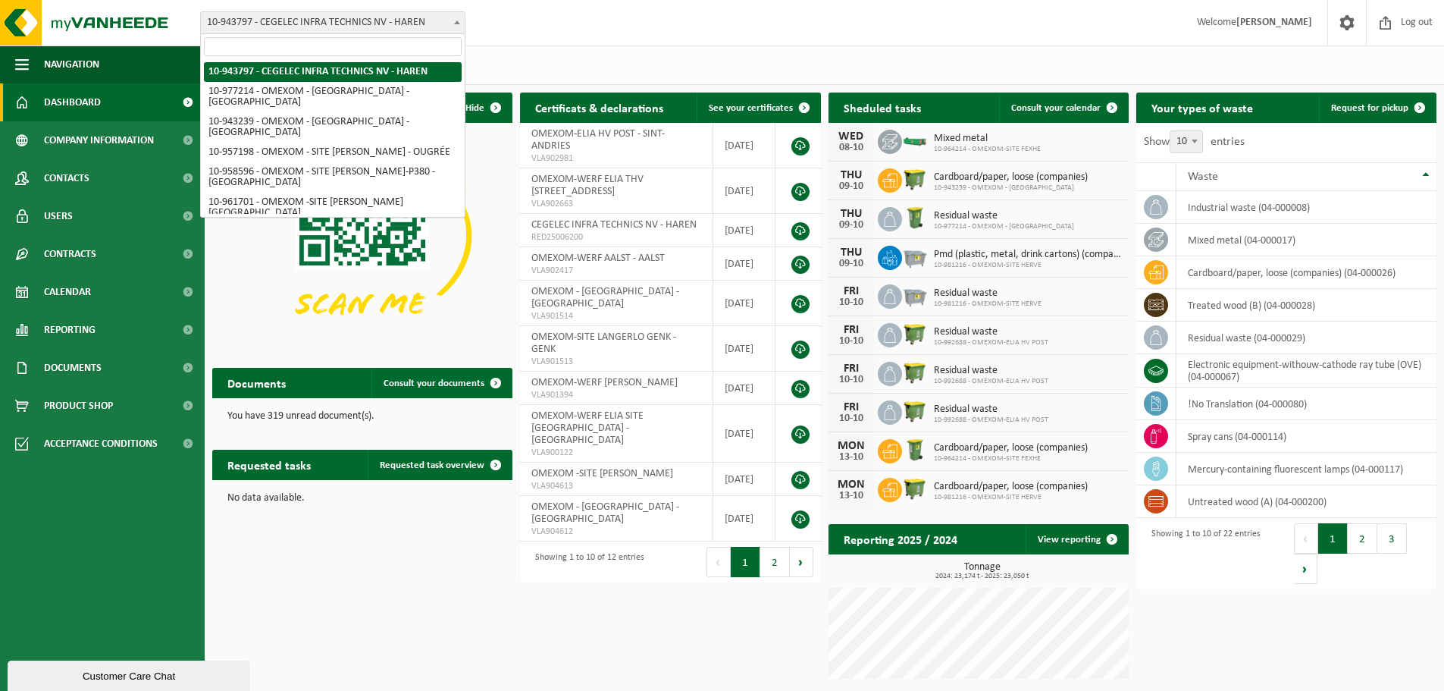
click at [460, 21] on span at bounding box center [457, 22] width 15 height 20
click at [541, 29] on div "Site: 10-943797 - CEGELEC INFRA TECHNICS NV - [GEOGRAPHIC_DATA] 10-977214 - OME…" at bounding box center [722, 23] width 1444 height 46
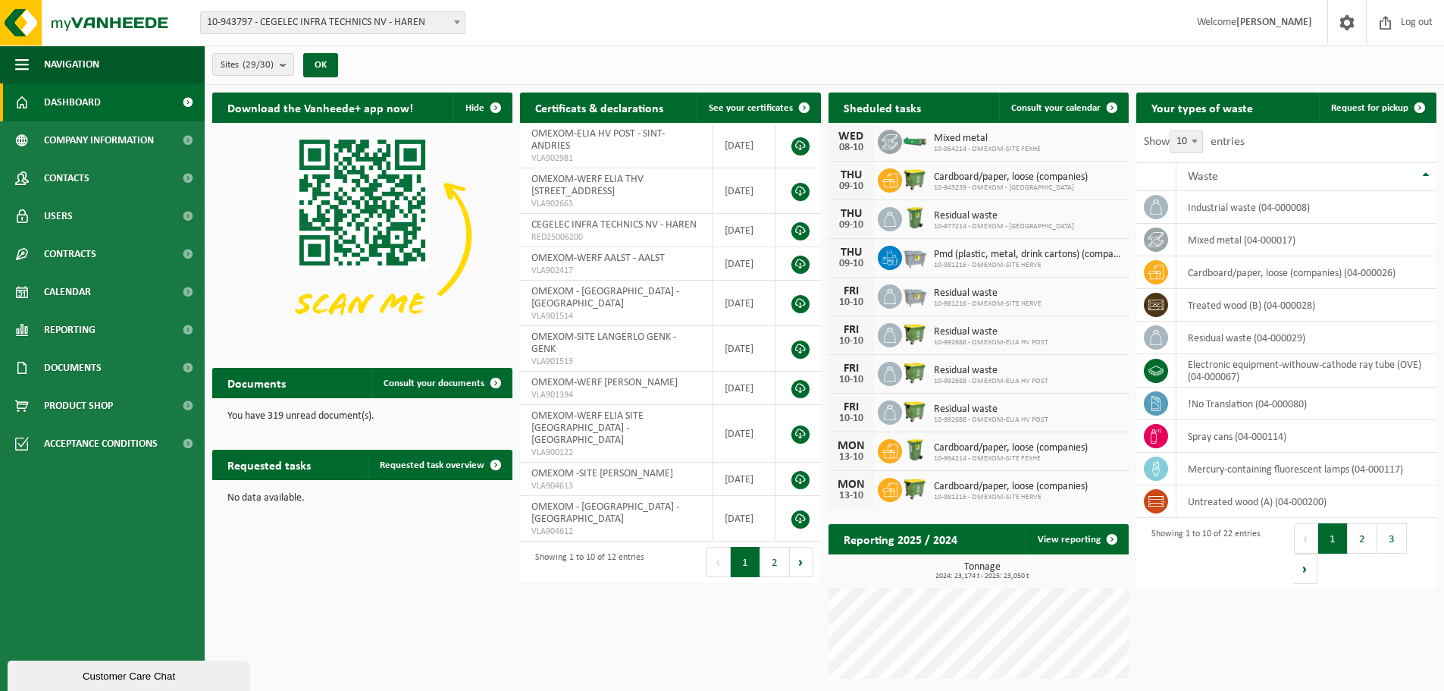
click at [385, 25] on span "10-943797 - CEGELEC INFRA TECHNICS NV - HAREN" at bounding box center [333, 22] width 264 height 21
click at [321, 67] on button "OK" at bounding box center [320, 65] width 35 height 24
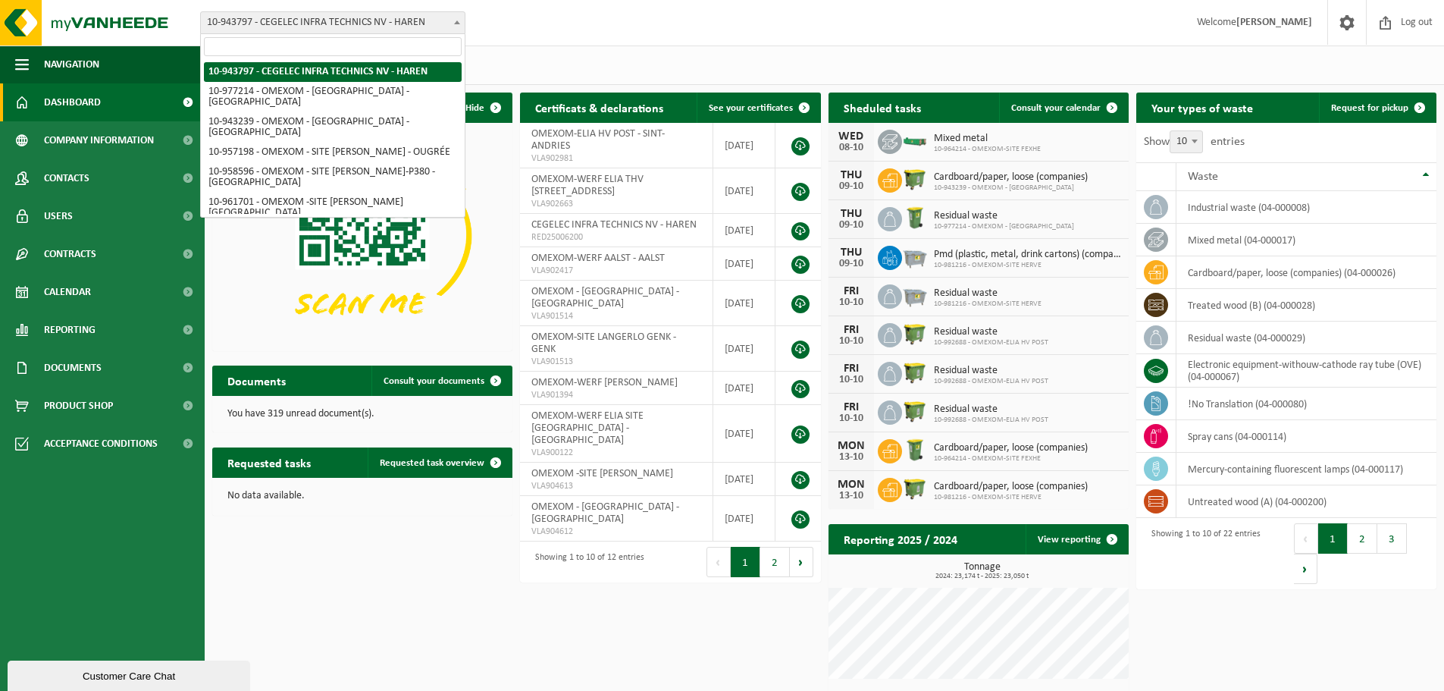
click at [426, 20] on span "10-943797 - CEGELEC INFRA TECHNICS NV - HAREN" at bounding box center [333, 22] width 264 height 21
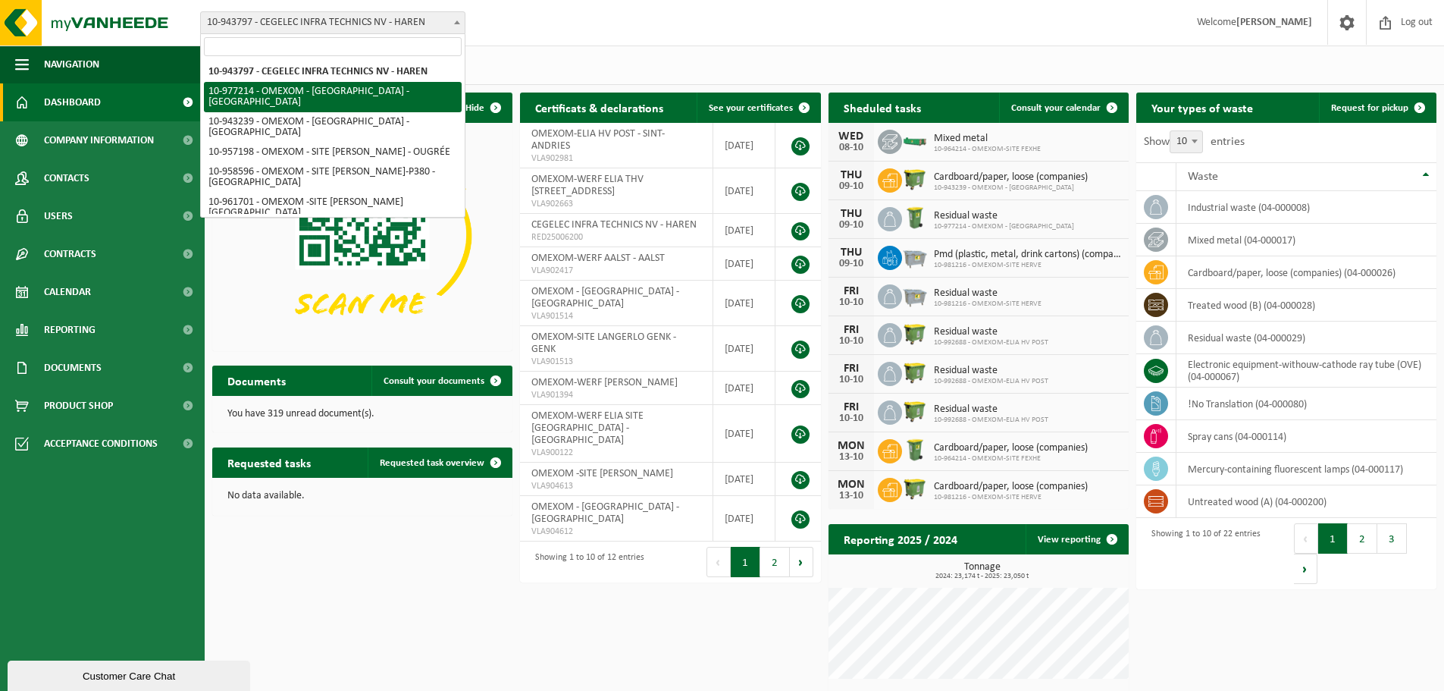
select select "159331"
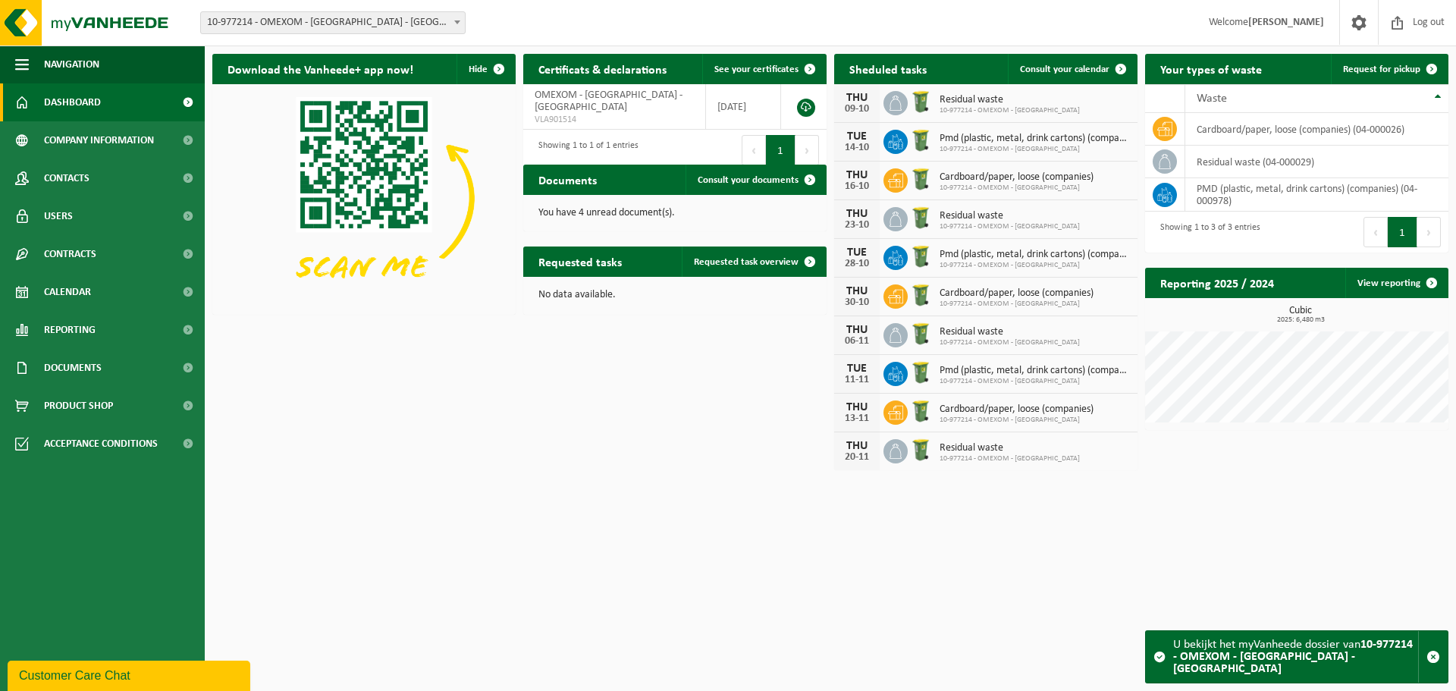
click at [462, 24] on span at bounding box center [457, 22] width 15 height 20
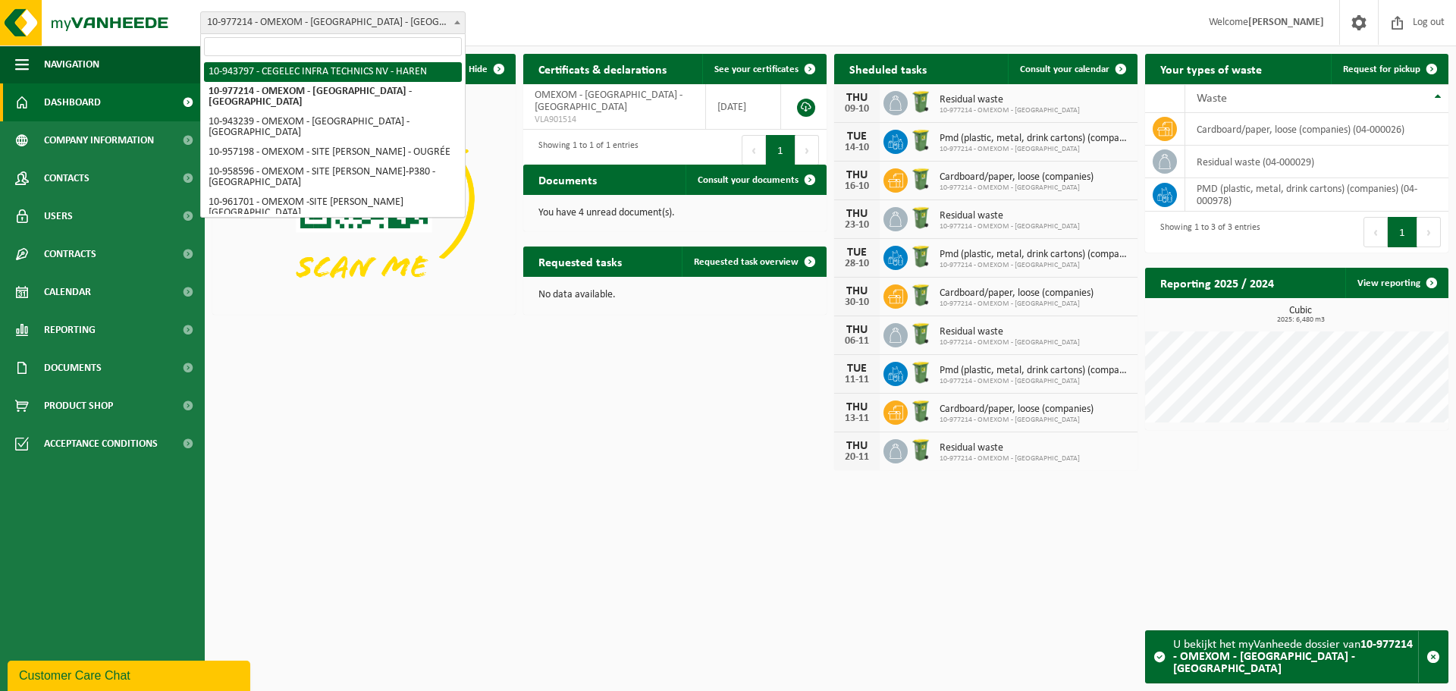
select select "140731"
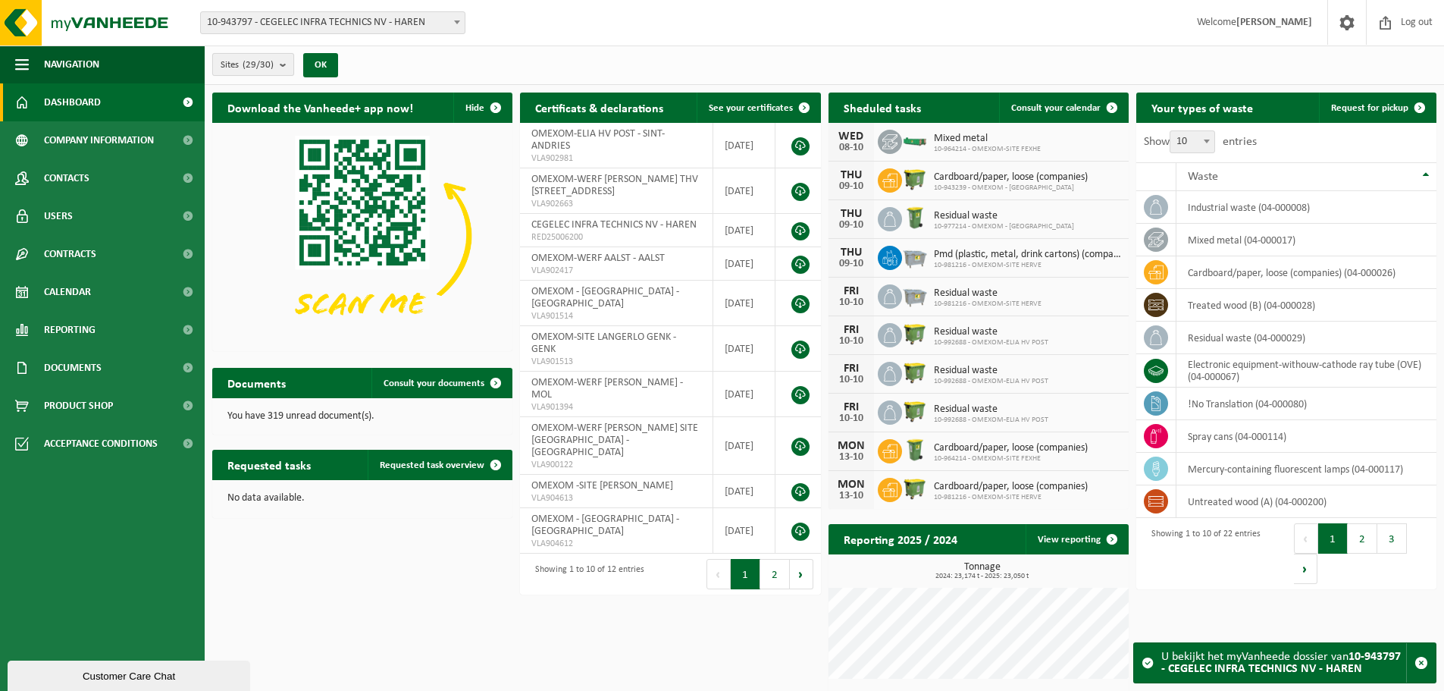
click at [285, 65] on b "submit" at bounding box center [287, 64] width 14 height 21
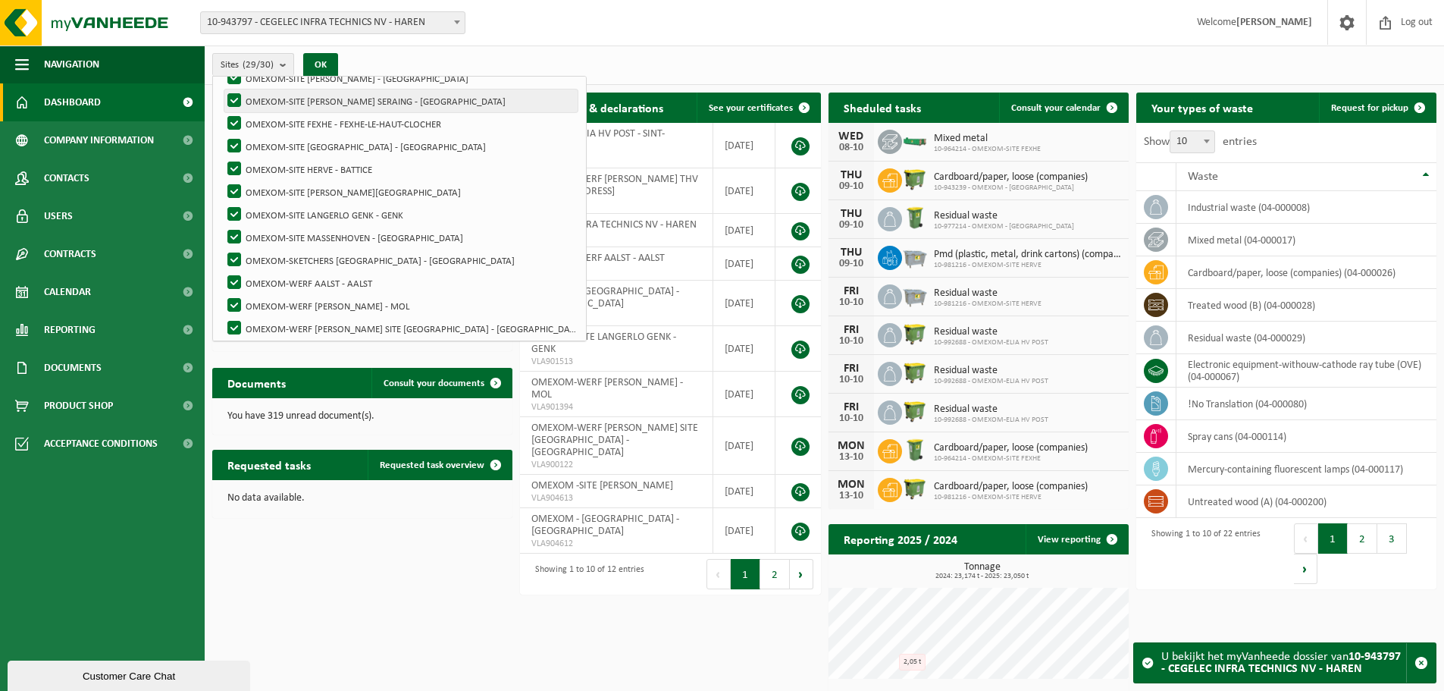
scroll to position [508, 0]
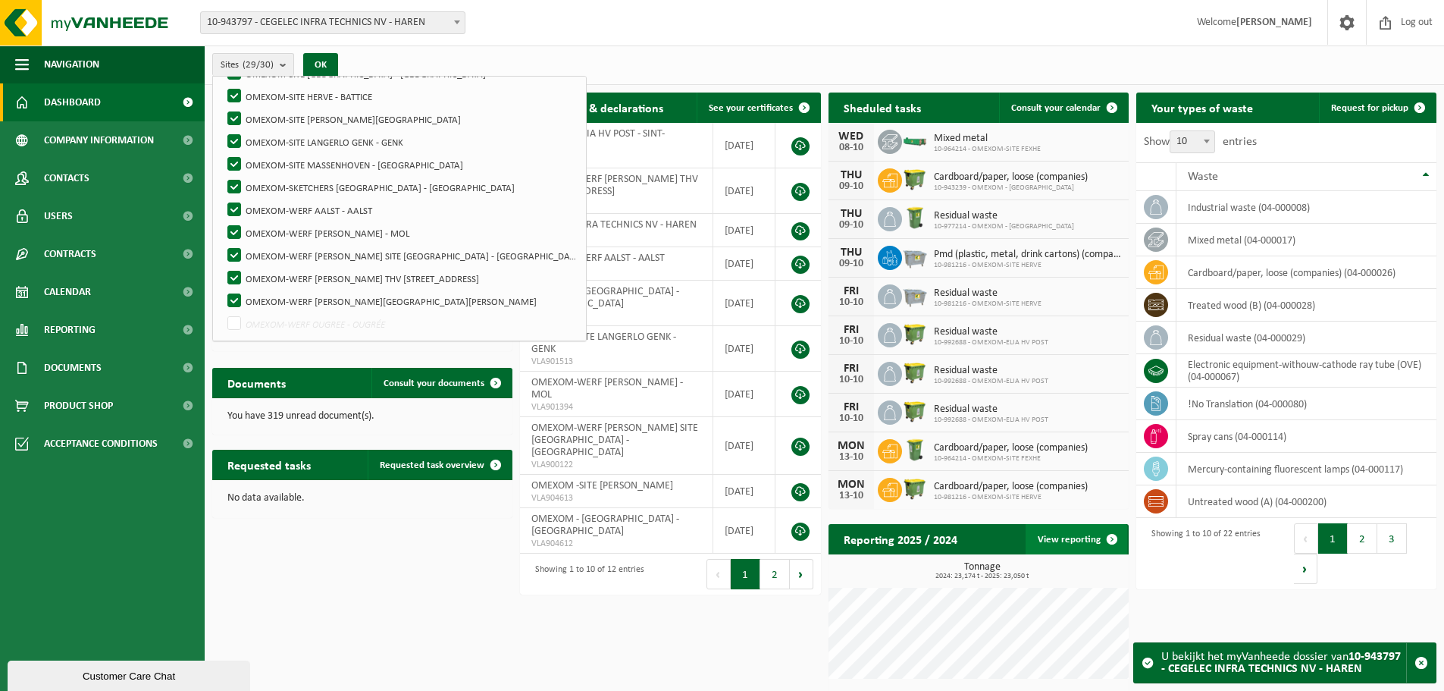
click at [1074, 541] on link "View reporting" at bounding box center [1077, 539] width 102 height 30
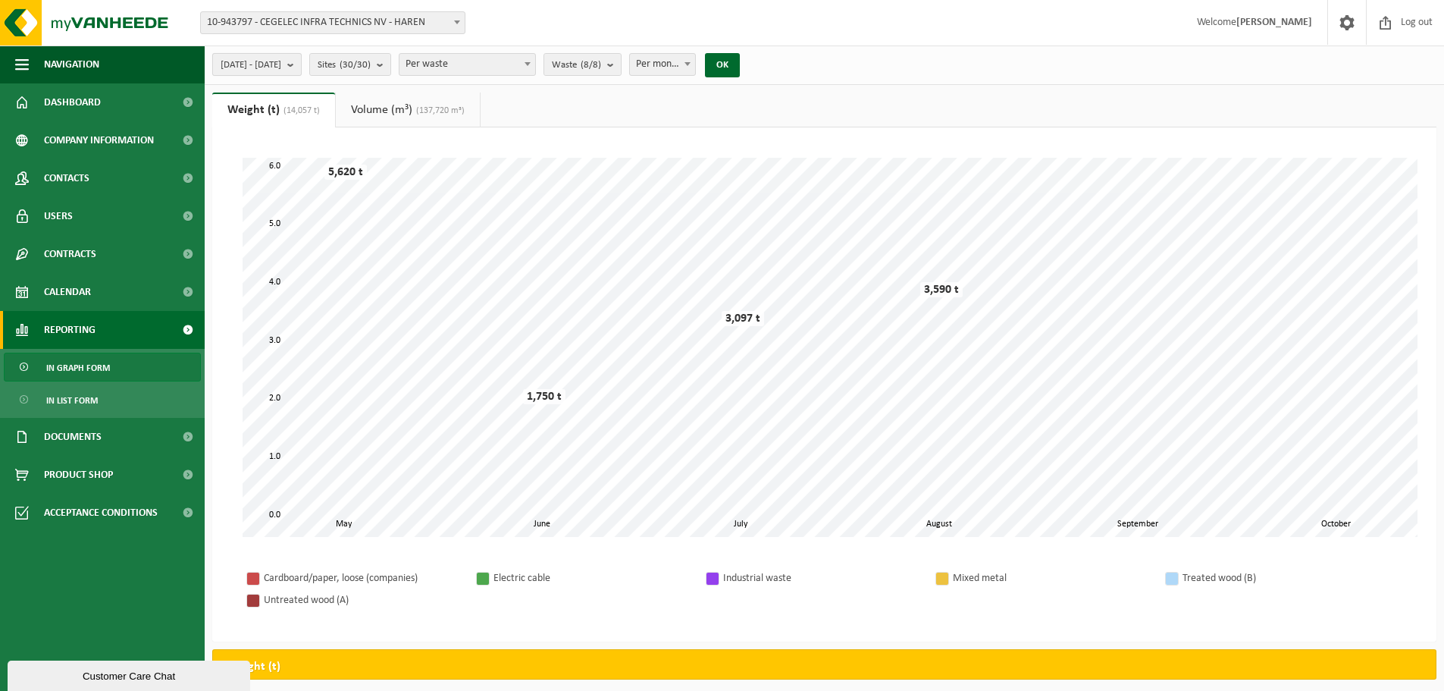
click at [301, 67] on b "submit" at bounding box center [294, 64] width 14 height 21
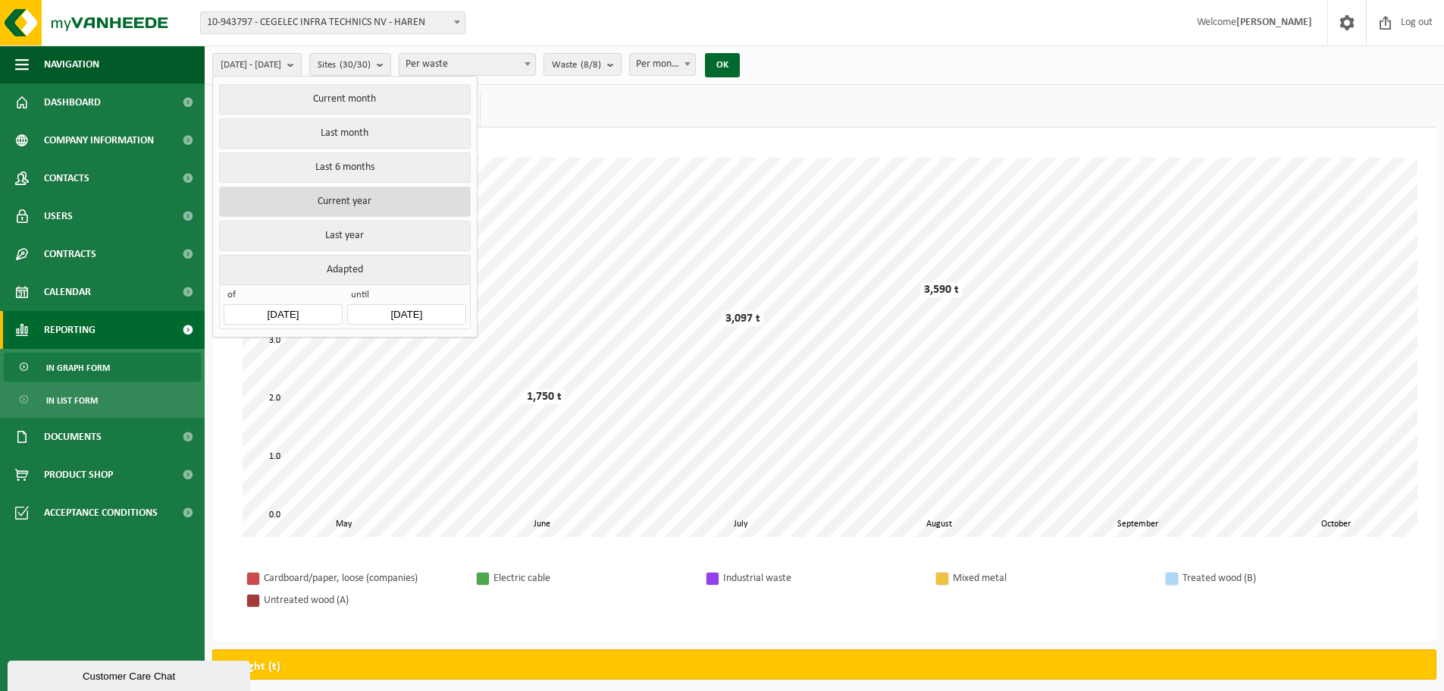
click at [339, 203] on button "Current year" at bounding box center [344, 202] width 251 height 30
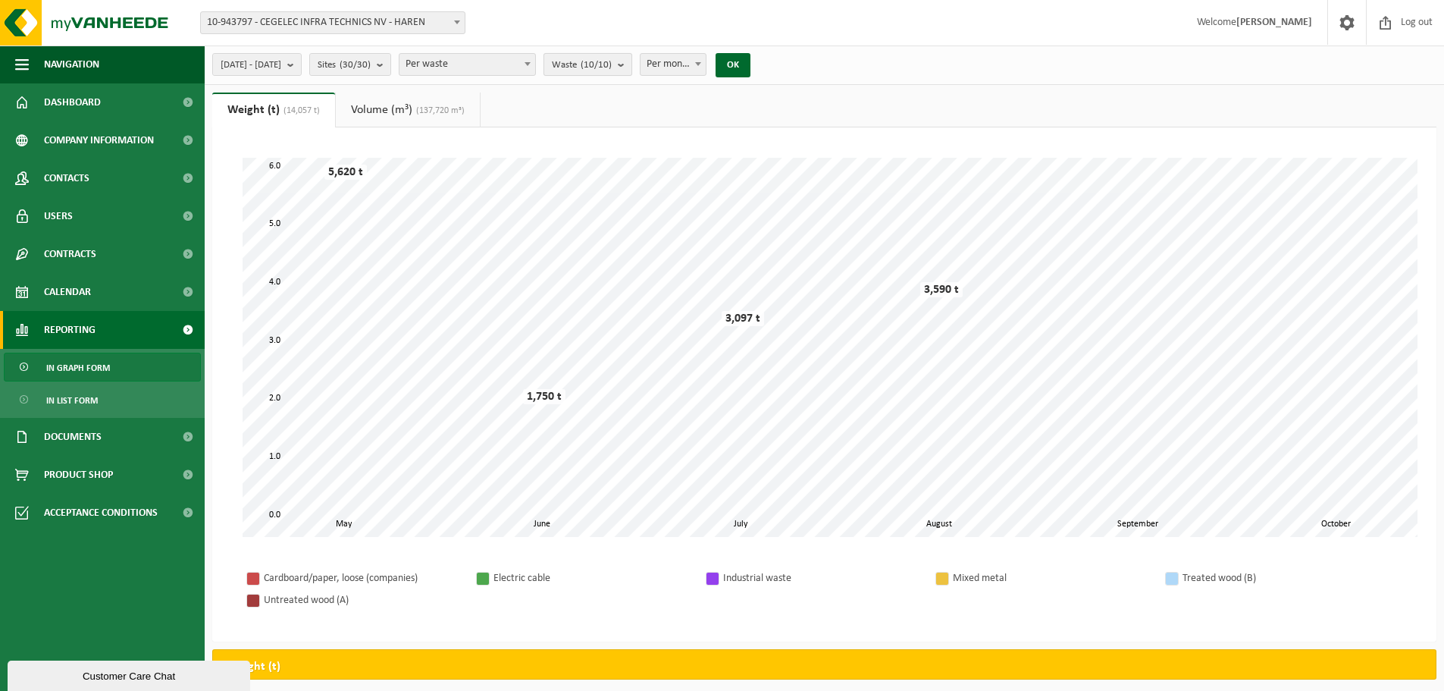
click at [632, 70] on button "Waste (10/10)" at bounding box center [588, 64] width 89 height 23
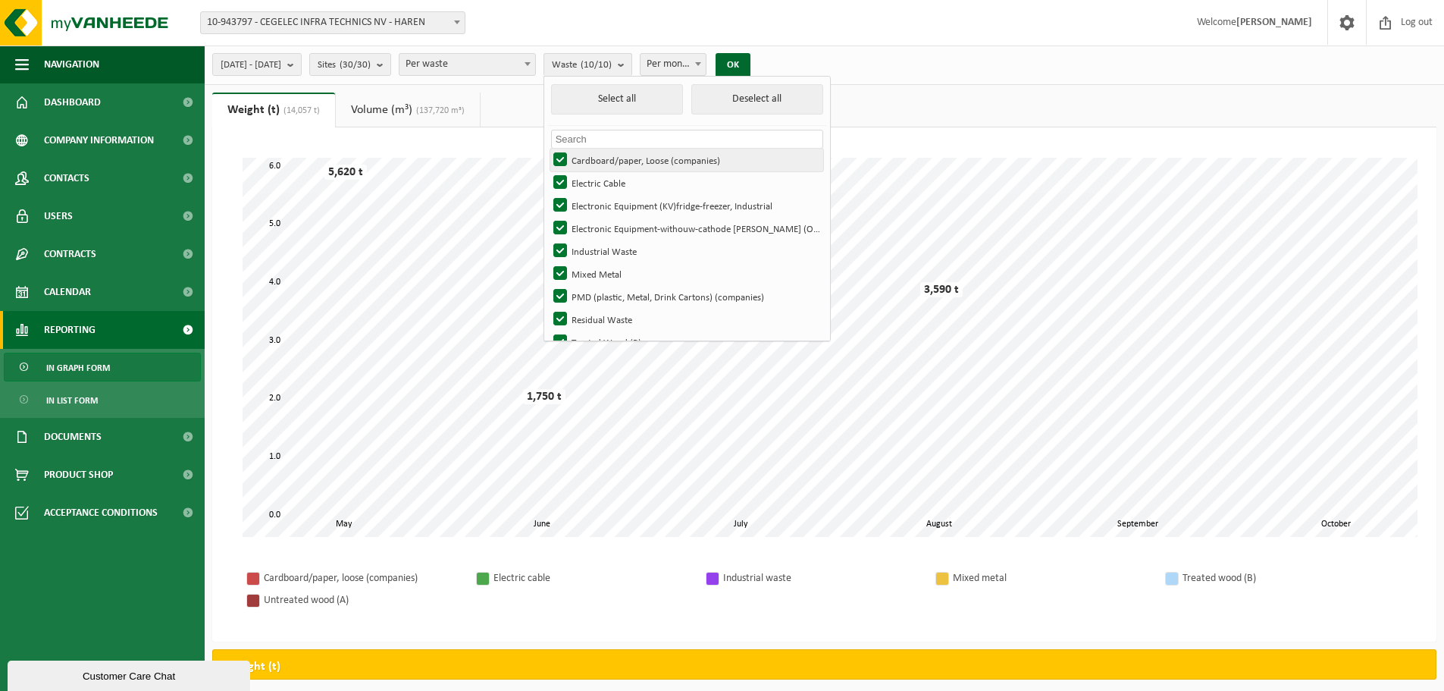
click at [605, 156] on label "Cardboard/paper, Loose (companies)" at bounding box center [686, 160] width 273 height 23
click at [548, 149] on input "Cardboard/paper, Loose (companies)" at bounding box center [547, 148] width 1 height 1
checkbox input "false"
click at [600, 181] on label "Electric Cable" at bounding box center [686, 182] width 273 height 23
click at [548, 171] on input "Electric Cable" at bounding box center [547, 171] width 1 height 1
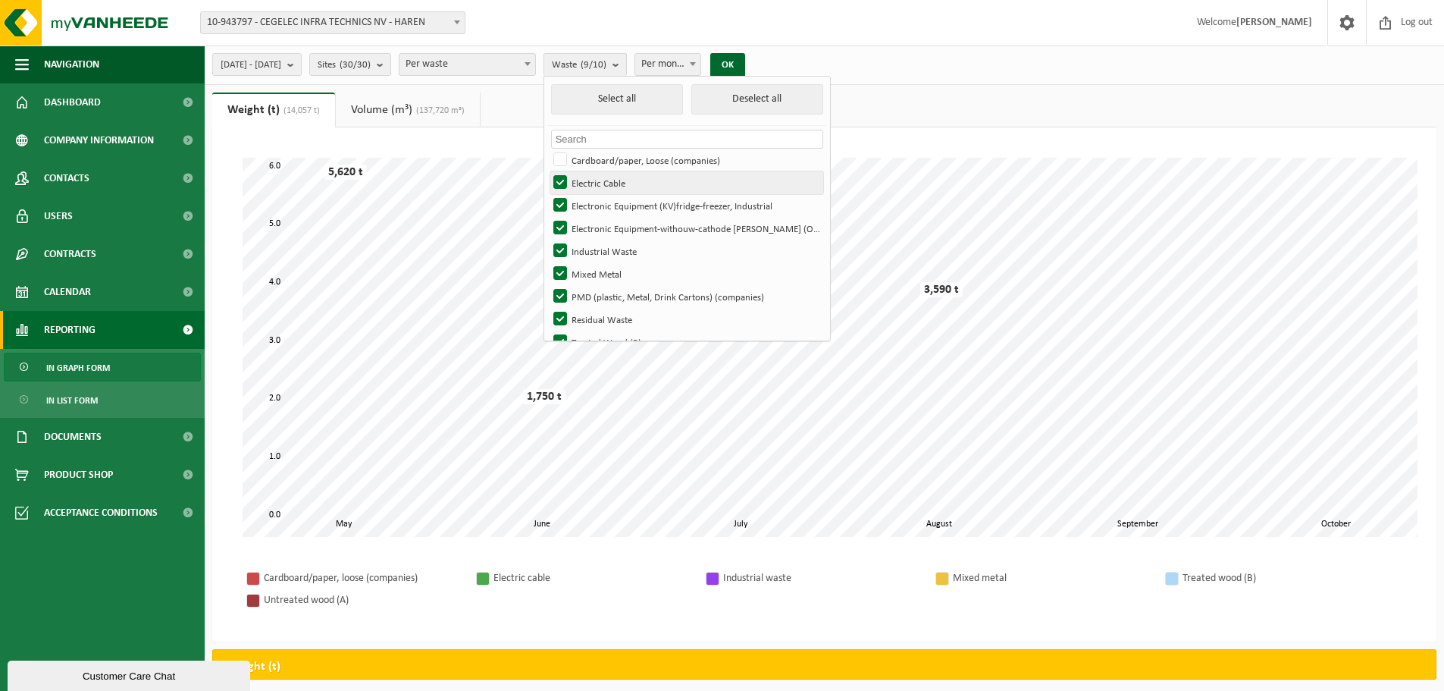
checkbox input "false"
click at [604, 208] on label "Electronic Equipment (KV)fridge-freezer, Industrial" at bounding box center [686, 205] width 273 height 23
click at [548, 194] on input "Electronic Equipment (KV)fridge-freezer, Industrial" at bounding box center [547, 193] width 1 height 1
click at [615, 203] on label "Electronic Equipment (KV)fridge-freezer, Industrial" at bounding box center [686, 205] width 273 height 23
click at [548, 194] on input "Electronic Equipment (KV)fridge-freezer, Industrial" at bounding box center [547, 193] width 1 height 1
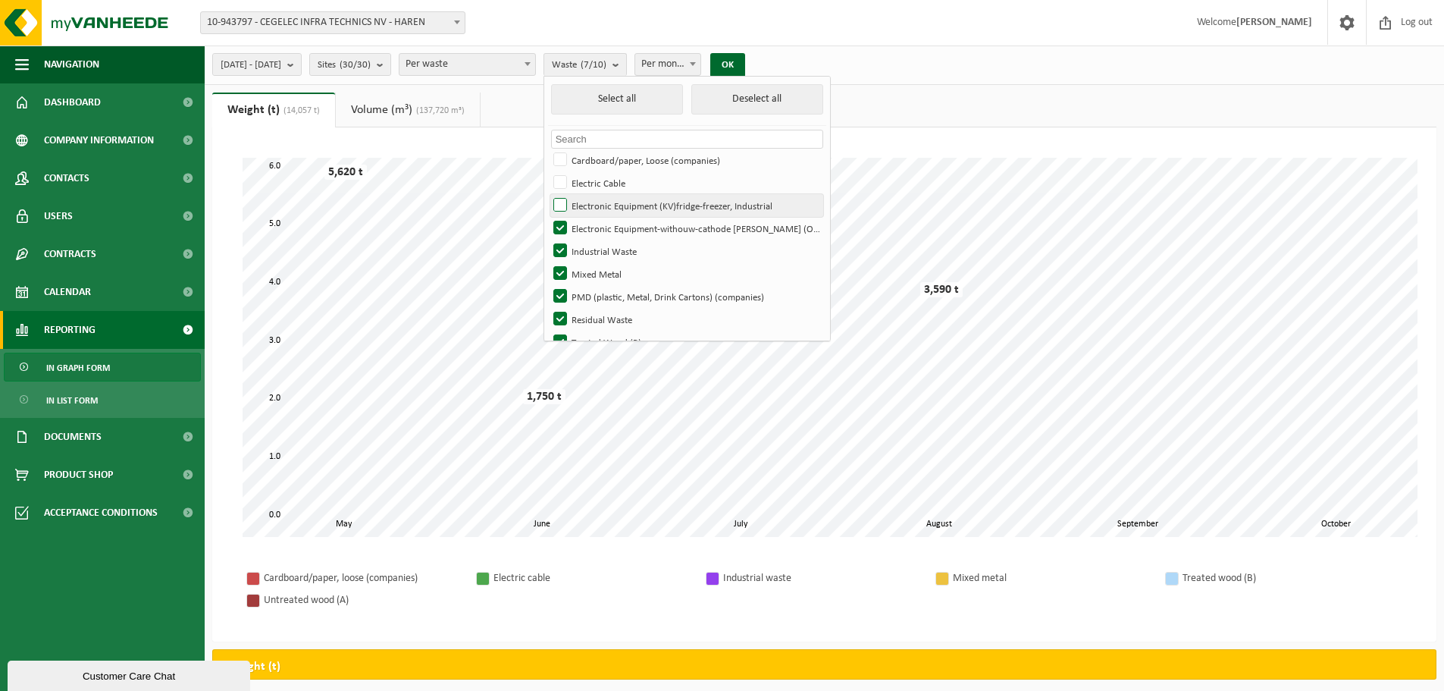
checkbox input "true"
click at [604, 249] on label "Industrial Waste" at bounding box center [686, 251] width 273 height 23
click at [548, 240] on input "Industrial Waste" at bounding box center [547, 239] width 1 height 1
checkbox input "false"
click at [603, 278] on label "Mixed Metal" at bounding box center [686, 273] width 273 height 23
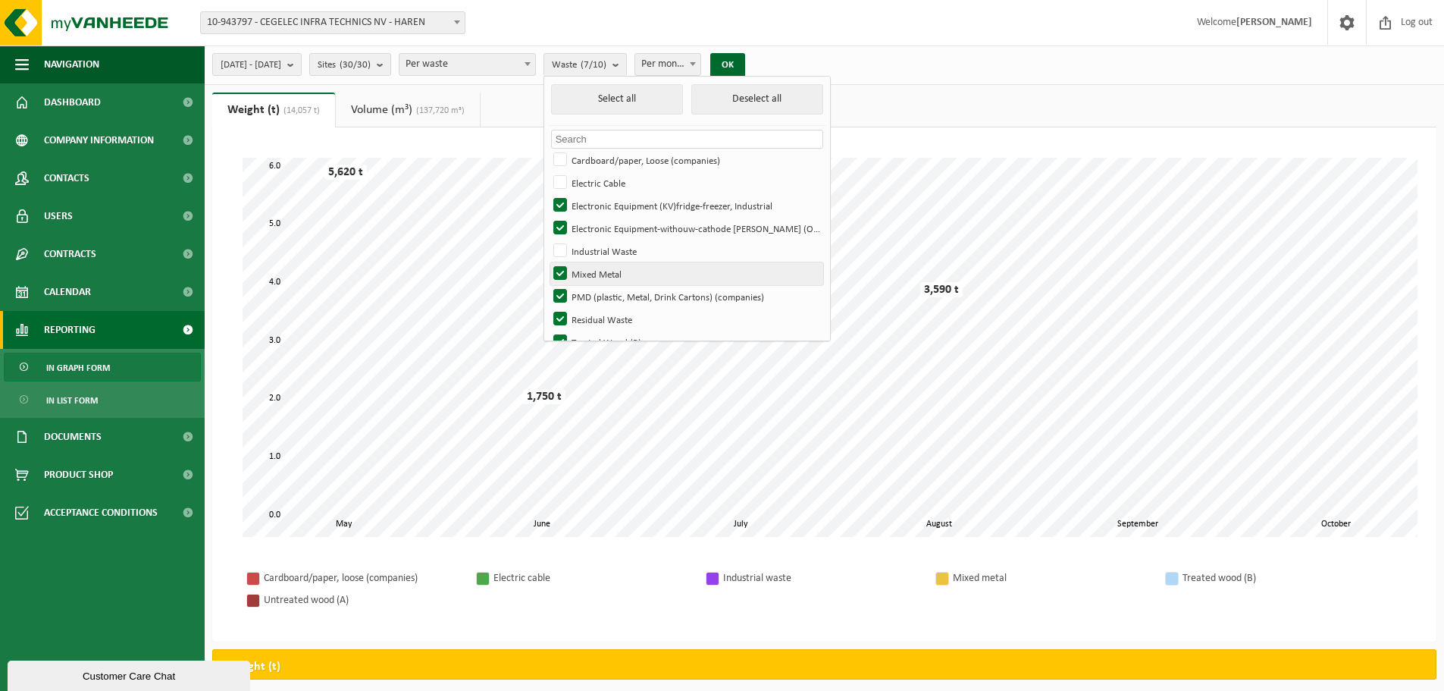
click at [548, 262] on input "Mixed Metal" at bounding box center [547, 262] width 1 height 1
checkbox input "false"
click at [603, 293] on label "PMD (plastic, Metal, Drink Cartons) (companies)" at bounding box center [686, 296] width 273 height 23
click at [548, 285] on input "PMD (plastic, Metal, Drink Cartons) (companies)" at bounding box center [547, 284] width 1 height 1
checkbox input "false"
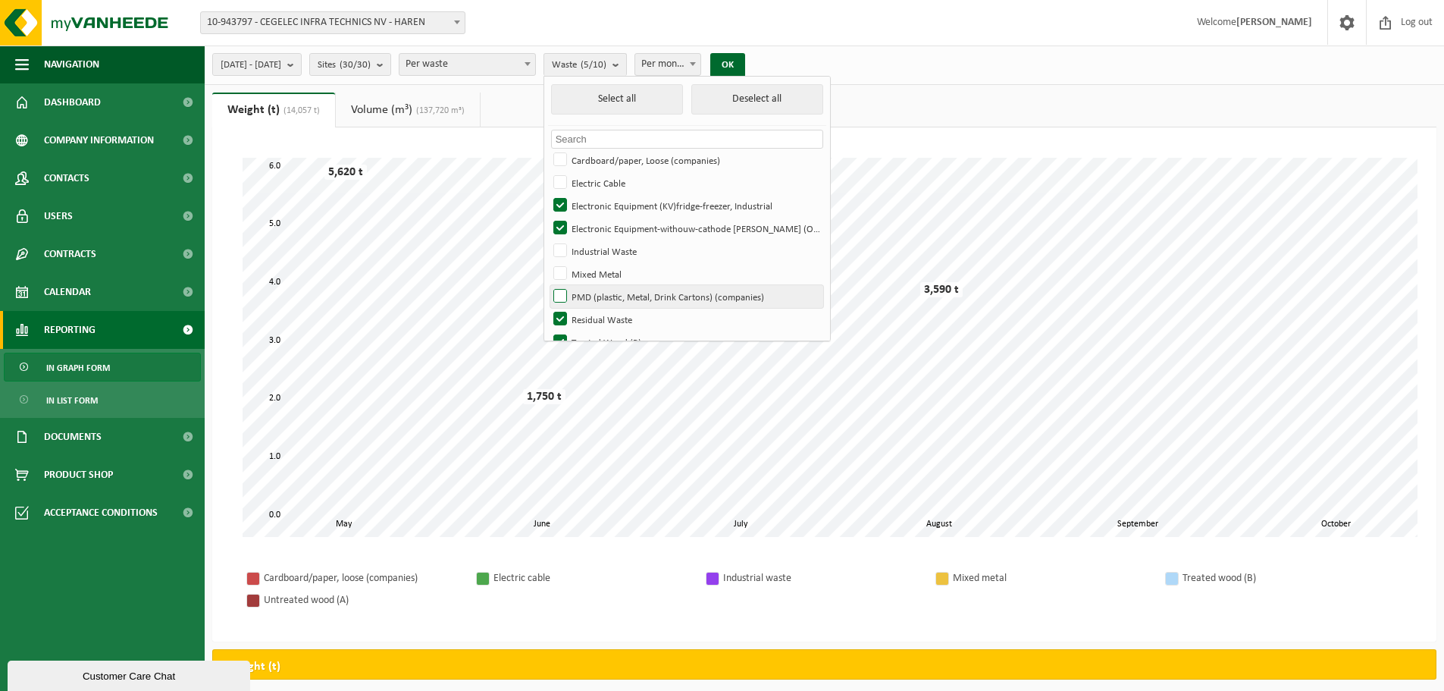
scroll to position [42, 0]
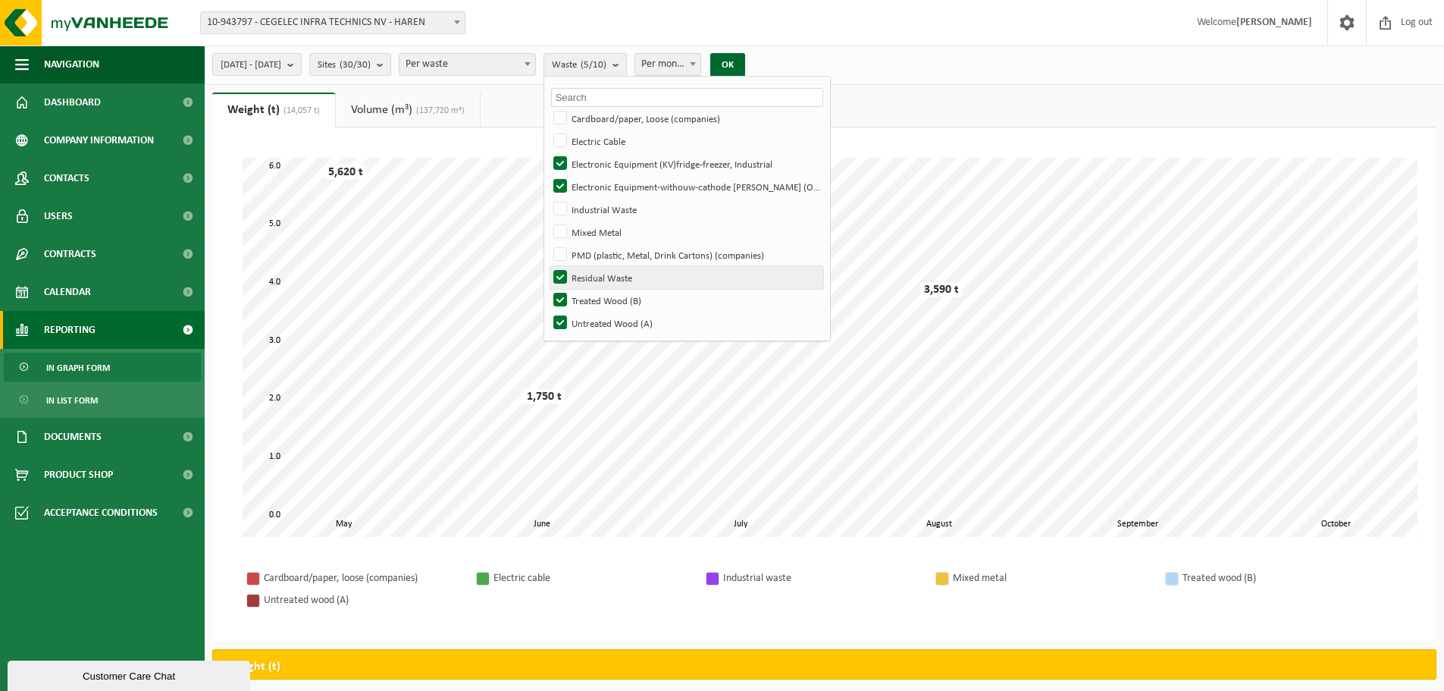
click at [605, 271] on label "Residual Waste" at bounding box center [686, 277] width 273 height 23
click at [548, 266] on input "Residual Waste" at bounding box center [547, 265] width 1 height 1
checkbox input "false"
drag, startPoint x: 601, startPoint y: 290, endPoint x: 608, endPoint y: 299, distance: 11.4
click at [602, 292] on label "Treated Wood (B)" at bounding box center [686, 300] width 273 height 23
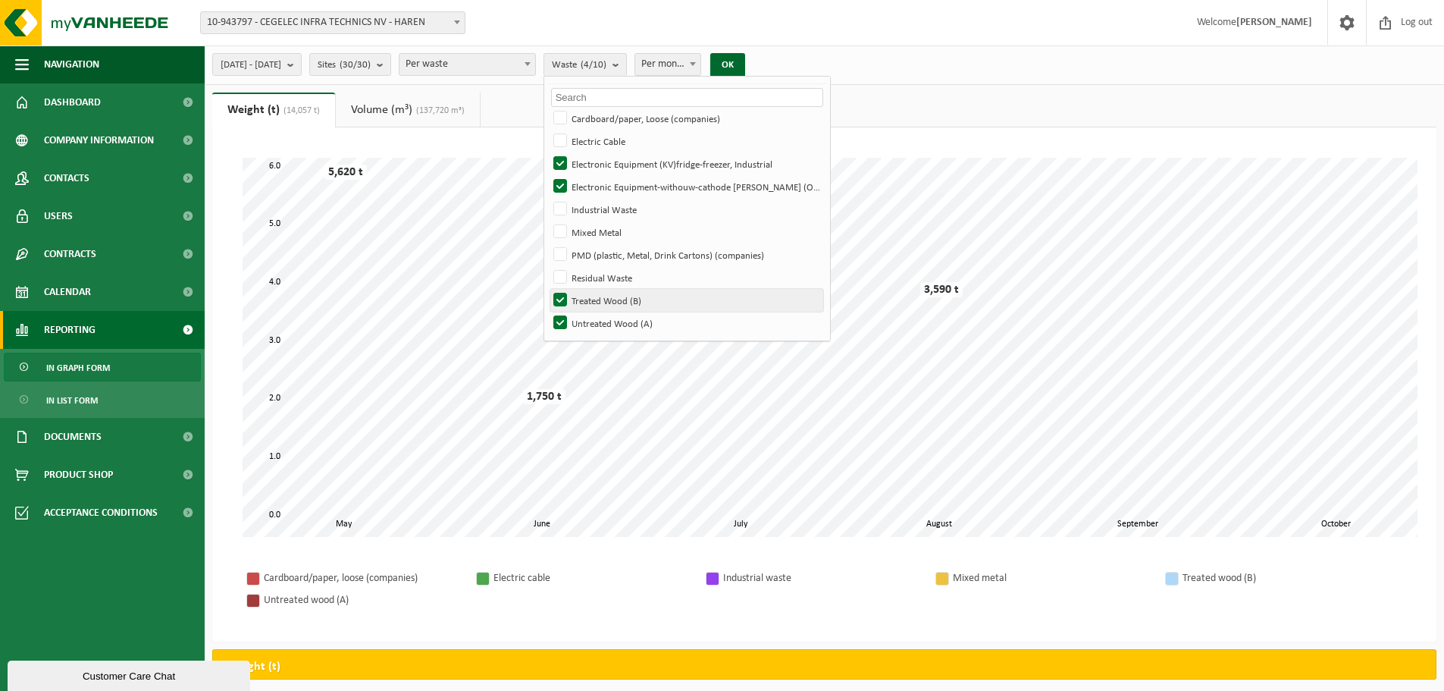
click at [548, 289] on input "Treated Wood (B)" at bounding box center [547, 288] width 1 height 1
checkbox input "false"
click at [602, 313] on label "Untreated Wood (A)" at bounding box center [686, 323] width 273 height 23
click at [548, 312] on input "Untreated Wood (A)" at bounding box center [547, 311] width 1 height 1
checkbox input "false"
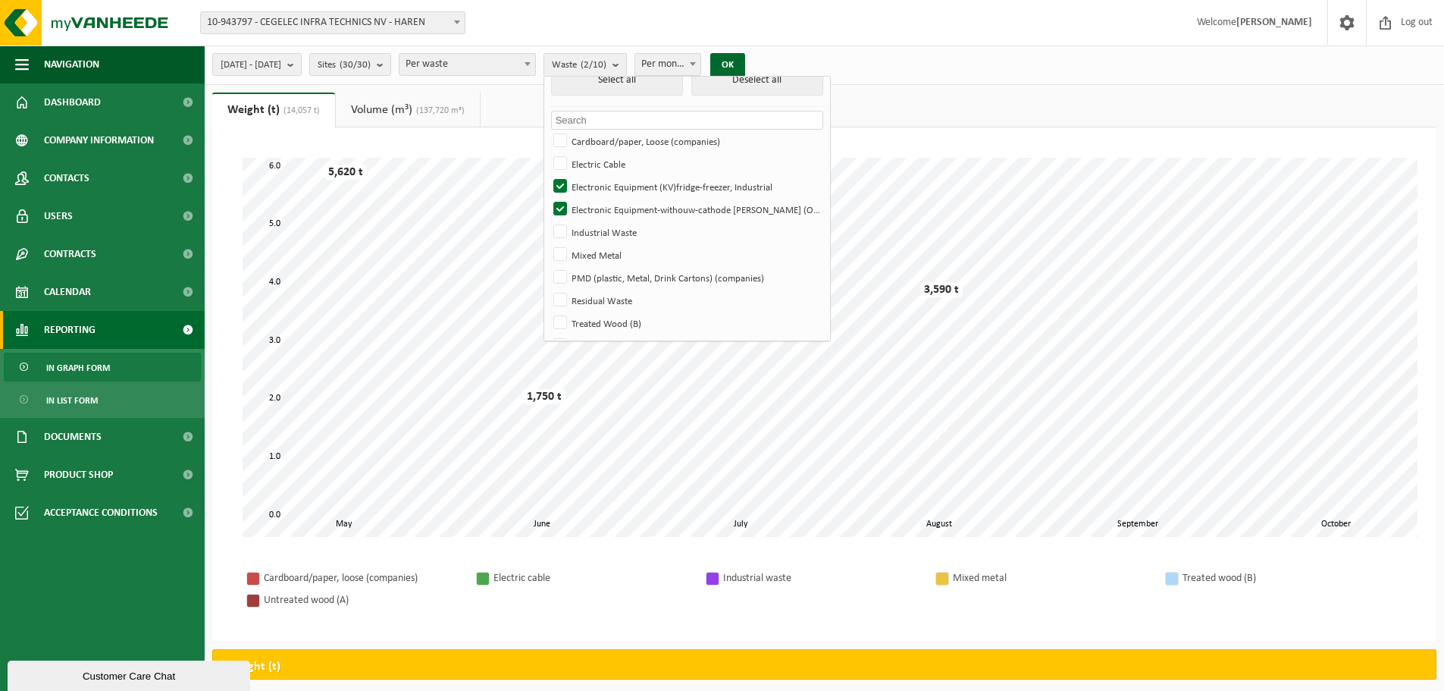
scroll to position [0, 0]
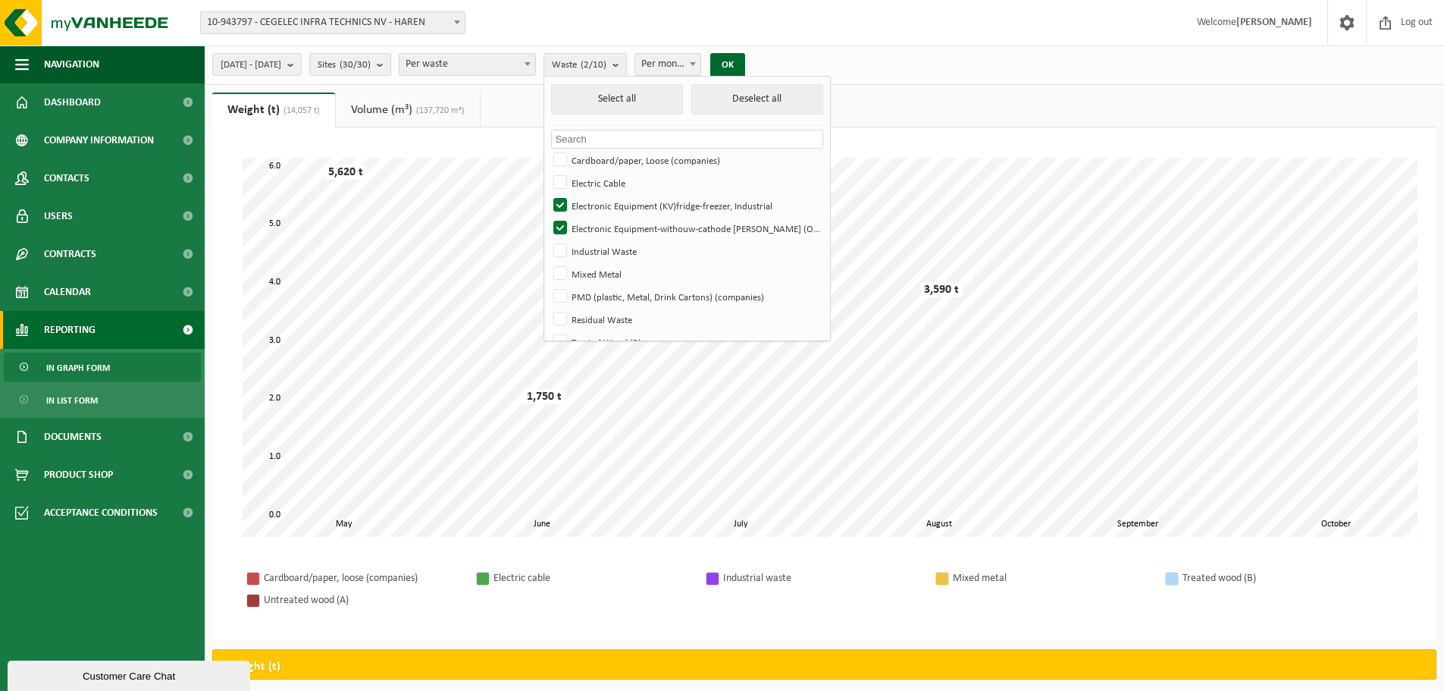
click at [972, 53] on div "2025-01-01 - 2025-10-08 Current month Last month Last 6 months Current year Las…" at bounding box center [825, 64] width 1240 height 39
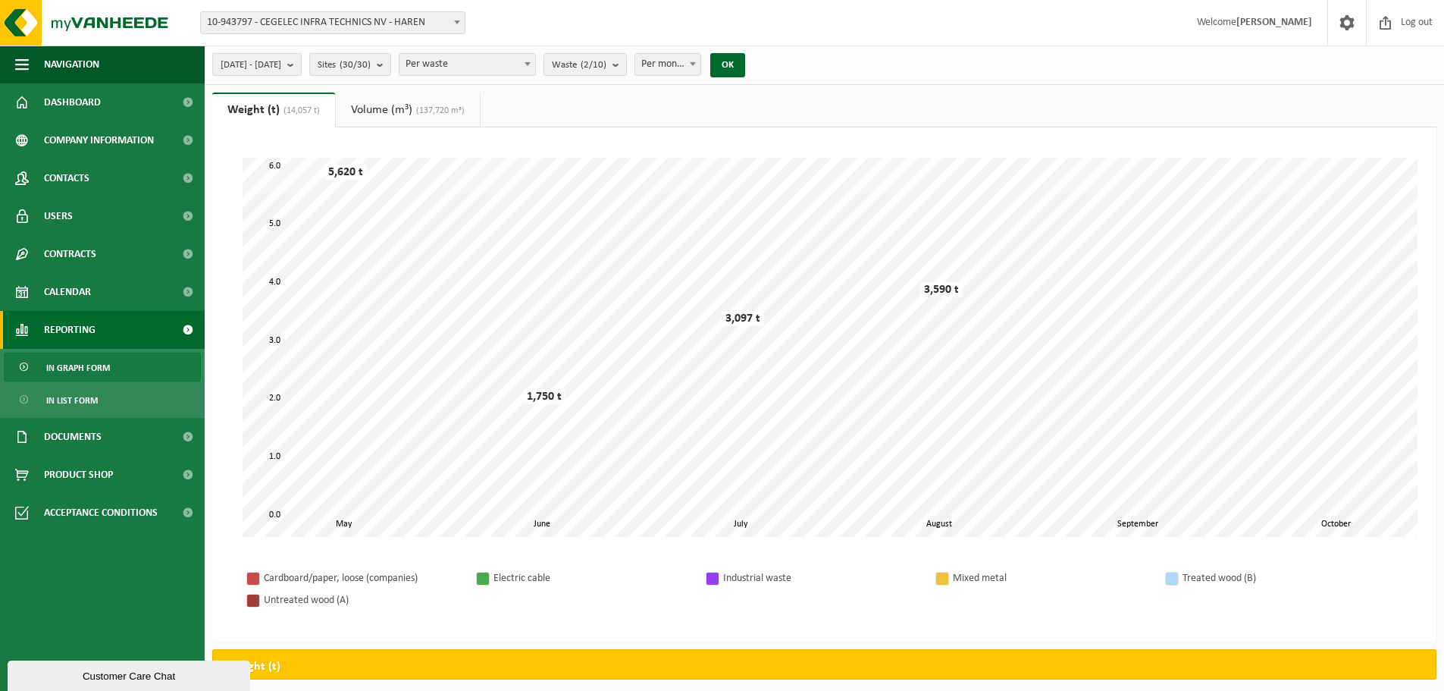
click at [741, 65] on div "2025-01-01 - 2025-10-08 Current month Last month Last 6 months Current year Las…" at bounding box center [483, 65] width 557 height 33
click at [745, 64] on button "OK" at bounding box center [727, 65] width 35 height 24
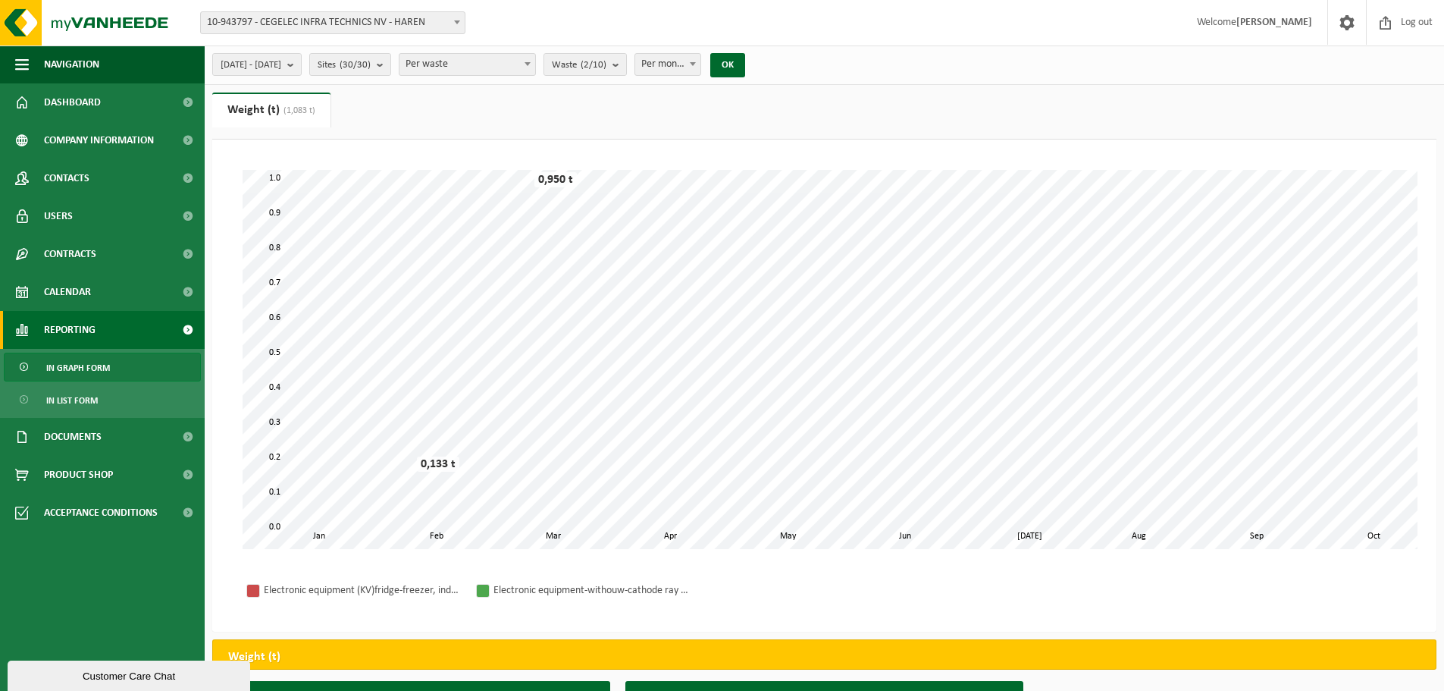
click at [701, 64] on span at bounding box center [692, 64] width 15 height 20
click at [745, 69] on button "OK" at bounding box center [727, 65] width 35 height 24
click at [701, 64] on span "Per year" at bounding box center [667, 64] width 65 height 21
select select "2"
click at [745, 72] on button "OK" at bounding box center [727, 65] width 35 height 24
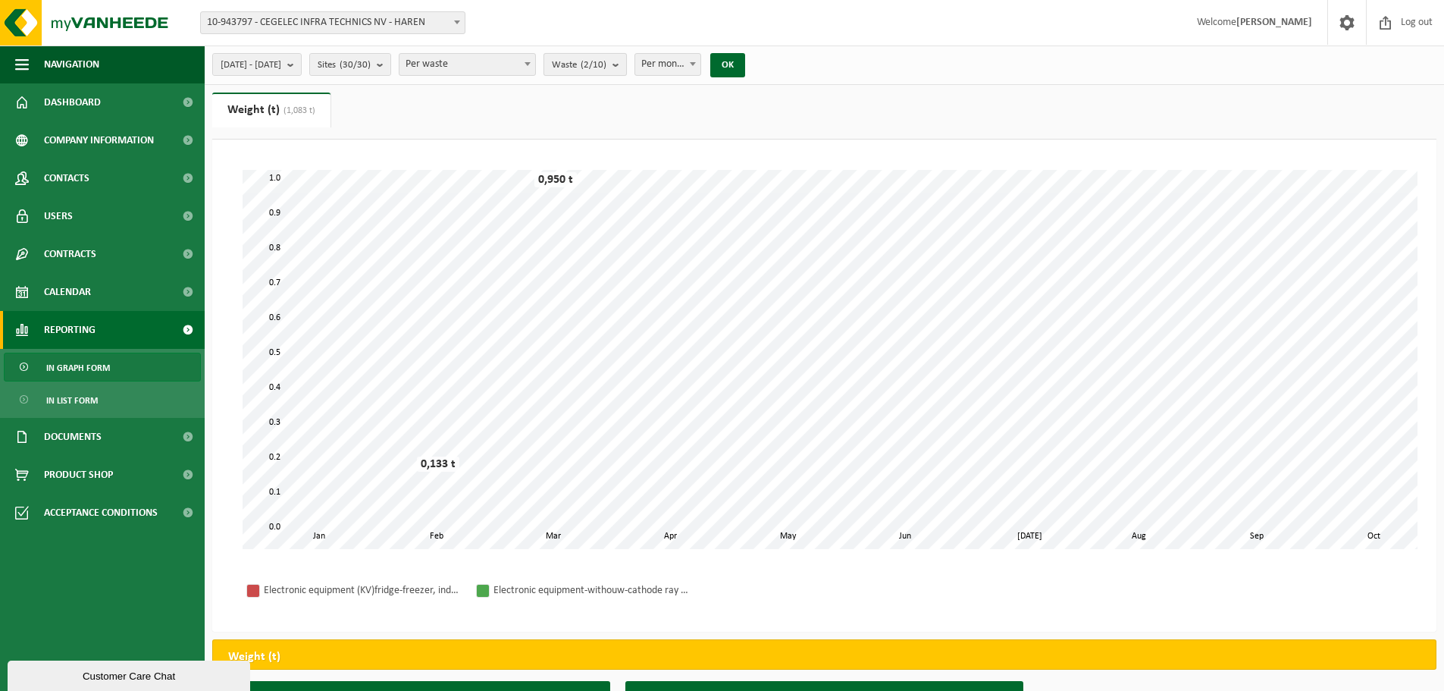
click at [627, 64] on button "Waste (2/10)" at bounding box center [585, 64] width 83 height 23
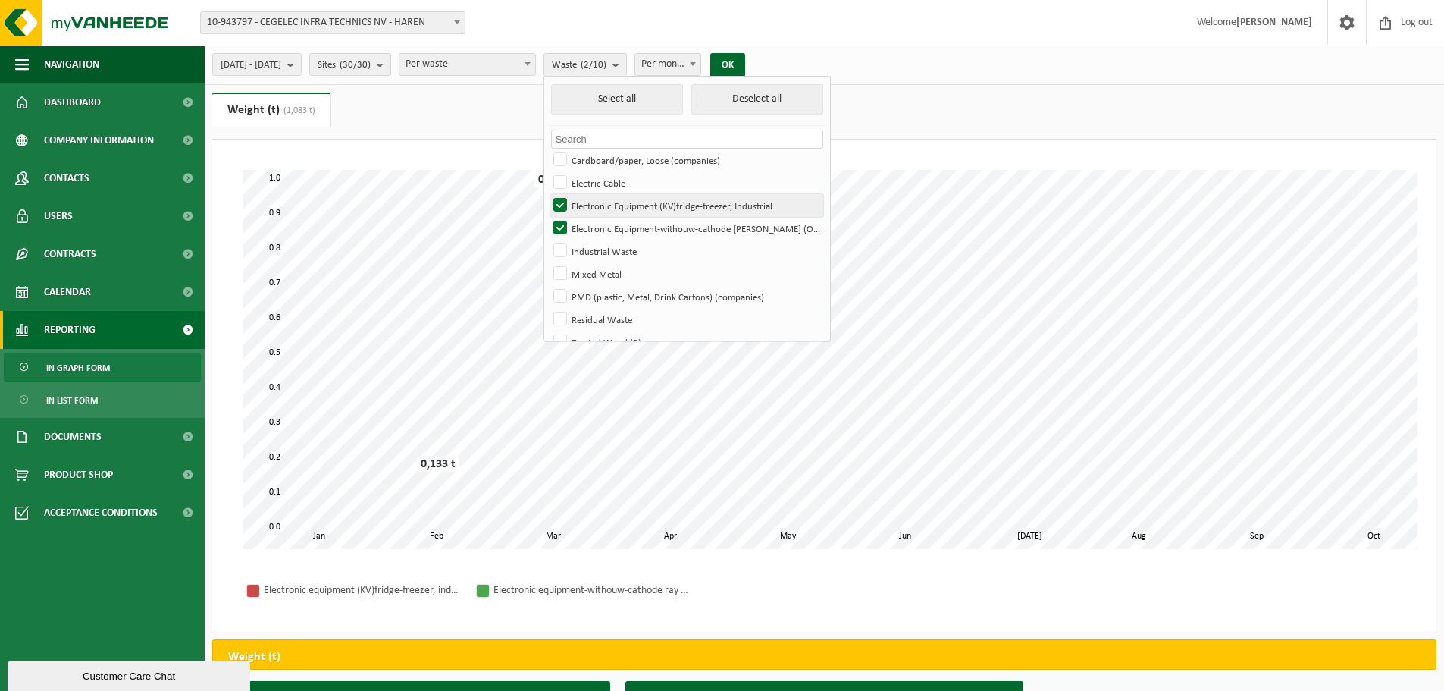
drag, startPoint x: 635, startPoint y: 199, endPoint x: 627, endPoint y: 214, distance: 17.0
click at [635, 200] on label "Electronic Equipment (KV)fridge-freezer, Industrial" at bounding box center [686, 205] width 273 height 23
click at [548, 194] on input "Electronic Equipment (KV)fridge-freezer, Industrial" at bounding box center [547, 193] width 1 height 1
click at [626, 215] on label "Electronic Equipment (KV)fridge-freezer, Industrial" at bounding box center [686, 205] width 273 height 23
click at [548, 194] on input "Electronic Equipment (KV)fridge-freezer, Industrial" at bounding box center [547, 193] width 1 height 1
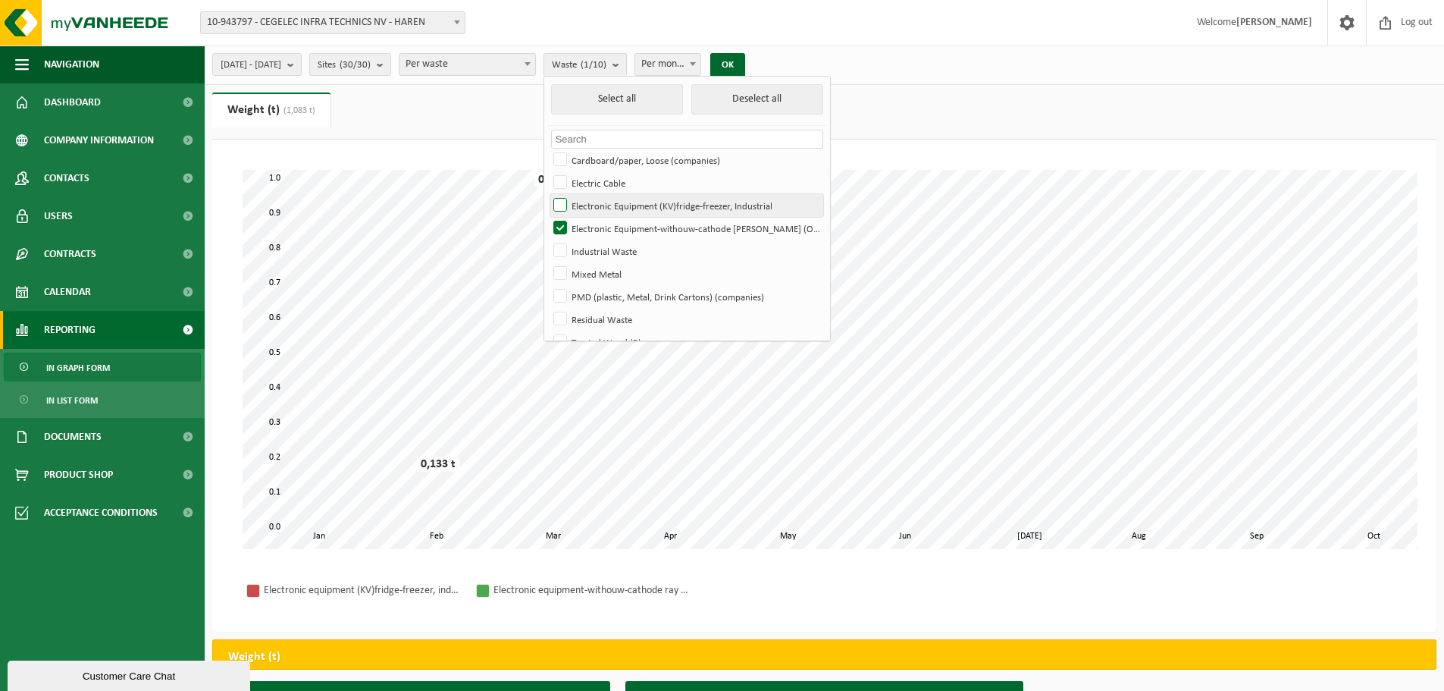
checkbox input "true"
click at [637, 221] on label "Electronic Equipment-withouw-cathode Ray Tube (OVE)" at bounding box center [686, 228] width 273 height 23
click at [548, 217] on input "Electronic Equipment-withouw-cathode Ray Tube (OVE)" at bounding box center [547, 216] width 1 height 1
checkbox input "false"
click at [629, 211] on label "Electronic Equipment (KV)fridge-freezer, Industrial" at bounding box center [686, 205] width 273 height 23
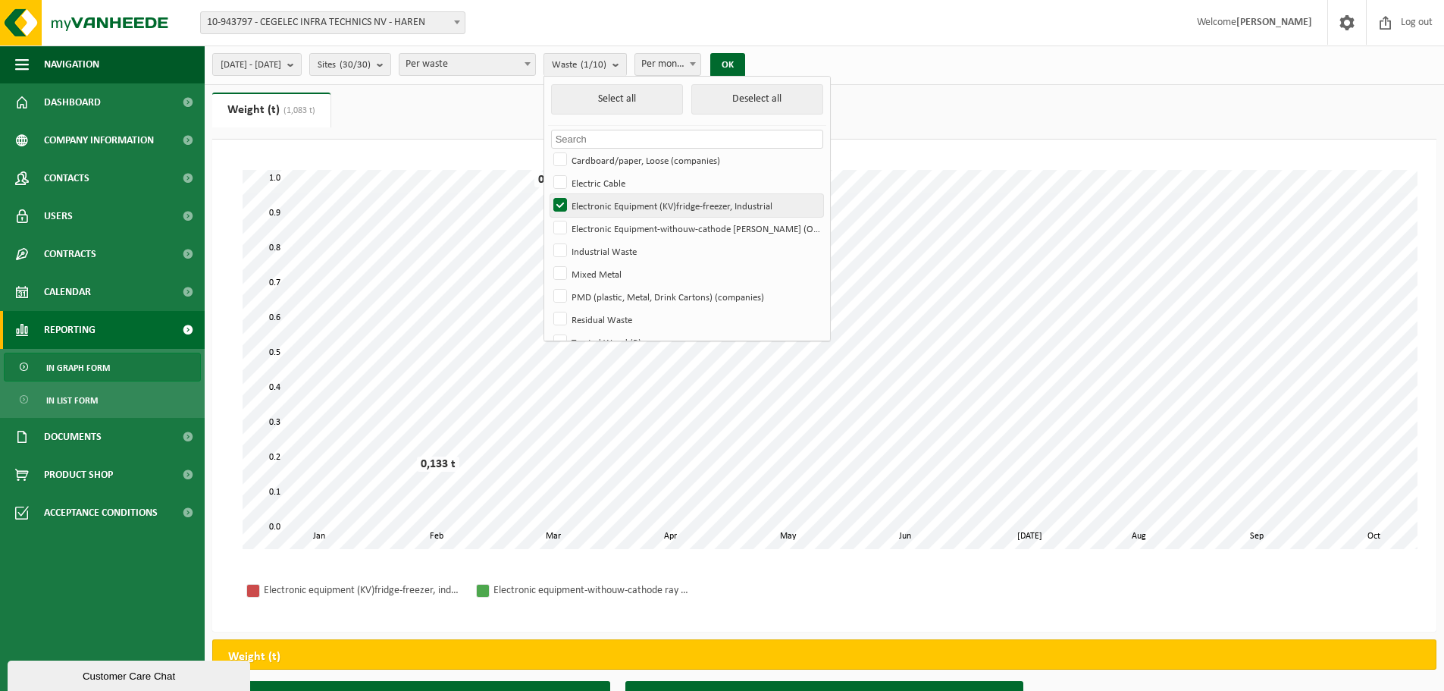
click at [548, 194] on input "Electronic Equipment (KV)fridge-freezer, Industrial" at bounding box center [547, 193] width 1 height 1
checkbox input "false"
click at [638, 249] on label "Industrial Waste" at bounding box center [686, 251] width 273 height 23
click at [548, 240] on input "Industrial Waste" at bounding box center [547, 239] width 1 height 1
checkbox input "true"
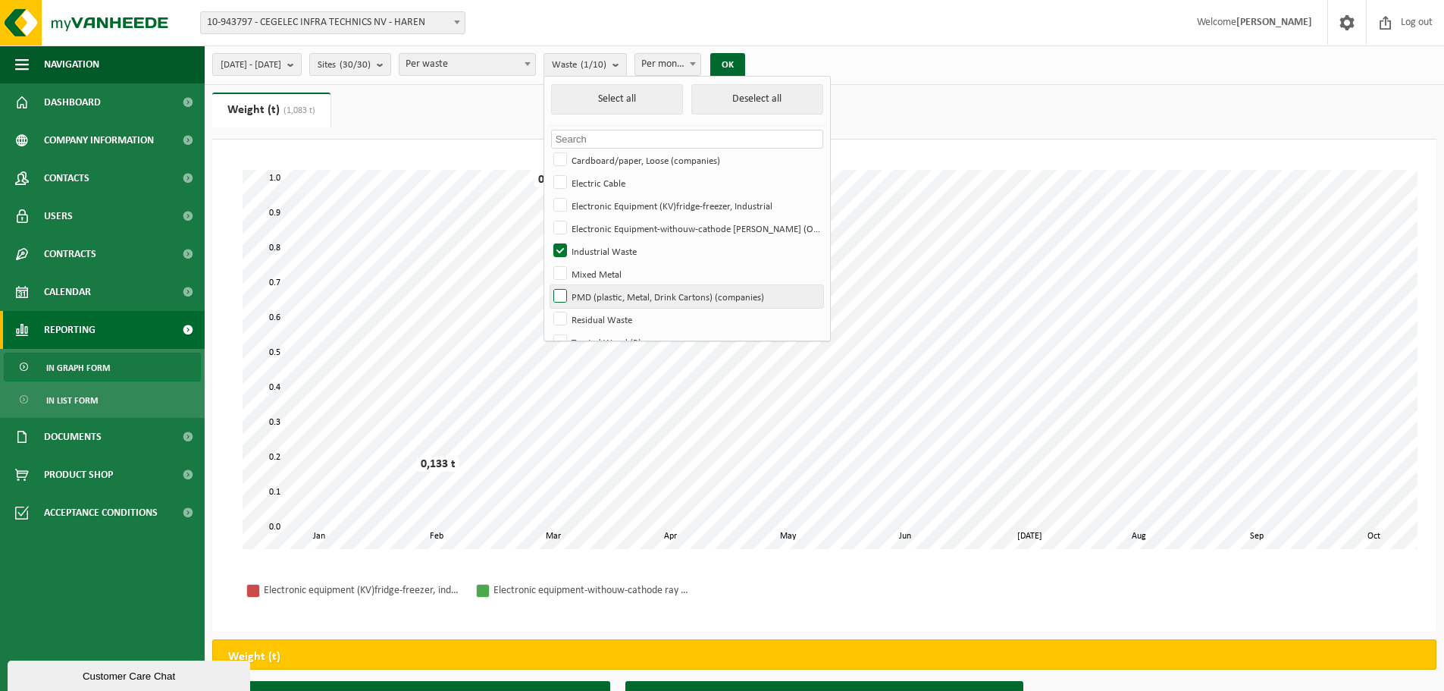
drag, startPoint x: 636, startPoint y: 267, endPoint x: 643, endPoint y: 286, distance: 20.1
click at [636, 268] on label "Mixed Metal" at bounding box center [686, 273] width 273 height 23
click at [548, 262] on input "Mixed Metal" at bounding box center [547, 262] width 1 height 1
checkbox input "true"
click at [636, 299] on label "PMD (plastic, Metal, Drink Cartons) (companies)" at bounding box center [686, 296] width 273 height 23
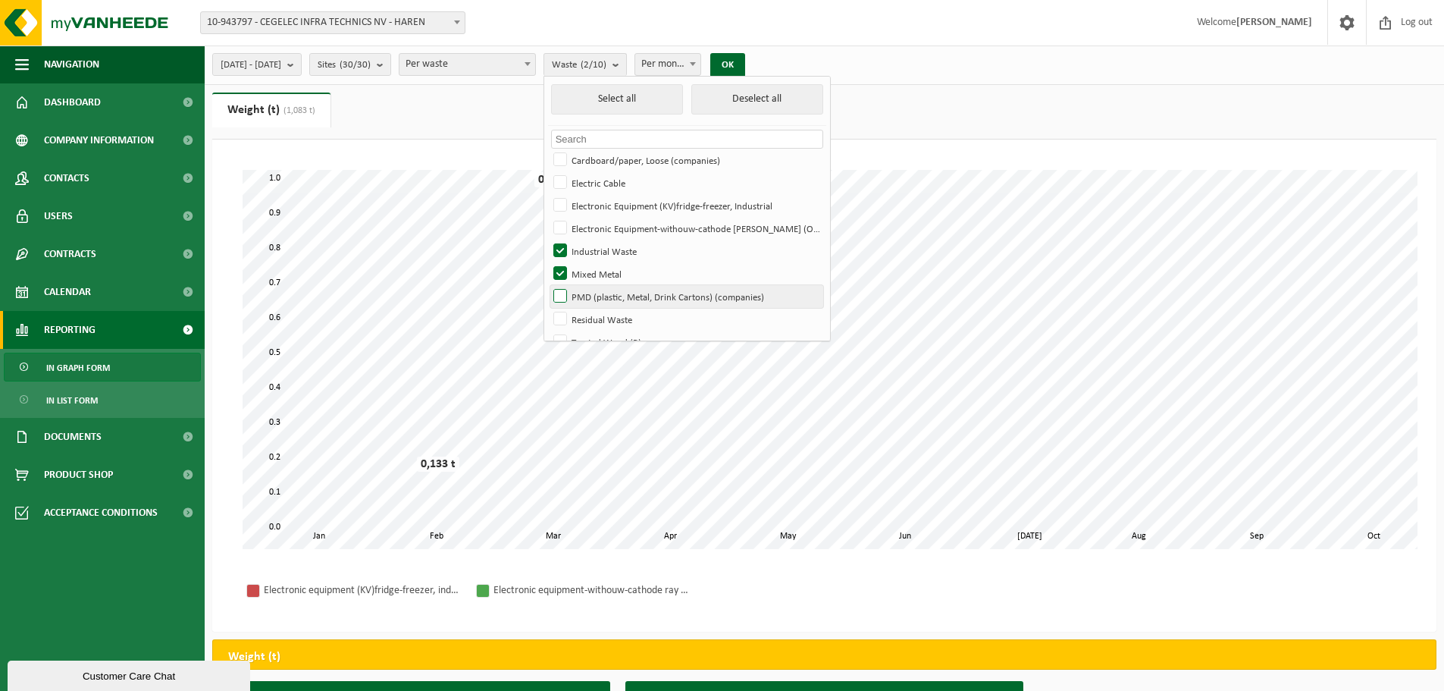
click at [548, 285] on input "PMD (plastic, Metal, Drink Cartons) (companies)" at bounding box center [547, 284] width 1 height 1
checkbox input "true"
click at [745, 55] on button "OK" at bounding box center [727, 65] width 35 height 24
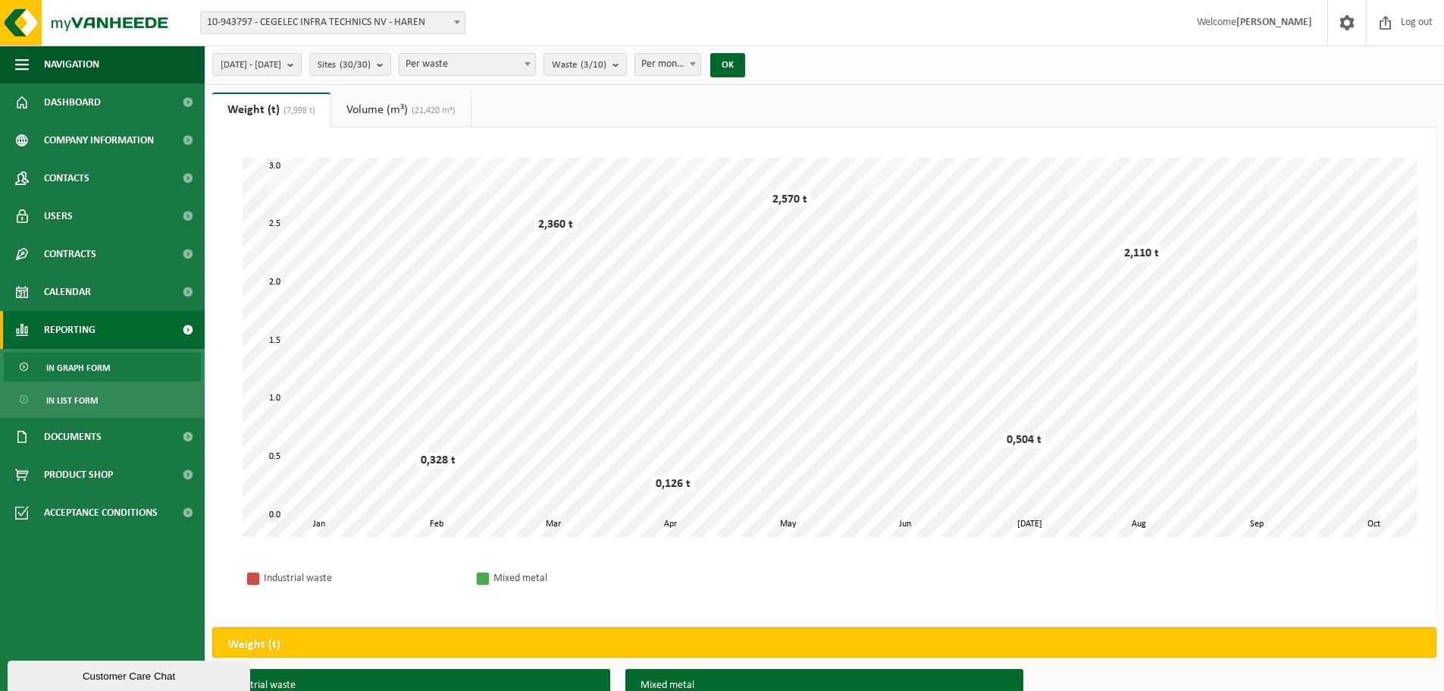
click at [518, 61] on span "Per waste" at bounding box center [468, 64] width 136 height 21
select select "2"
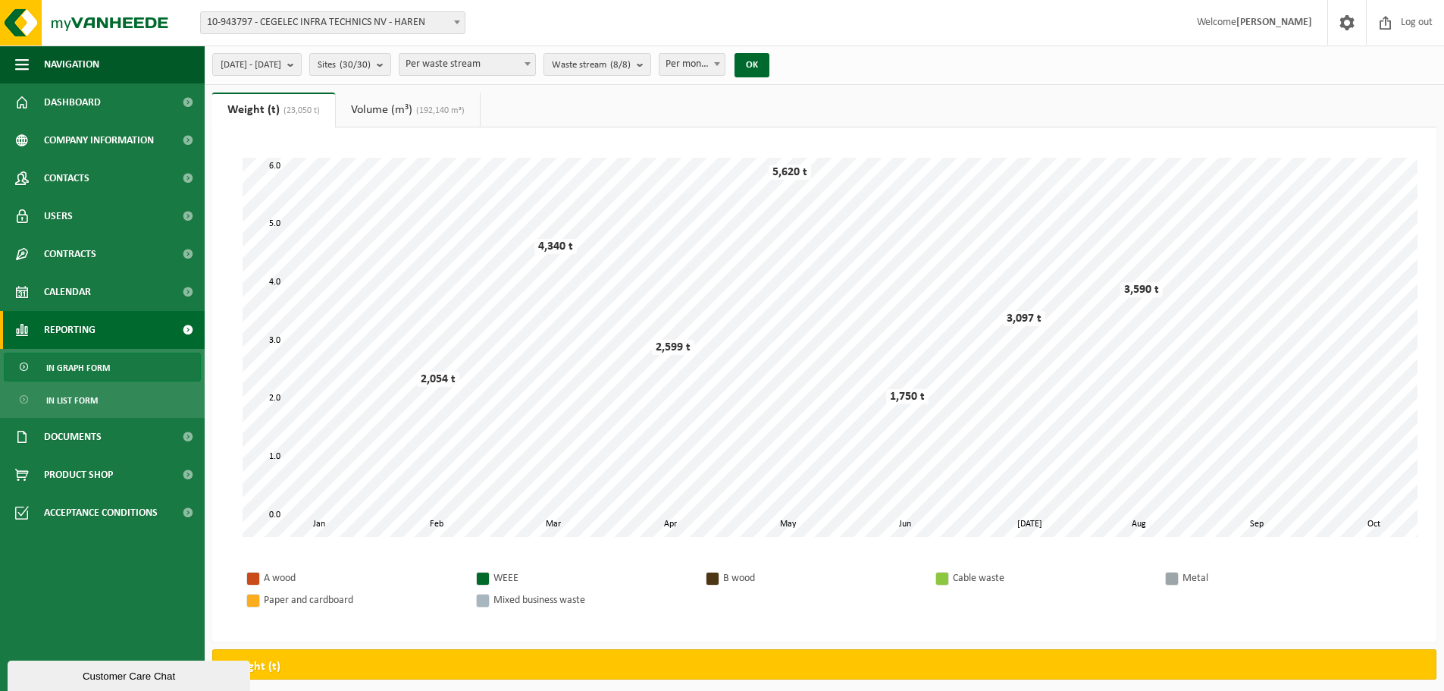
click at [403, 118] on link "Volume (m³) (192,140 m³)" at bounding box center [408, 109] width 144 height 35
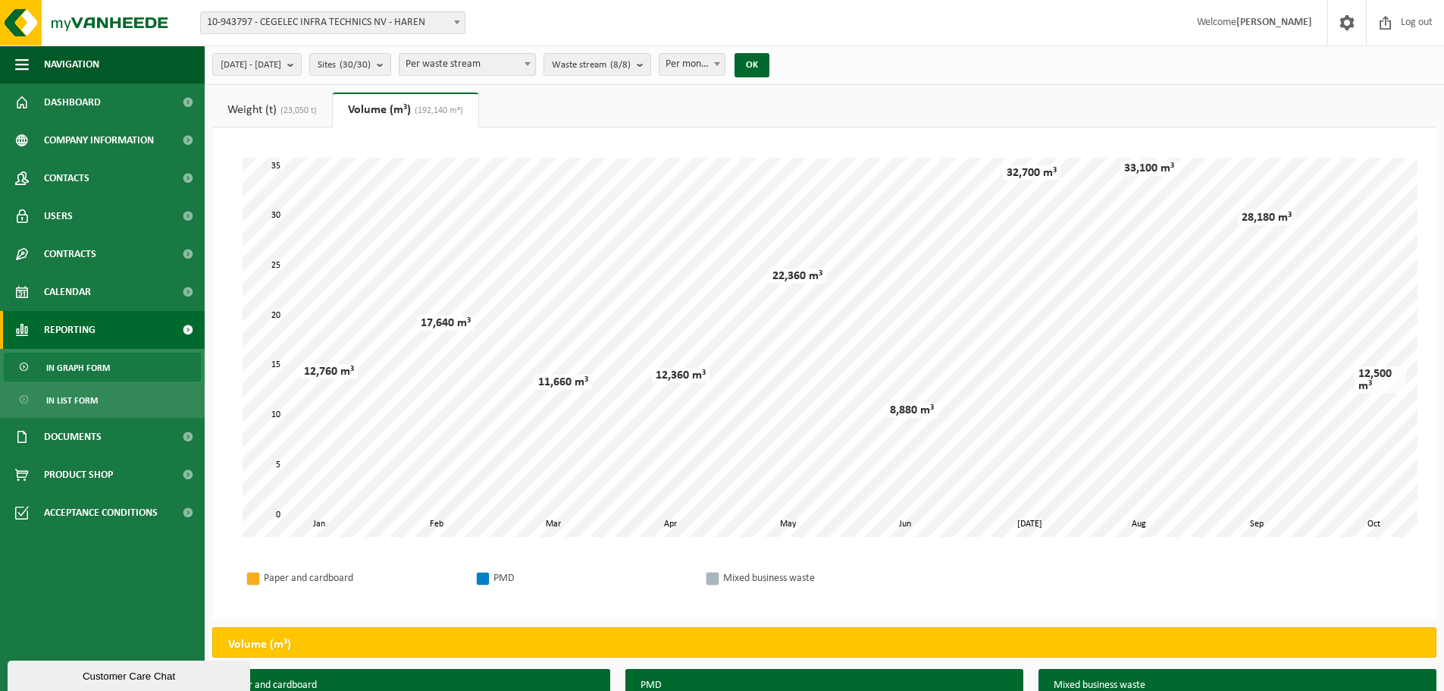
click at [267, 106] on link "Weight (t) (23,050 t)" at bounding box center [272, 109] width 120 height 35
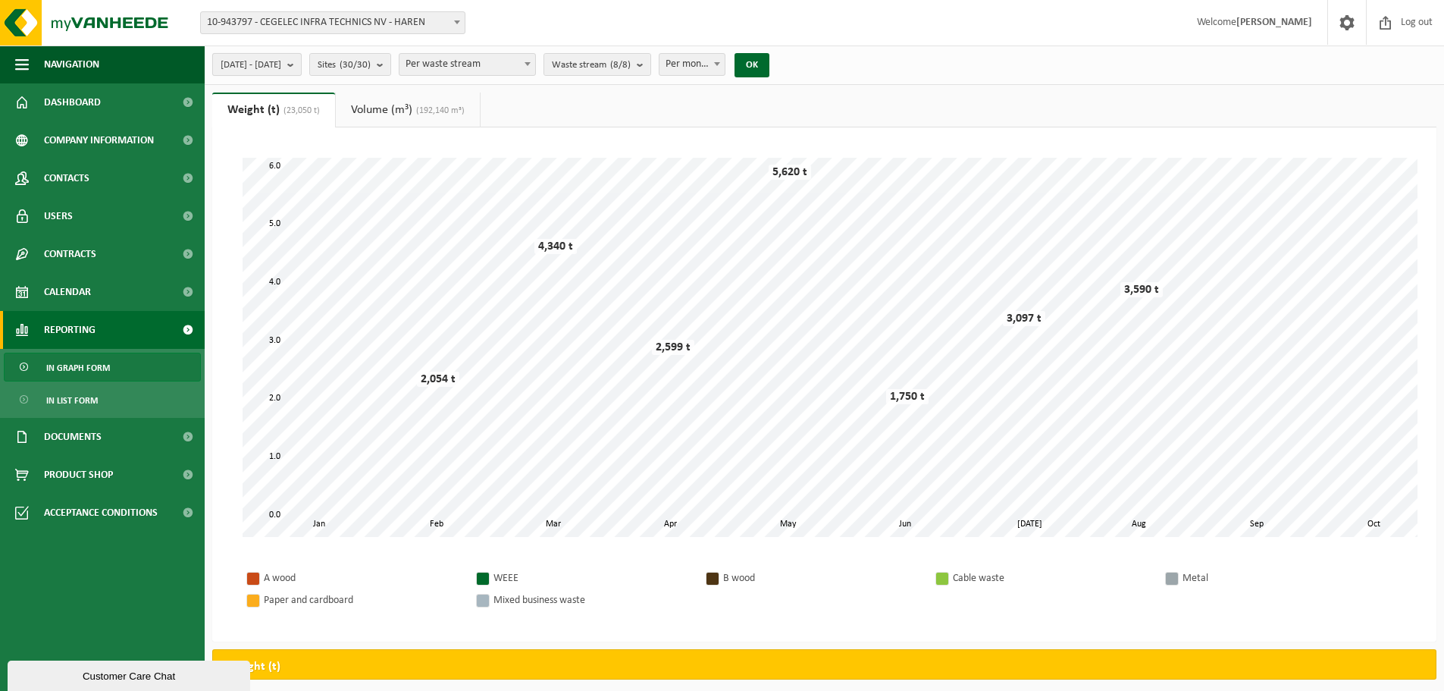
click at [281, 67] on span "[DATE] - [DATE]" at bounding box center [251, 65] width 61 height 23
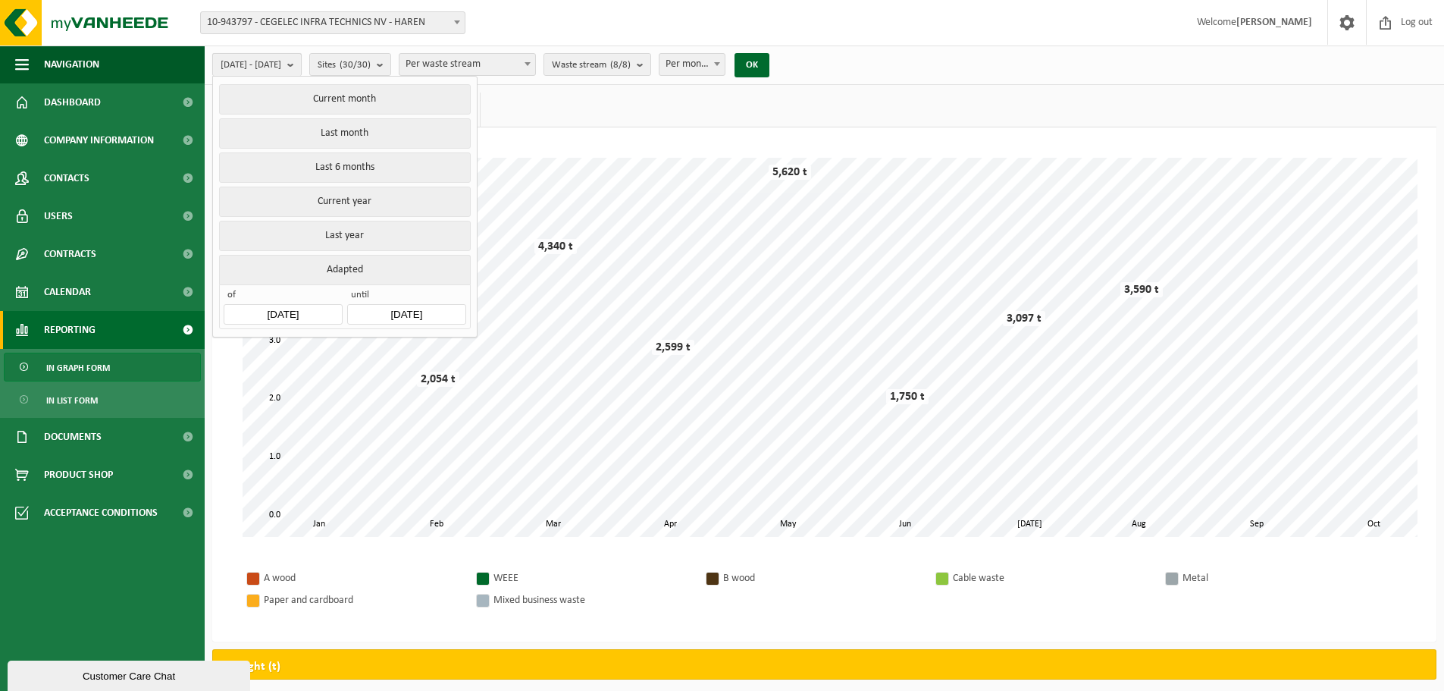
click at [281, 67] on span "[DATE] - [DATE]" at bounding box center [251, 65] width 61 height 23
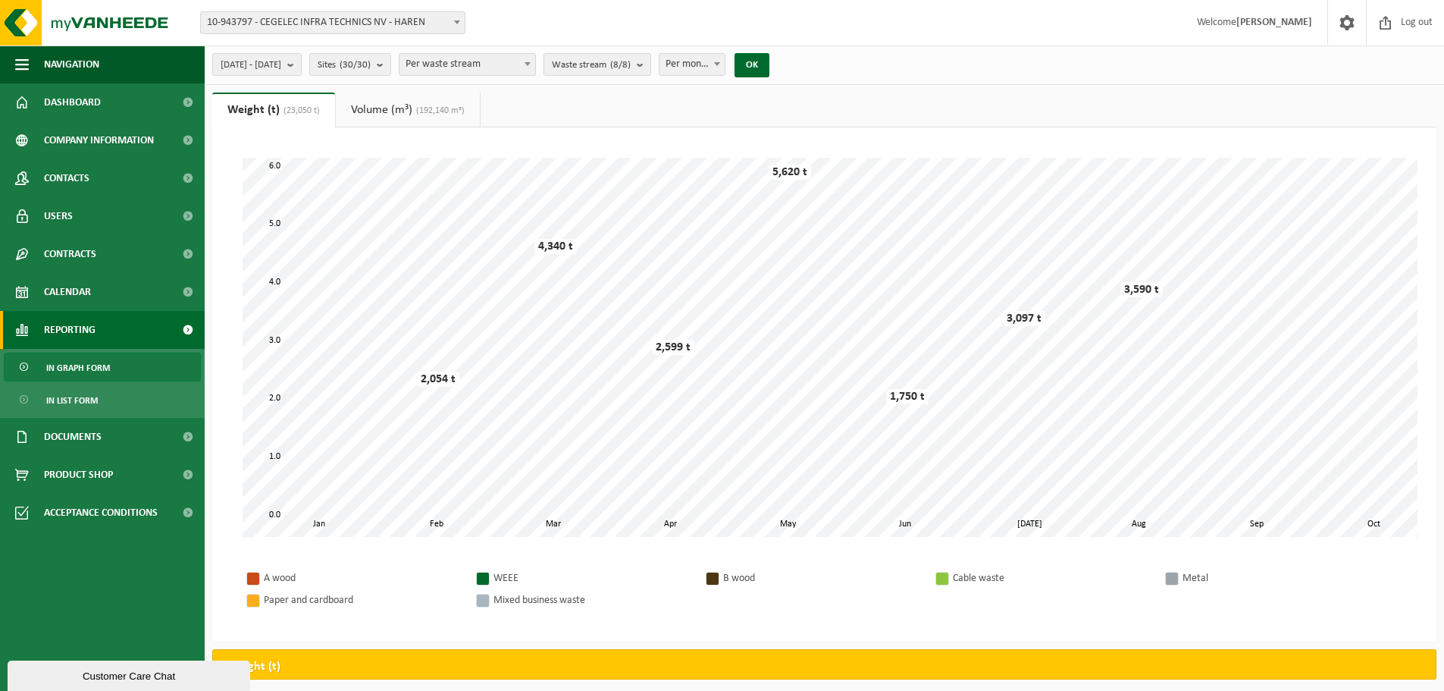
click at [88, 330] on span "Reporting" at bounding box center [70, 330] width 52 height 38
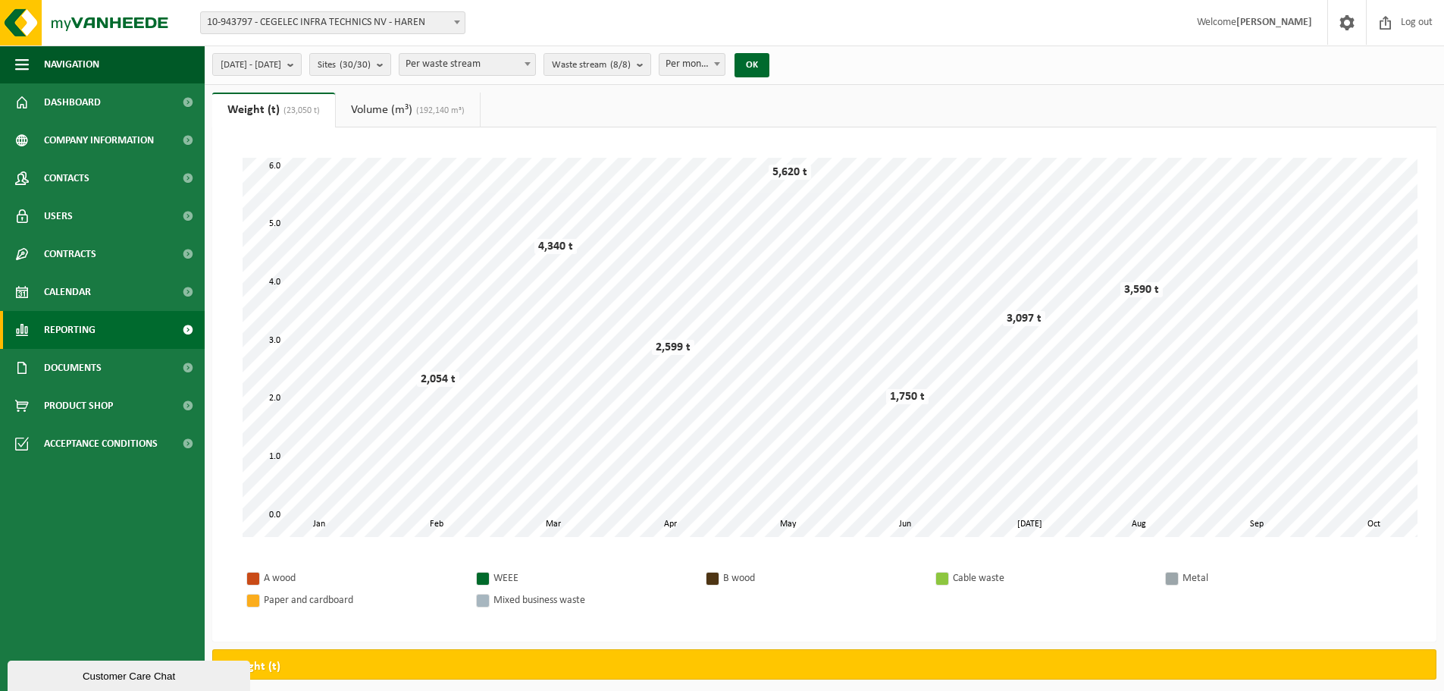
click at [183, 326] on span at bounding box center [188, 330] width 34 height 38
click at [77, 403] on span "In list form" at bounding box center [72, 400] width 52 height 29
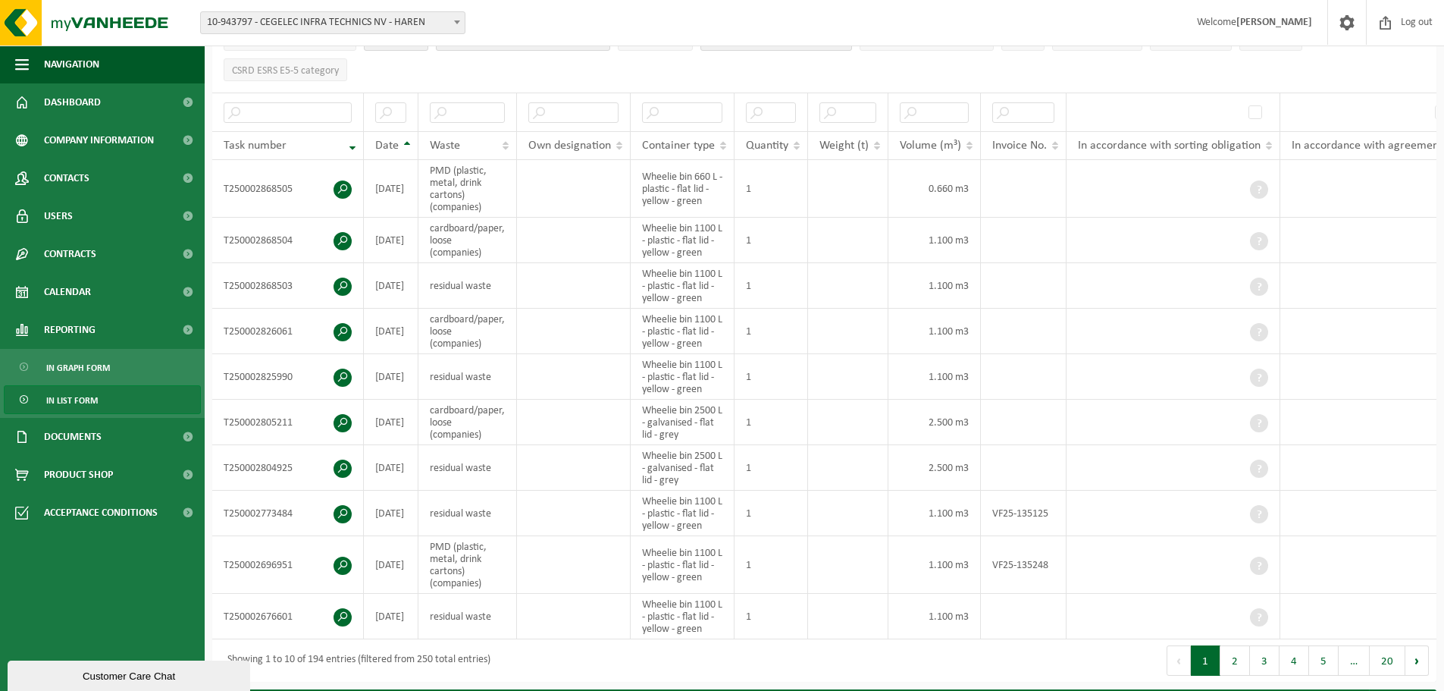
scroll to position [227, 0]
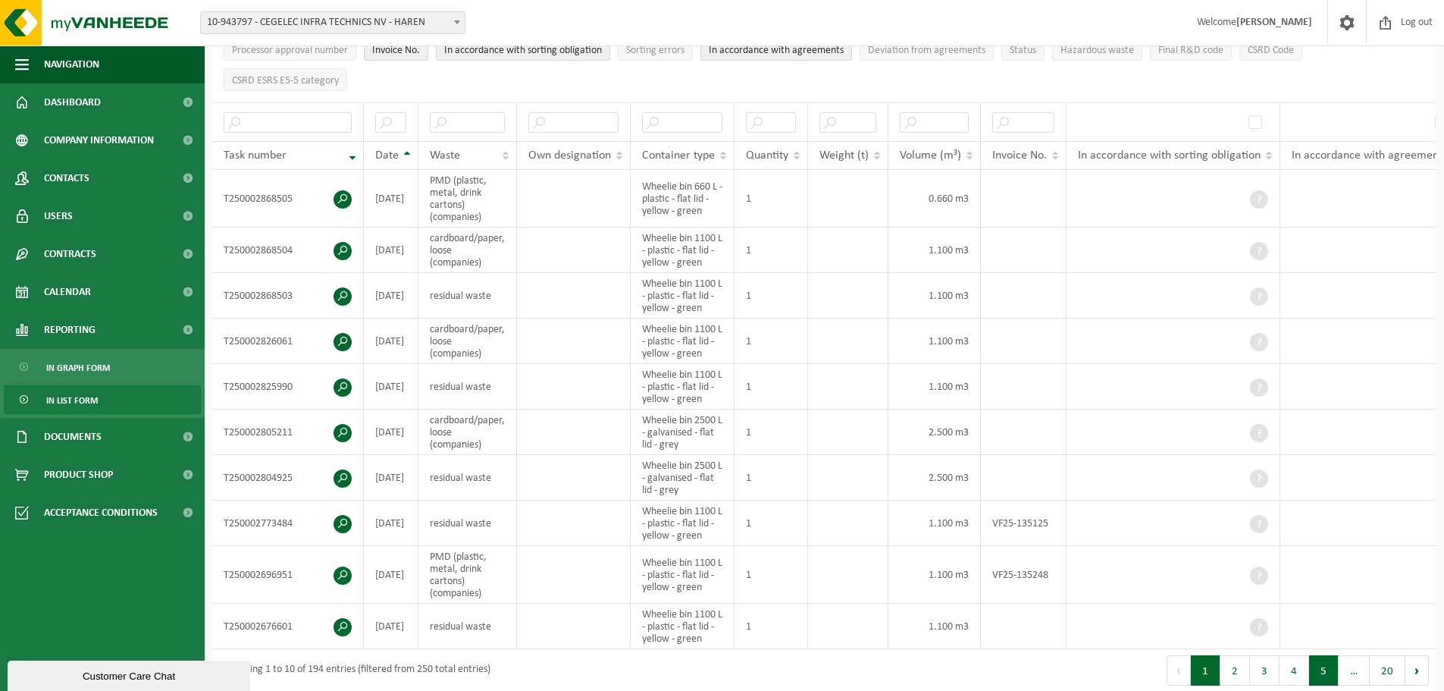
click at [1318, 681] on button "5" at bounding box center [1324, 670] width 30 height 30
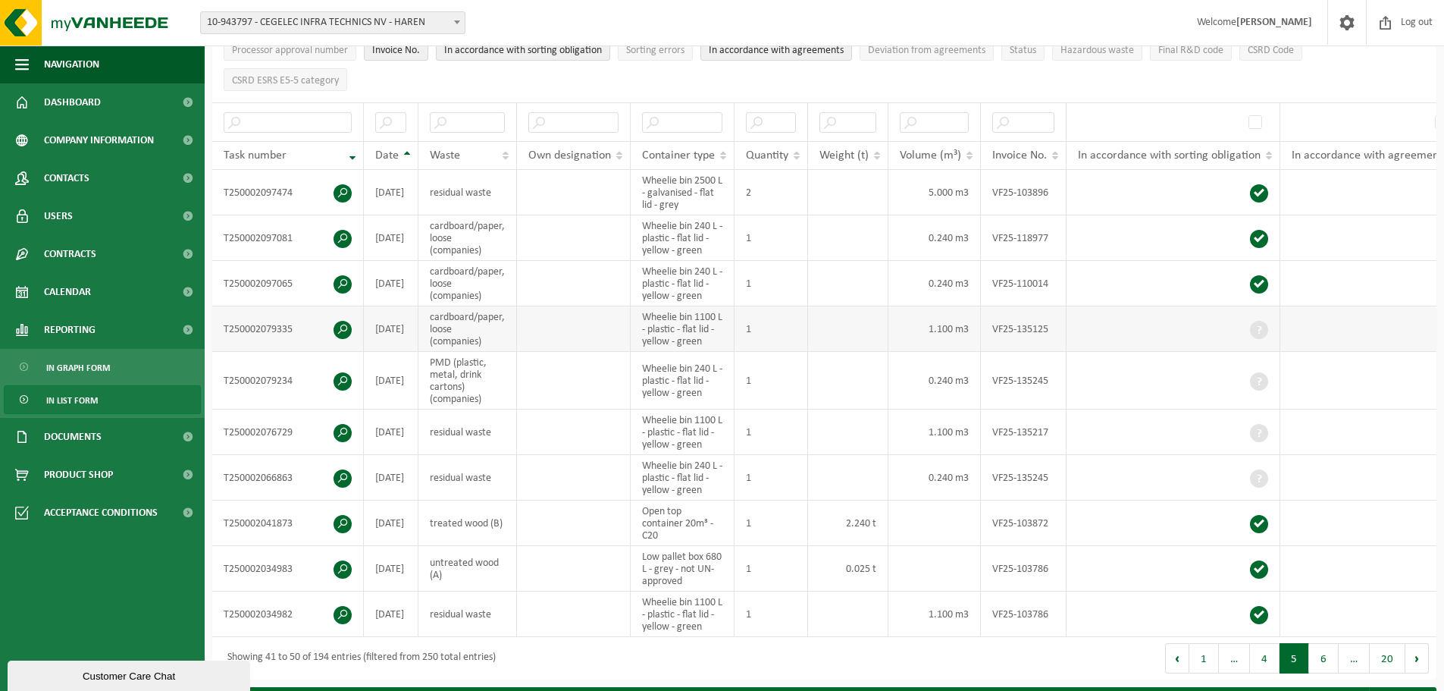
click at [1255, 323] on span at bounding box center [1259, 330] width 18 height 18
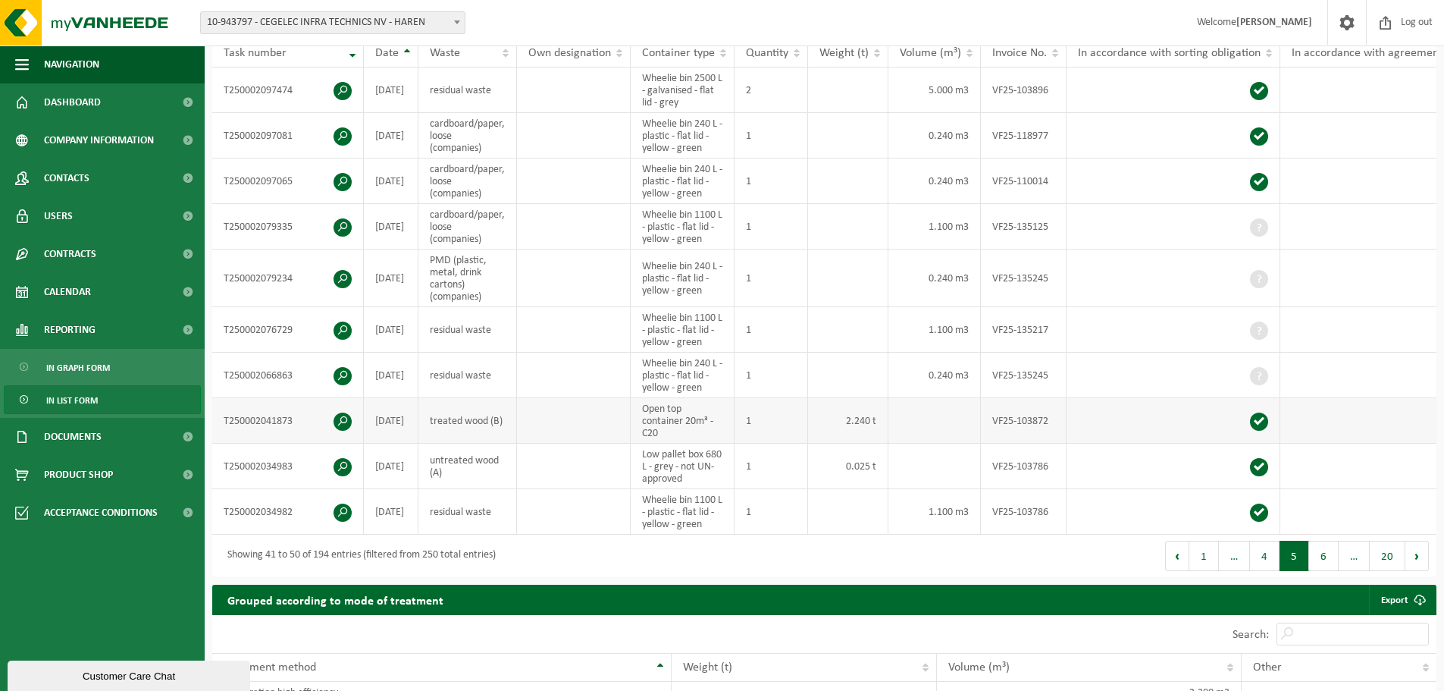
scroll to position [329, 0]
click at [1384, 572] on button "20" at bounding box center [1388, 556] width 36 height 30
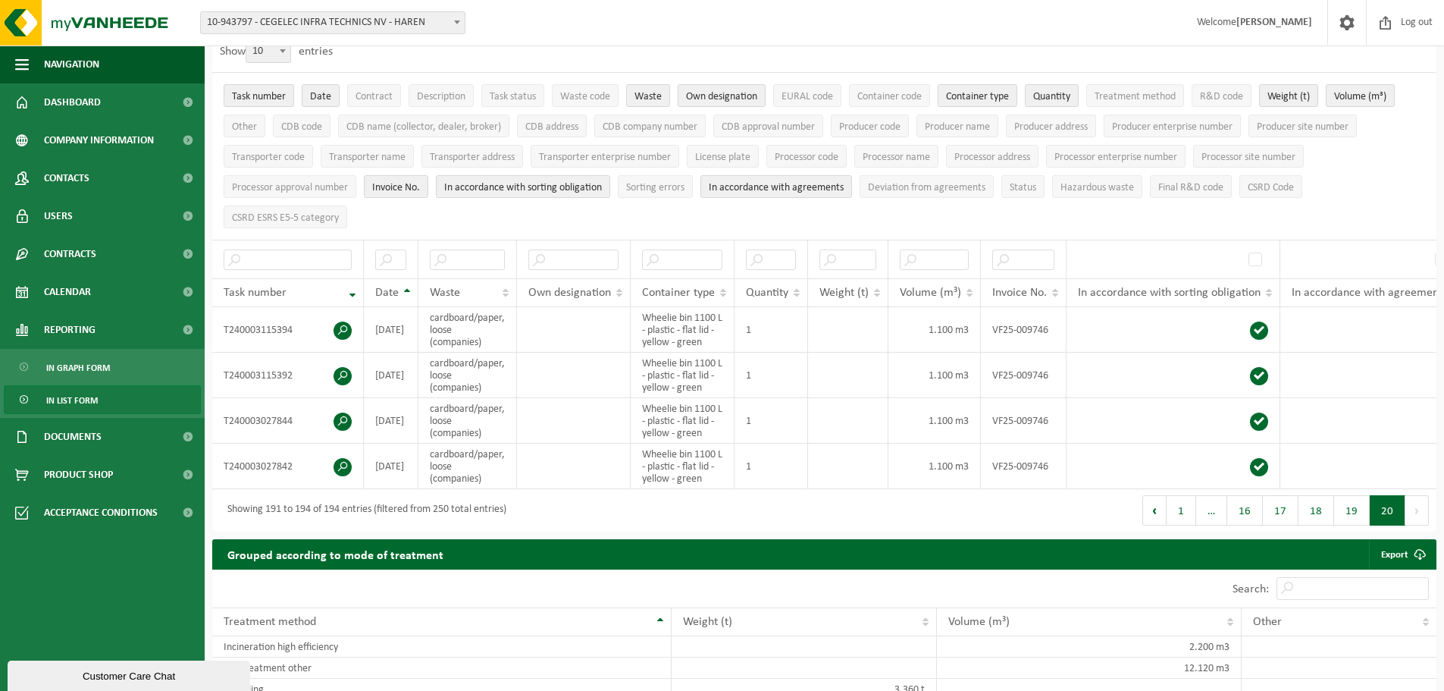
scroll to position [0, 0]
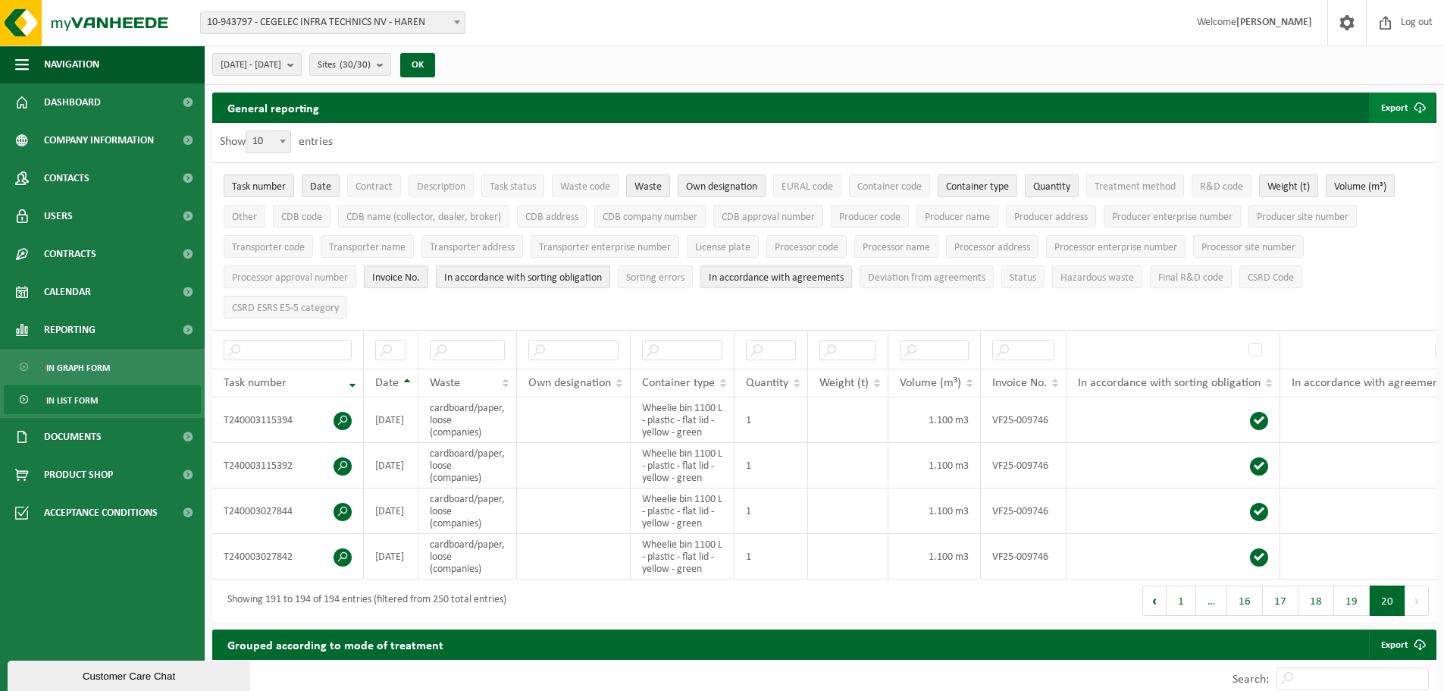
click at [1400, 106] on button "Export" at bounding box center [1402, 107] width 66 height 30
click at [1412, 168] on link "All available columns" at bounding box center [1381, 168] width 108 height 30
click at [1422, 30] on span "Log out" at bounding box center [1416, 22] width 39 height 45
